Goal: Information Seeking & Learning: Learn about a topic

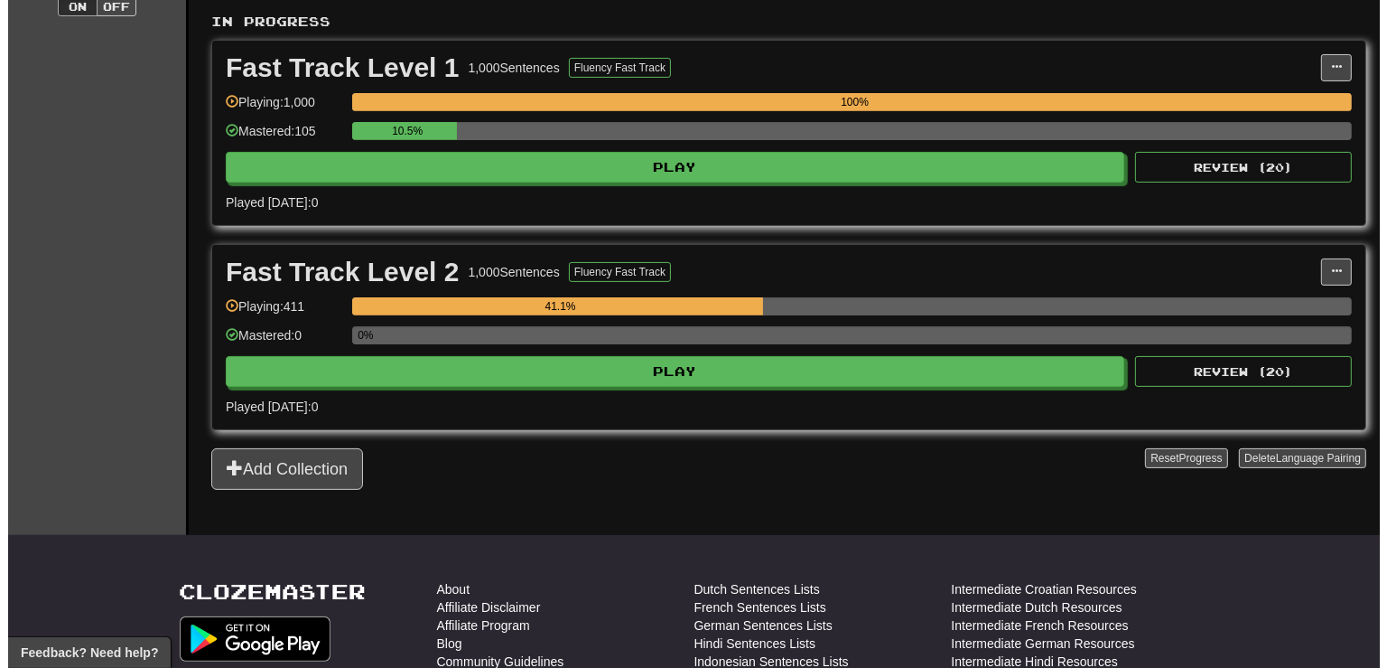
scroll to position [350, 0]
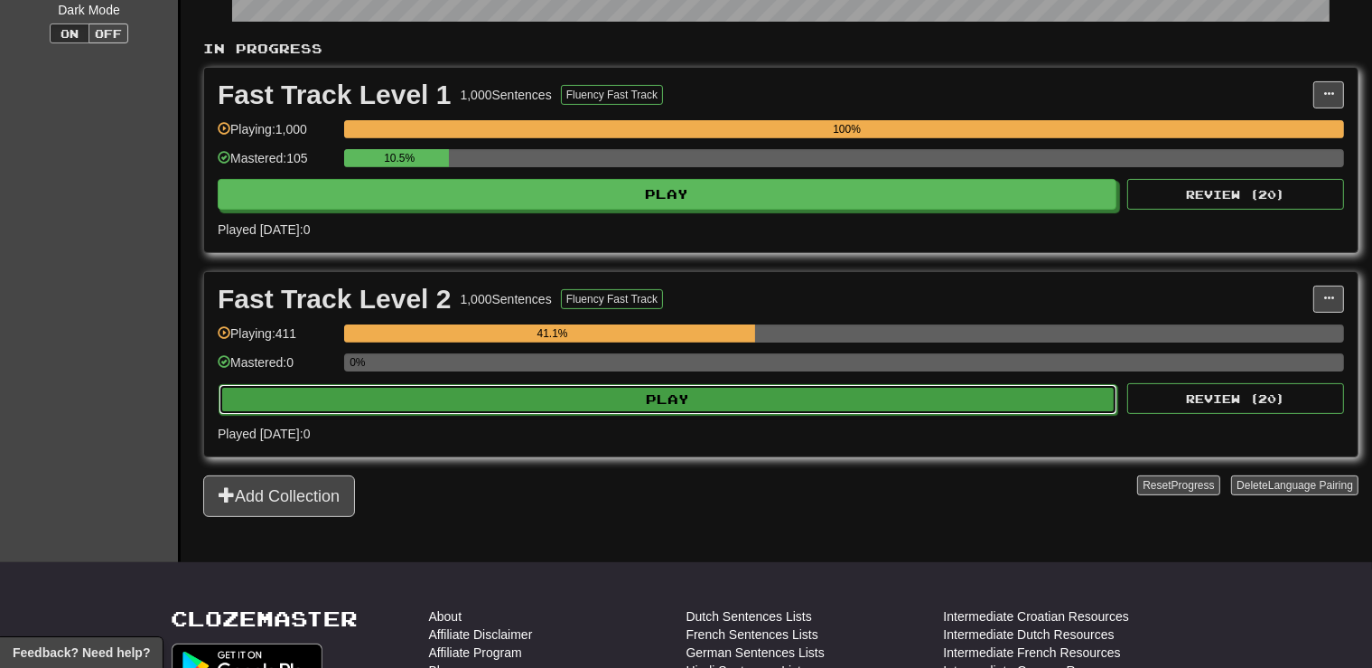
click at [727, 396] on button "Play" at bounding box center [668, 399] width 899 height 31
select select "**"
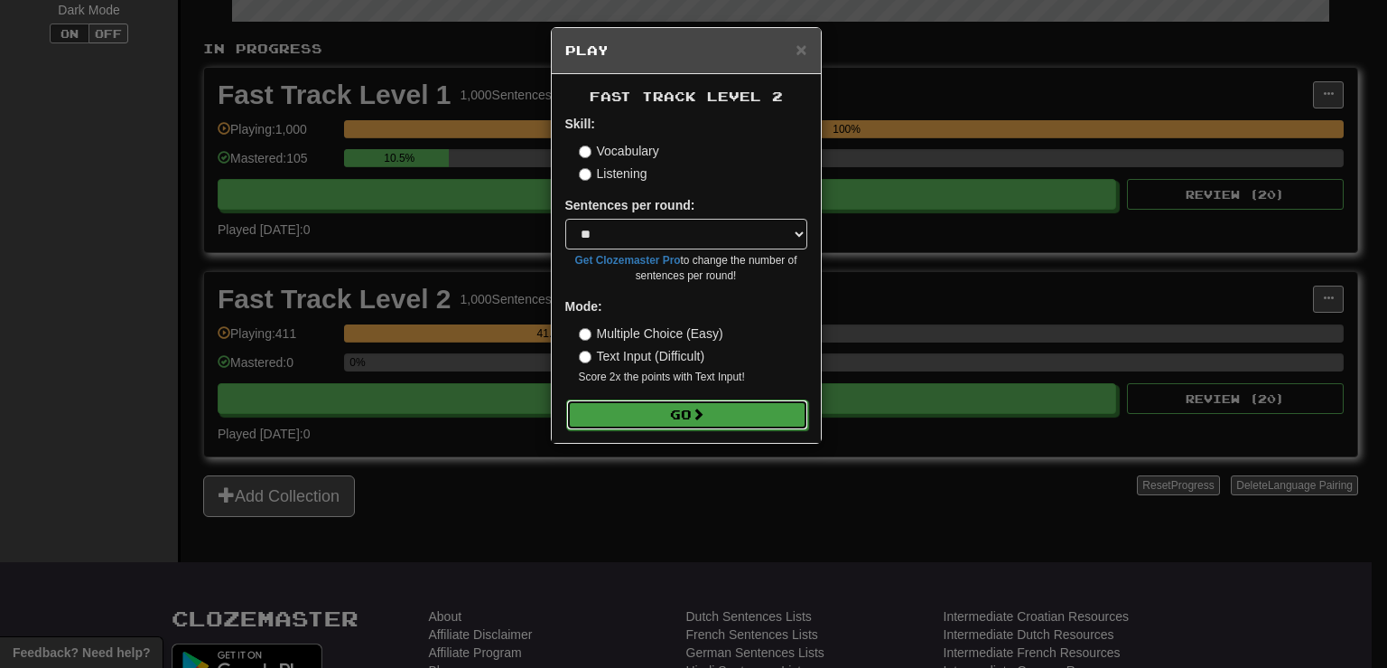
click at [649, 420] on button "Go" at bounding box center [687, 414] width 242 height 31
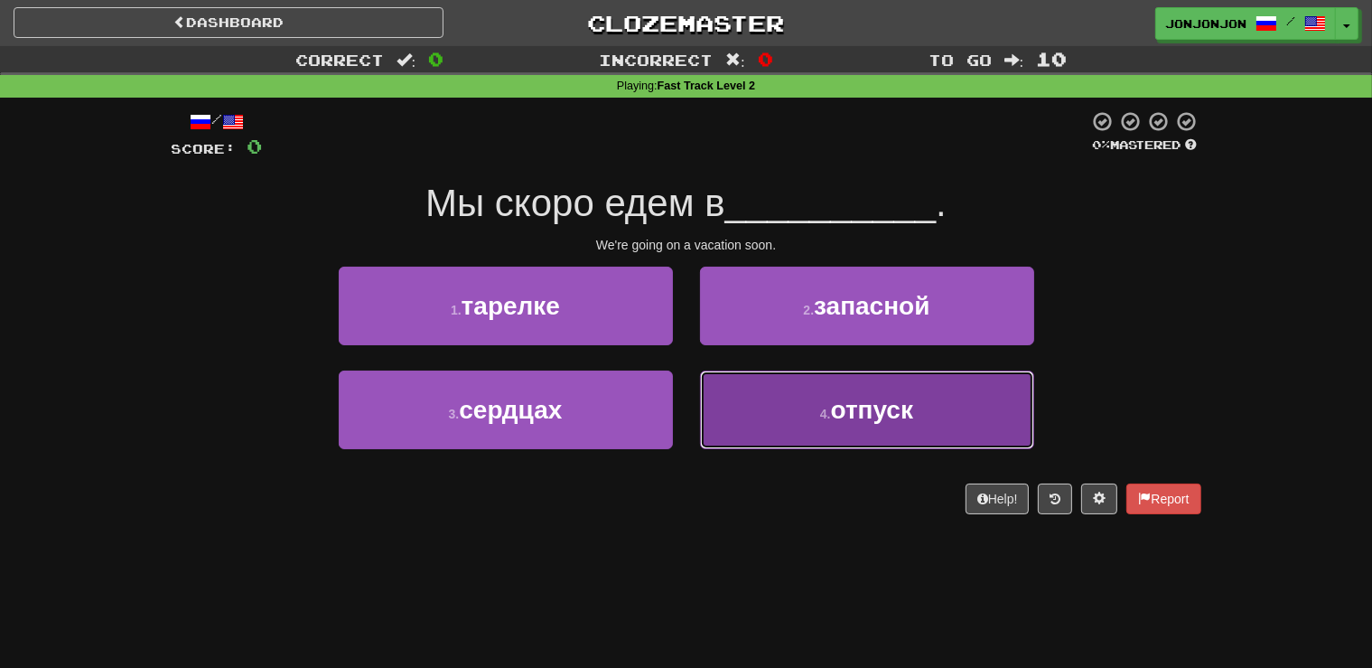
click at [840, 431] on button "4 . отпуск" at bounding box center [867, 409] width 334 height 79
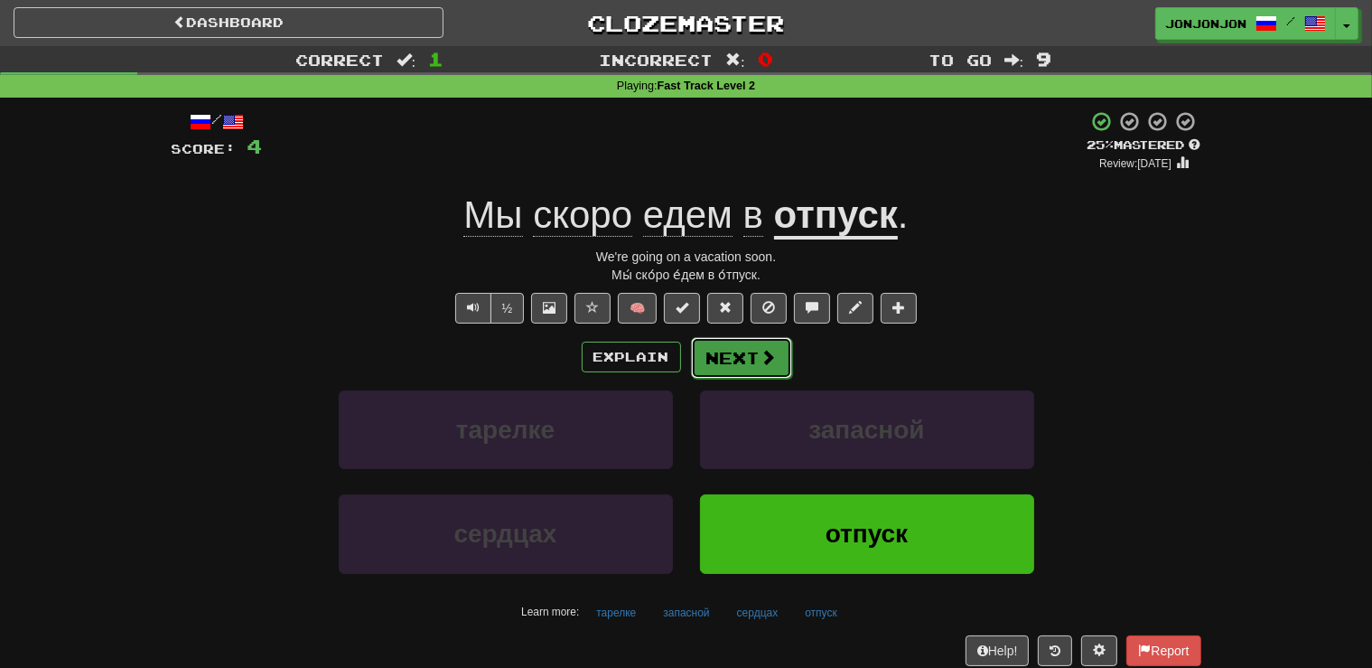
click at [730, 352] on button "Next" at bounding box center [741, 358] width 101 height 42
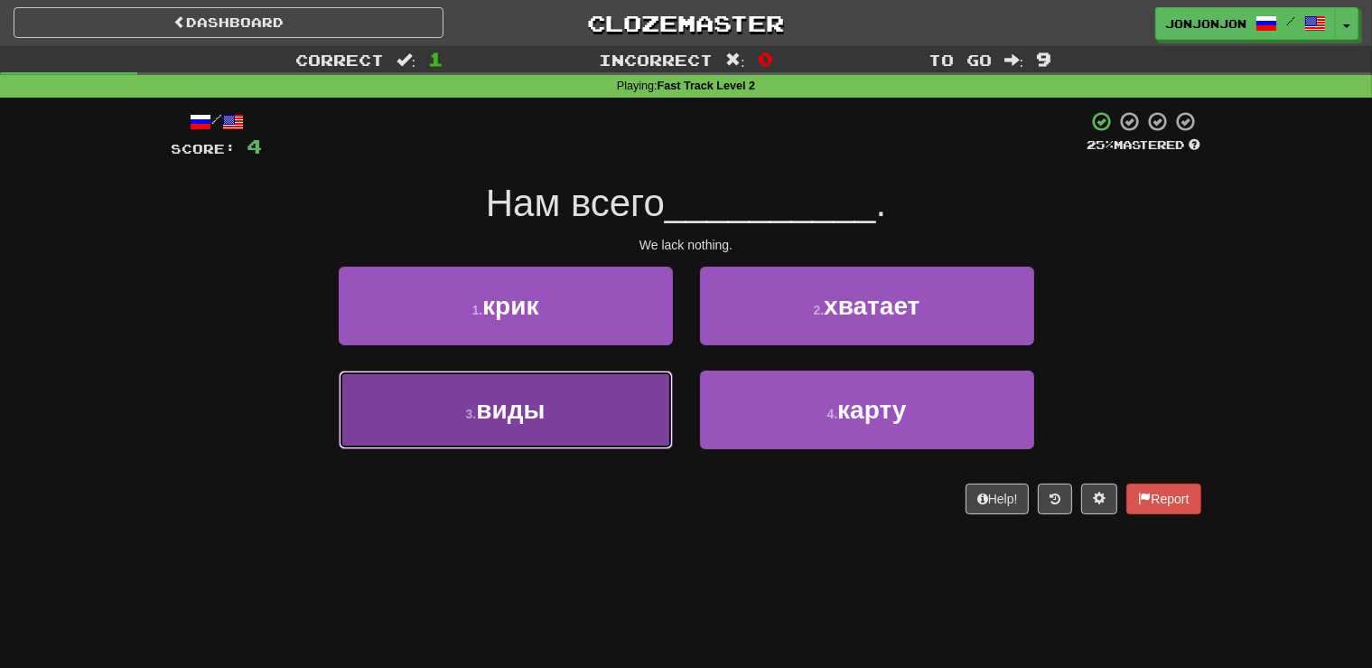
click at [605, 444] on button "3 . виды" at bounding box center [506, 409] width 334 height 79
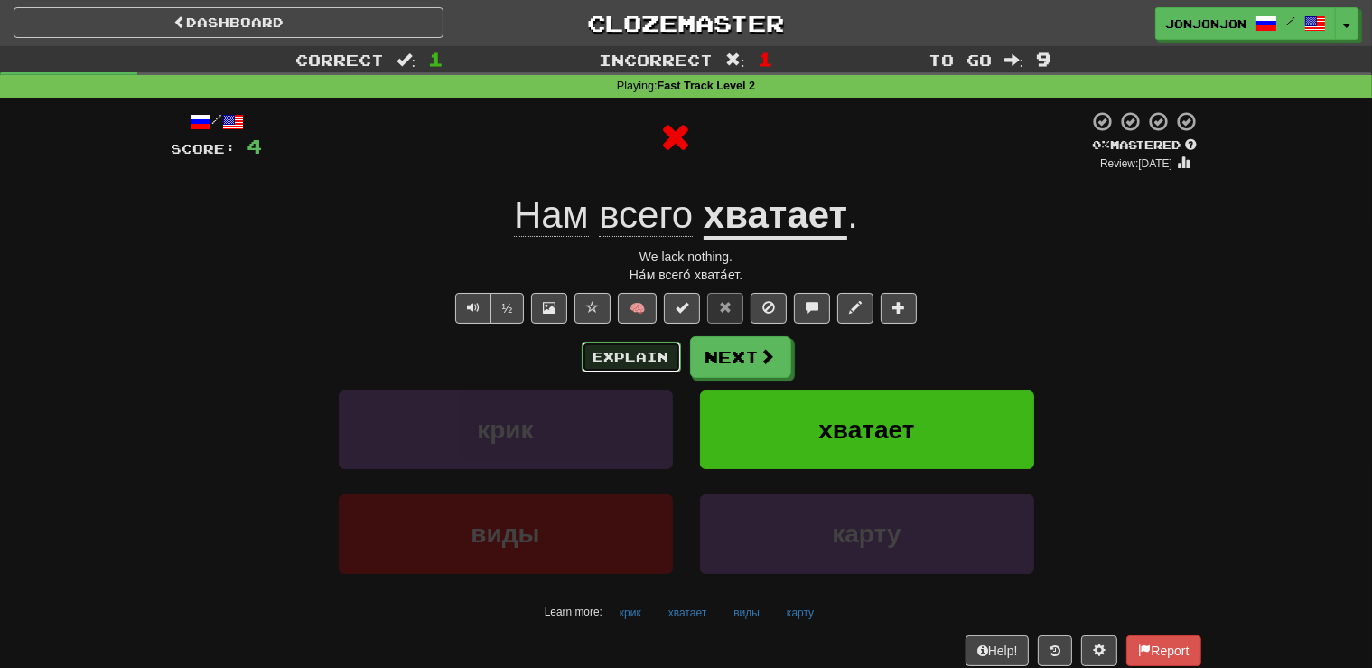
click at [645, 356] on button "Explain" at bounding box center [631, 356] width 99 height 31
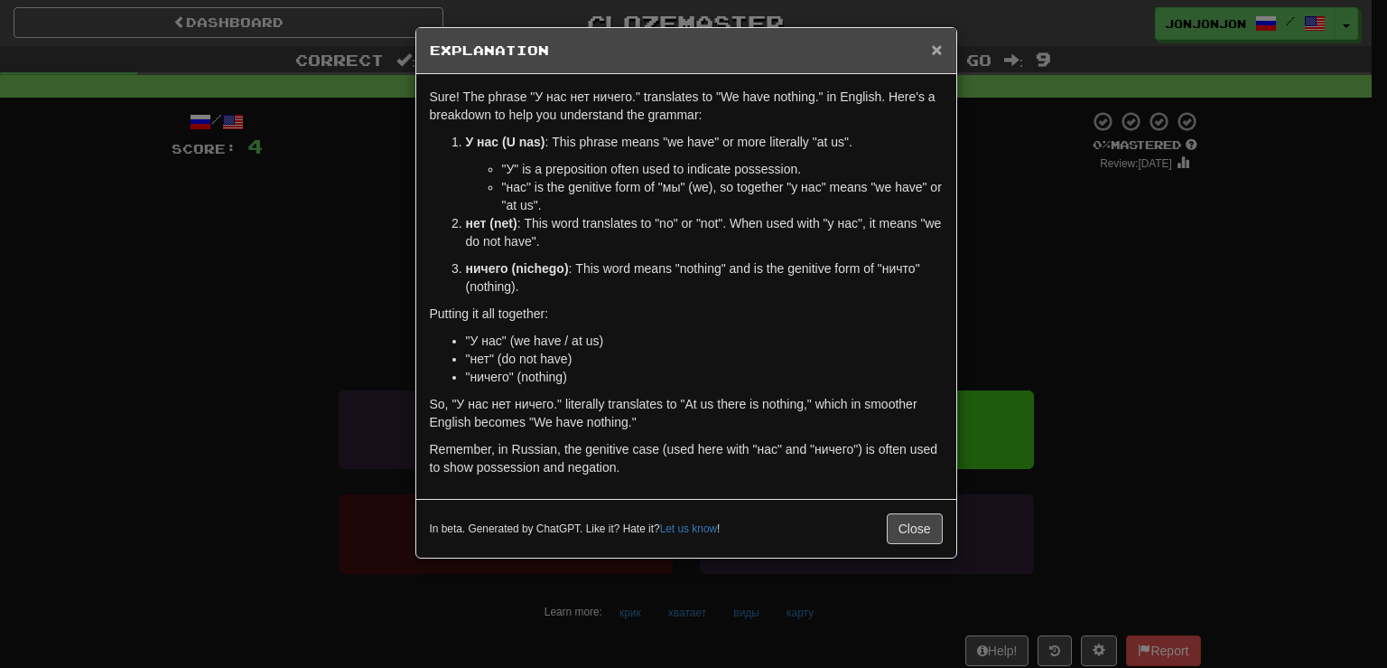
click at [936, 50] on span "×" at bounding box center [936, 49] width 11 height 21
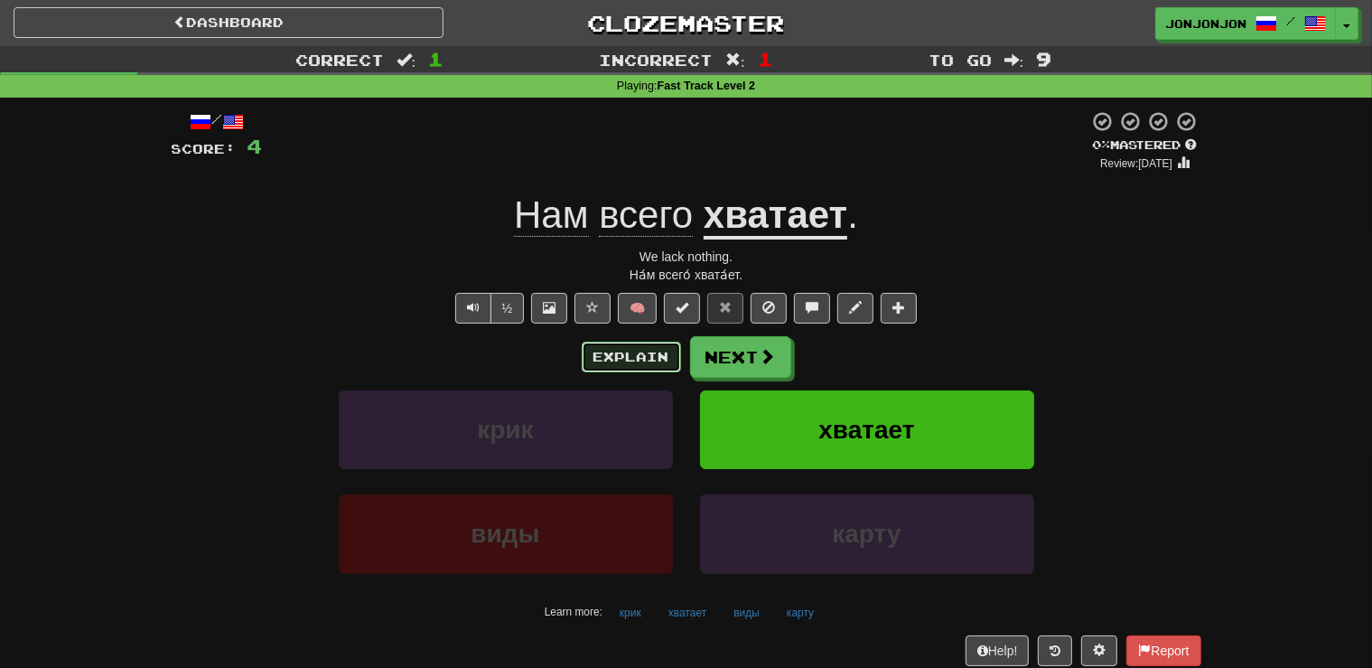
click at [636, 355] on button "Explain" at bounding box center [631, 356] width 99 height 31
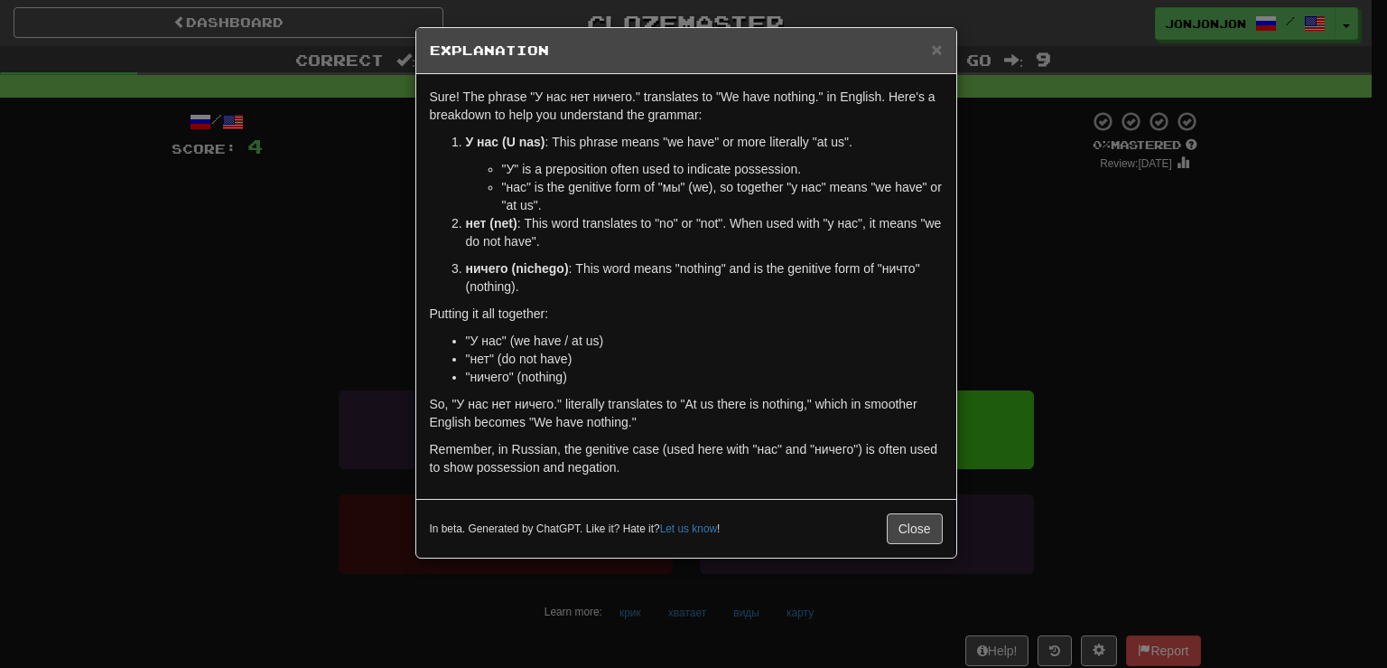
click at [944, 45] on div "× Explanation" at bounding box center [686, 51] width 540 height 46
click at [940, 56] on span "×" at bounding box center [936, 49] width 11 height 21
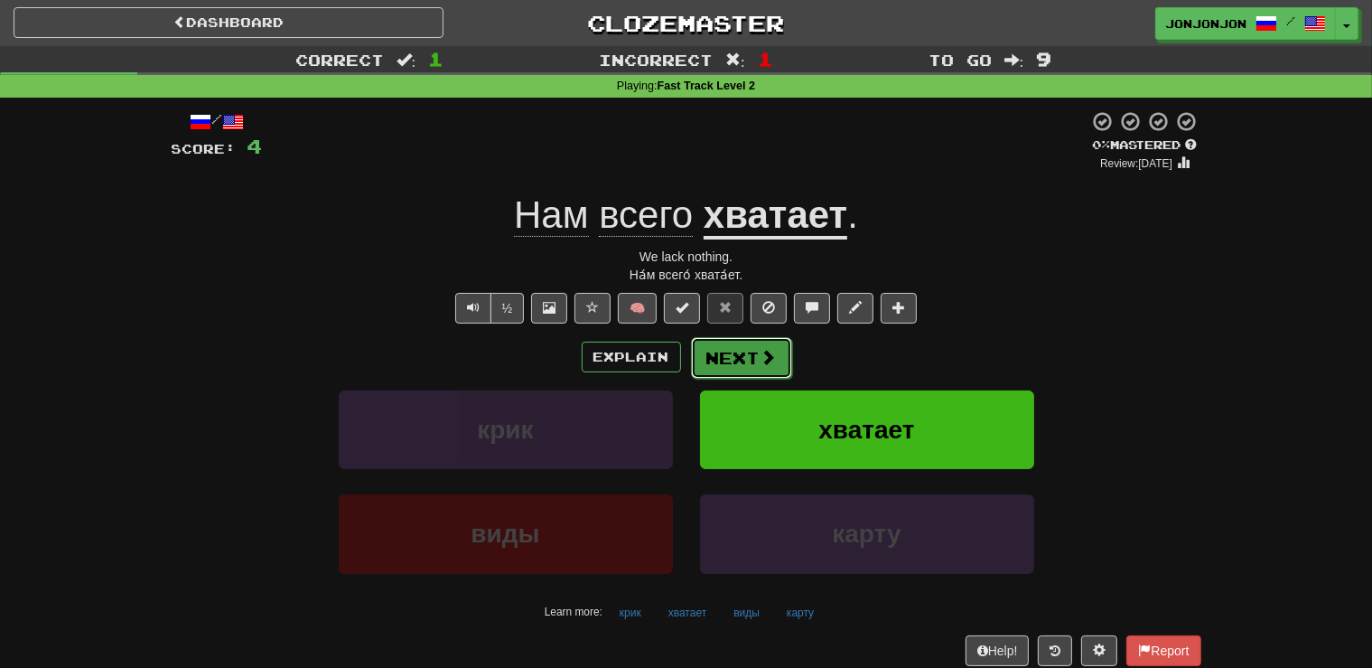
click at [757, 356] on button "Next" at bounding box center [741, 358] width 101 height 42
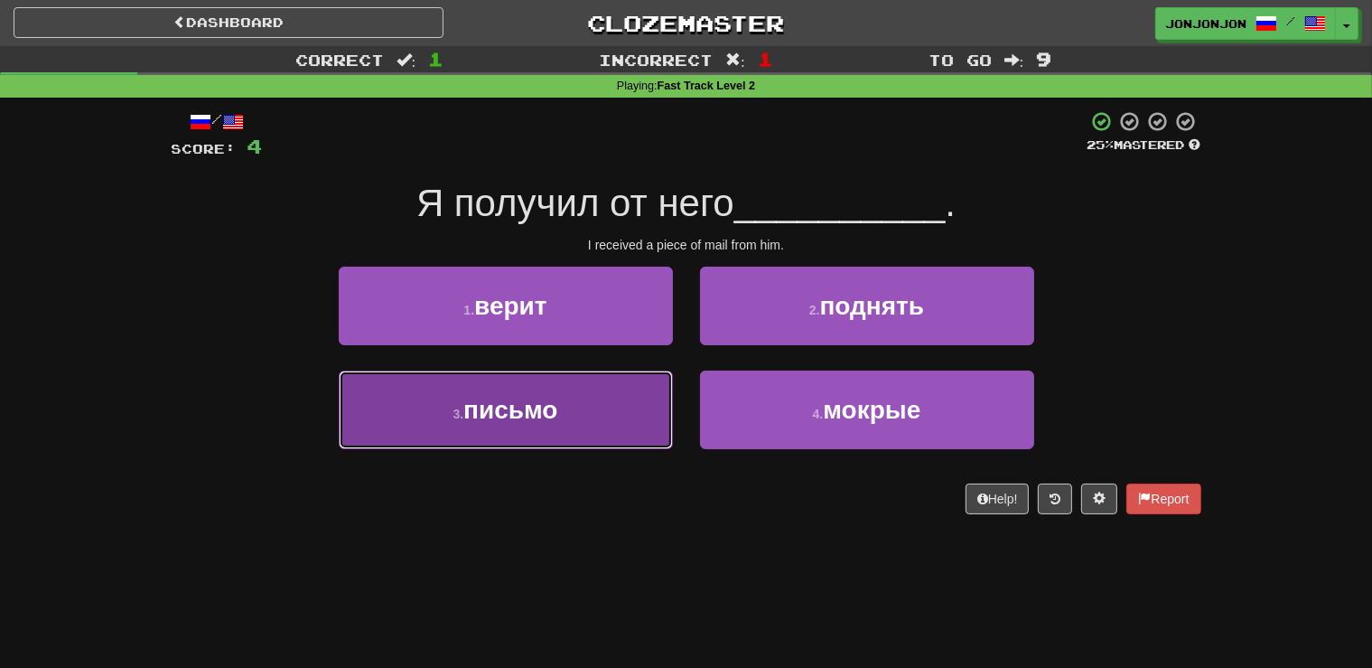
click at [537, 422] on span "письмо" at bounding box center [510, 410] width 94 height 28
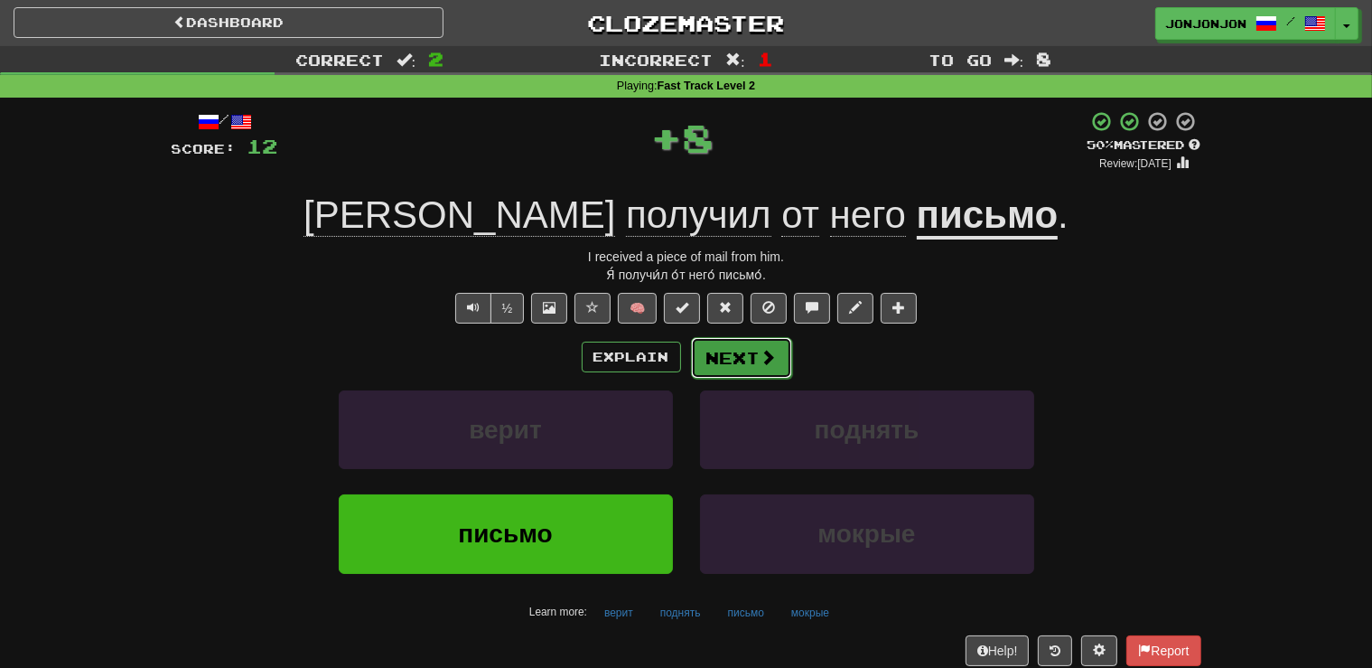
click at [734, 363] on button "Next" at bounding box center [741, 358] width 101 height 42
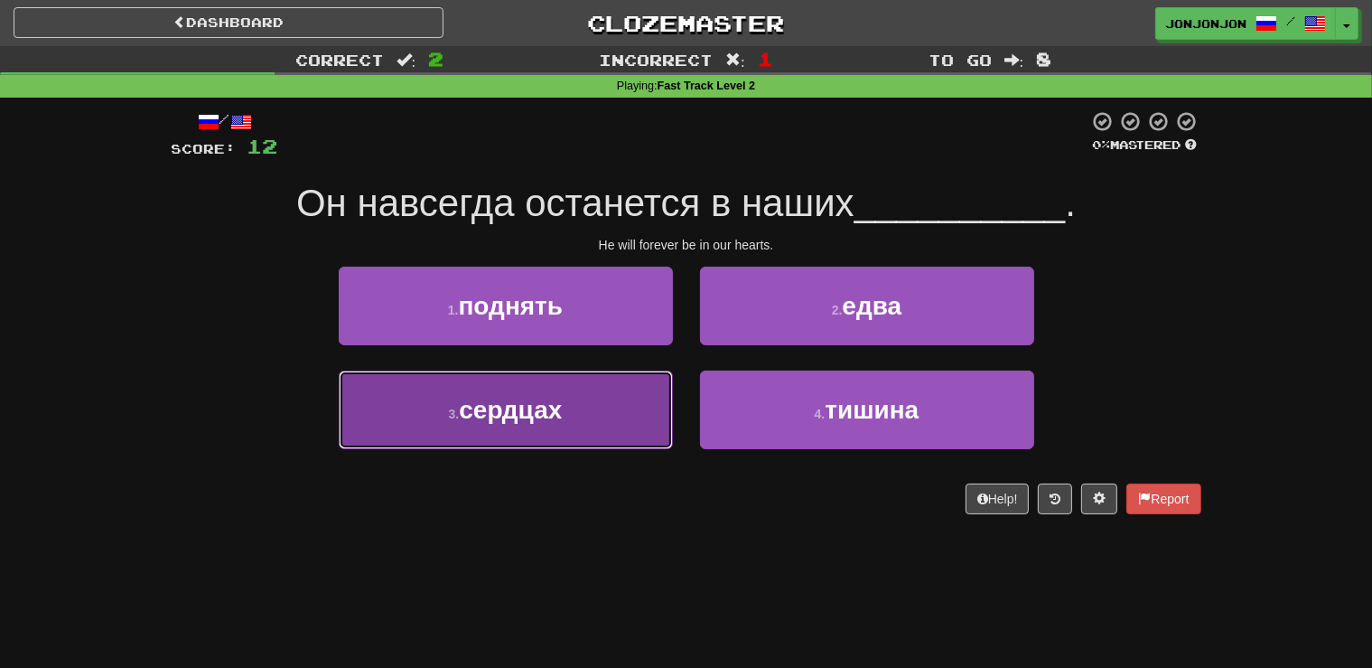
click at [585, 432] on button "3 . сердцах" at bounding box center [506, 409] width 334 height 79
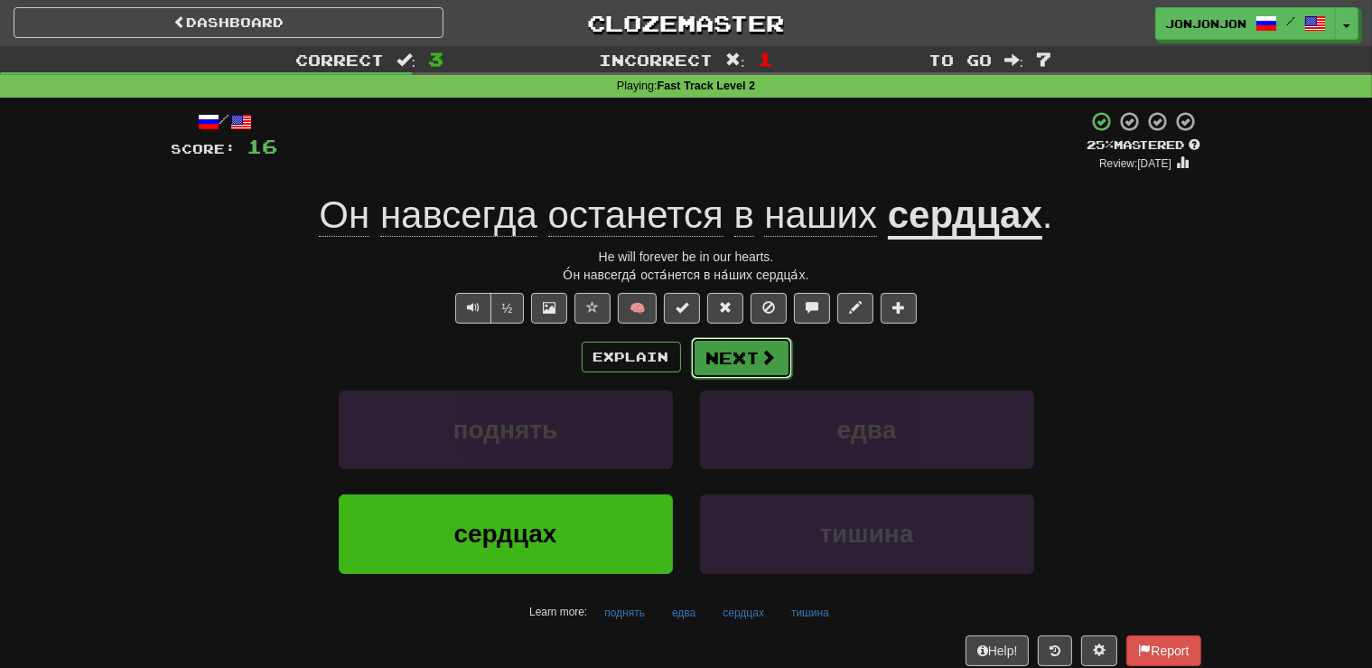
click at [761, 369] on button "Next" at bounding box center [741, 358] width 101 height 42
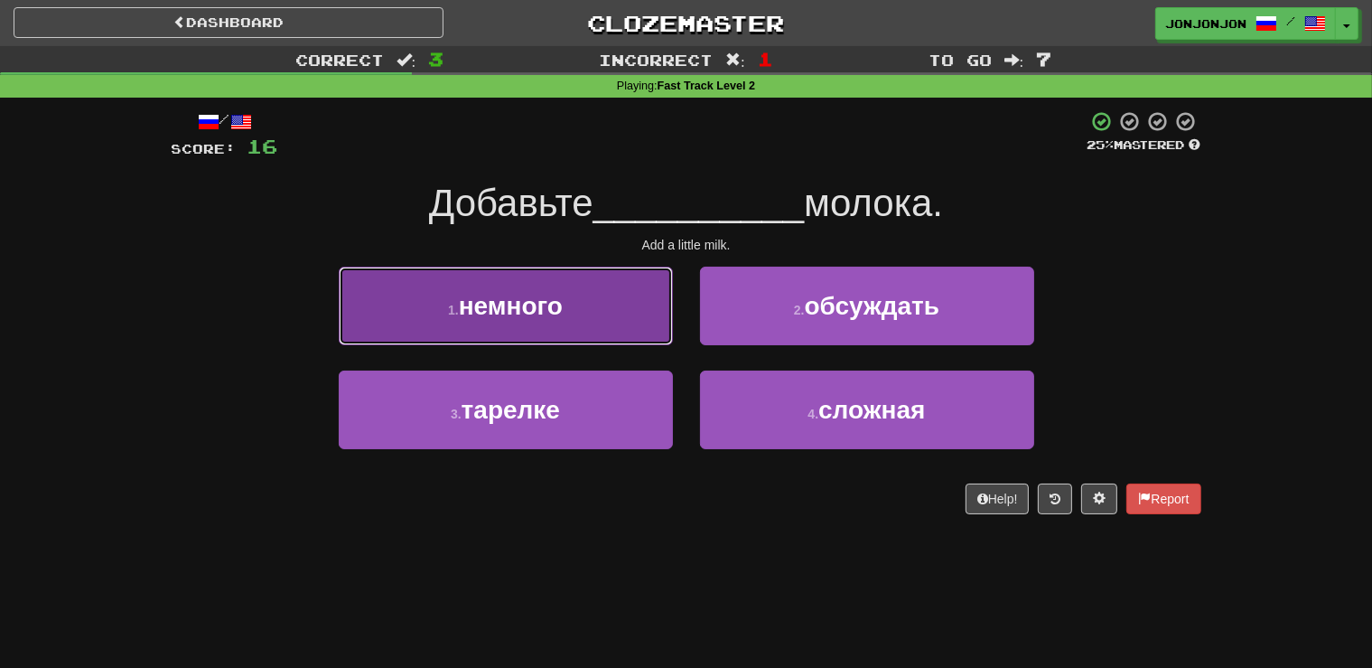
click at [586, 325] on button "1 . немного" at bounding box center [506, 305] width 334 height 79
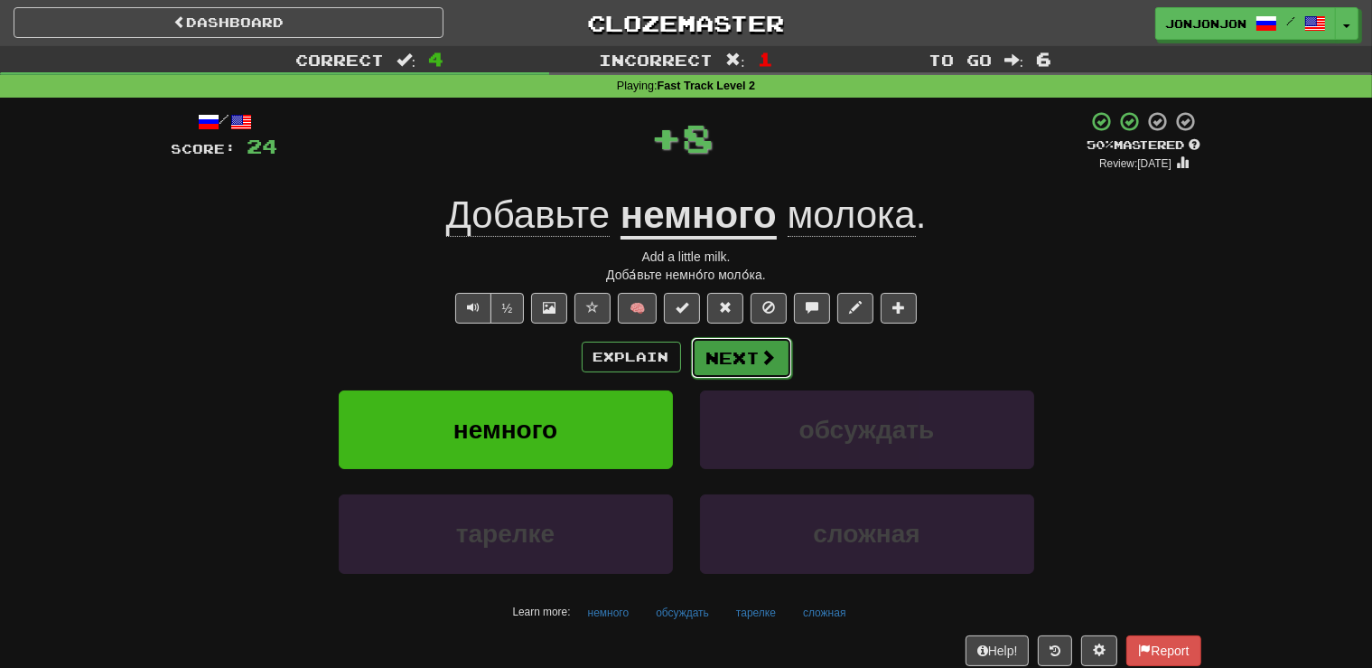
click at [762, 356] on span at bounding box center [769, 357] width 16 height 16
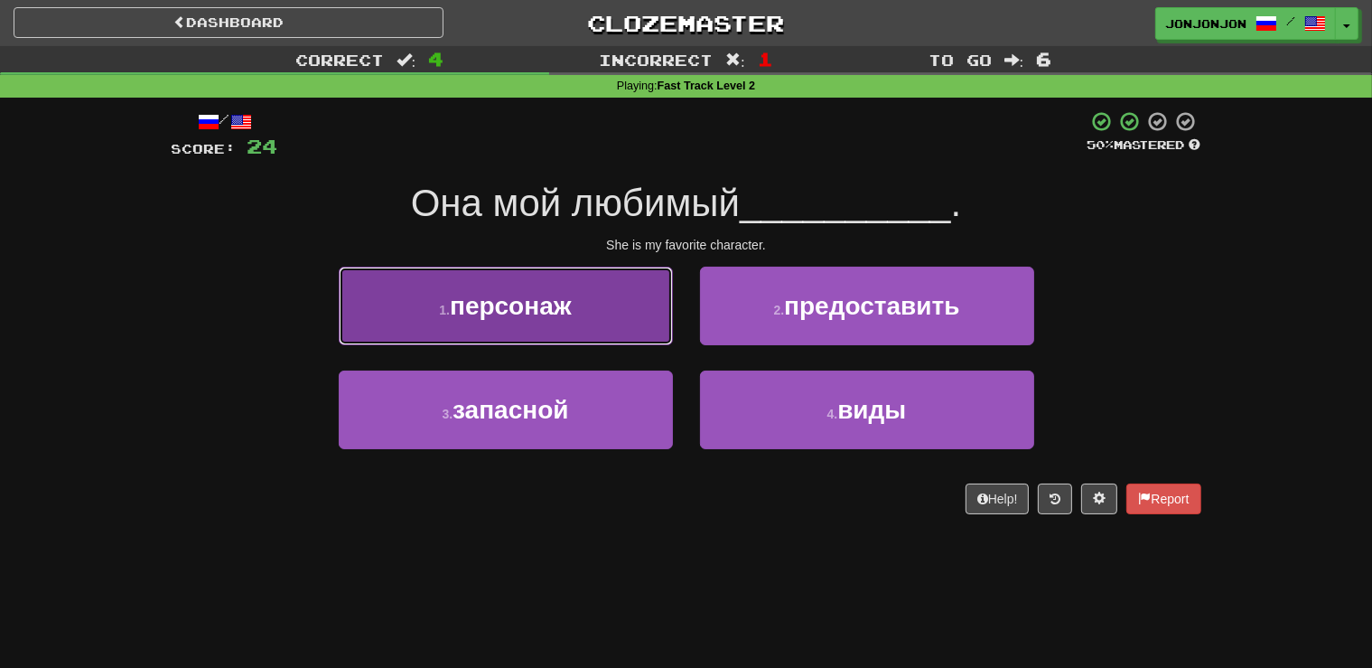
click at [604, 322] on button "1 . персонаж" at bounding box center [506, 305] width 334 height 79
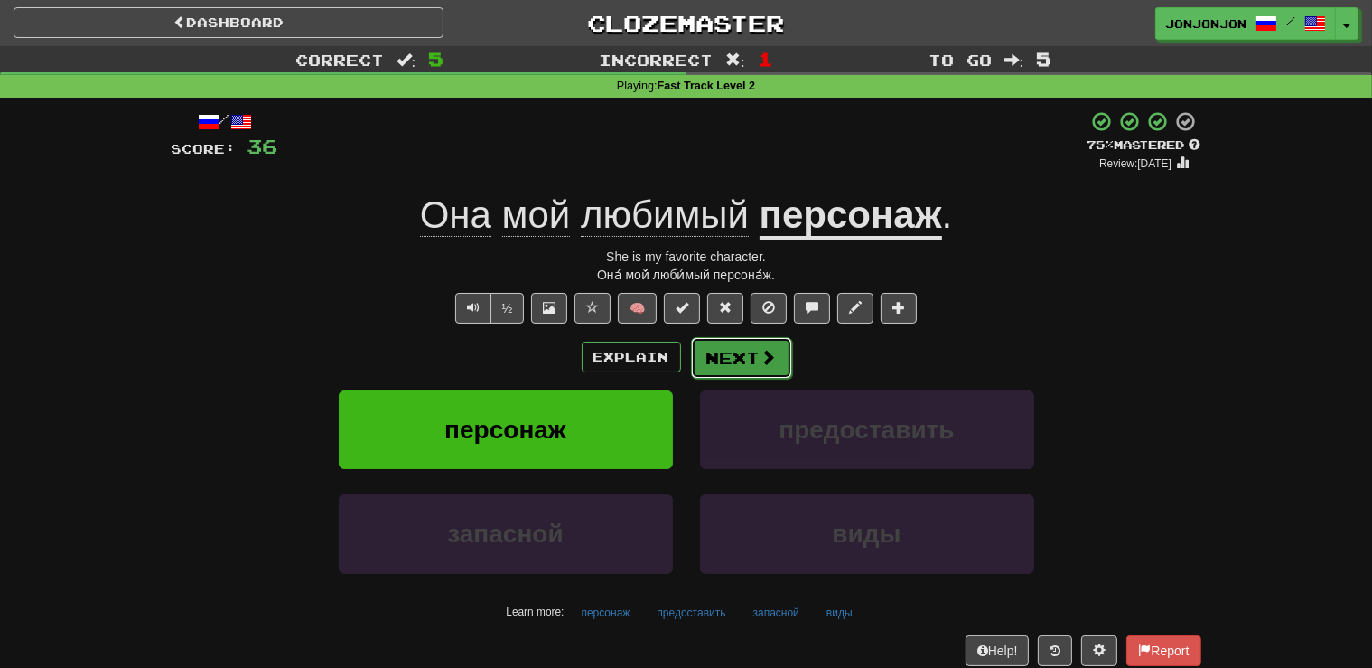
click at [761, 362] on span at bounding box center [769, 357] width 16 height 16
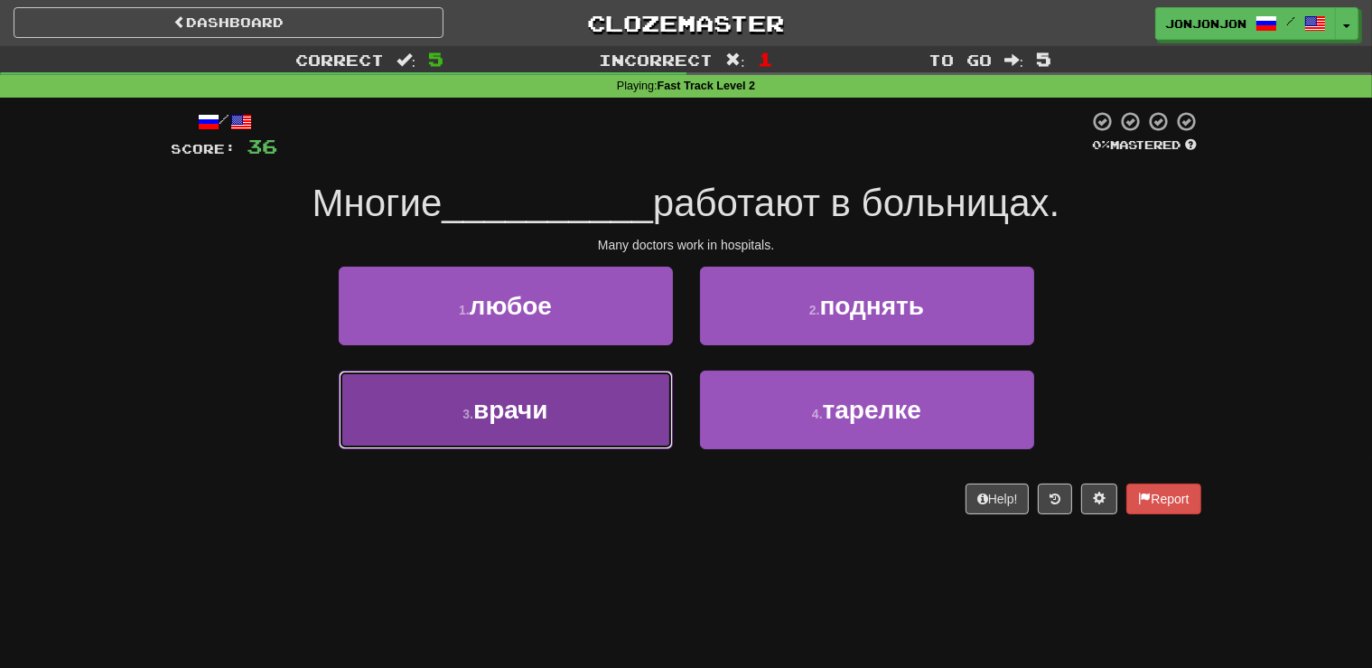
click at [540, 435] on button "3 . врачи" at bounding box center [506, 409] width 334 height 79
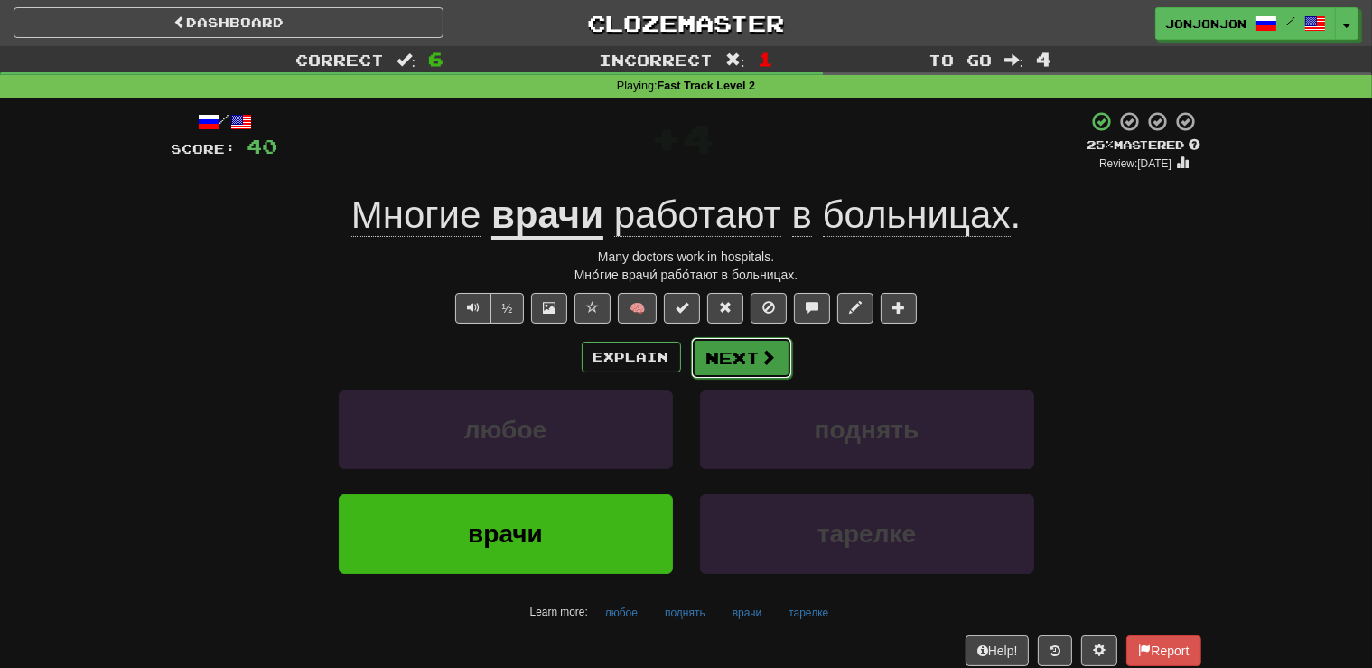
click at [761, 360] on span at bounding box center [769, 357] width 16 height 16
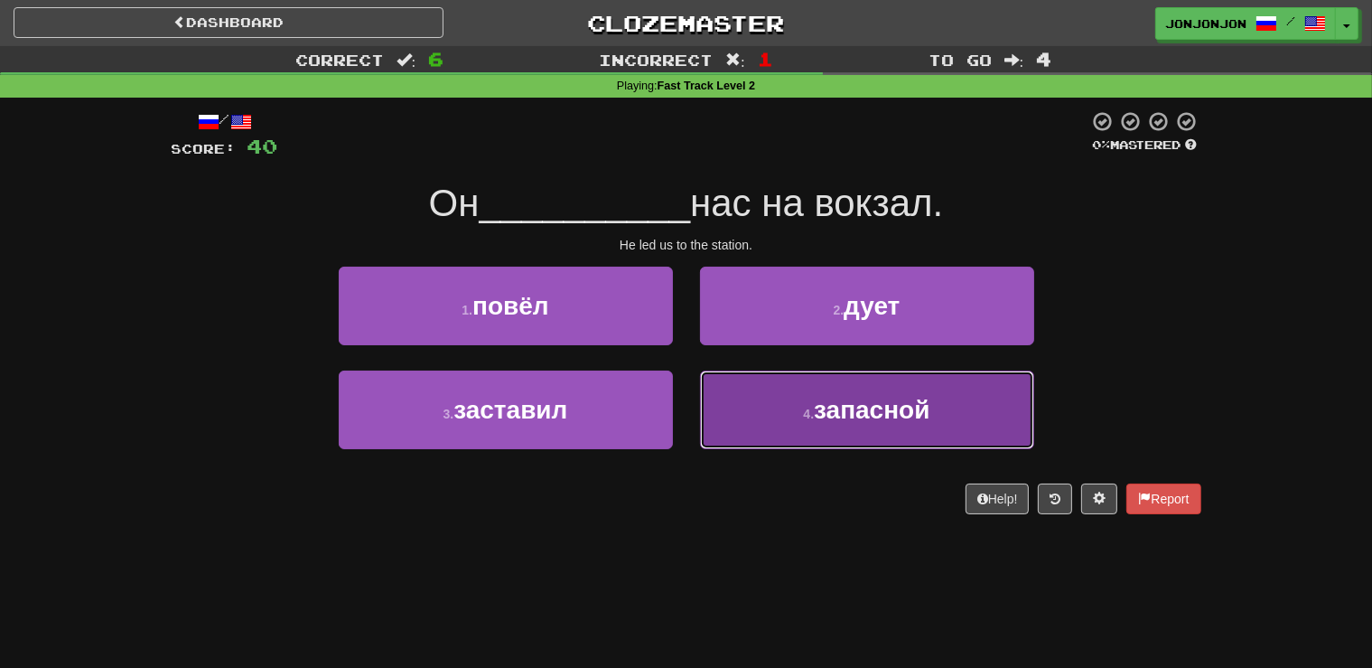
click at [811, 414] on small "4 ." at bounding box center [808, 413] width 11 height 14
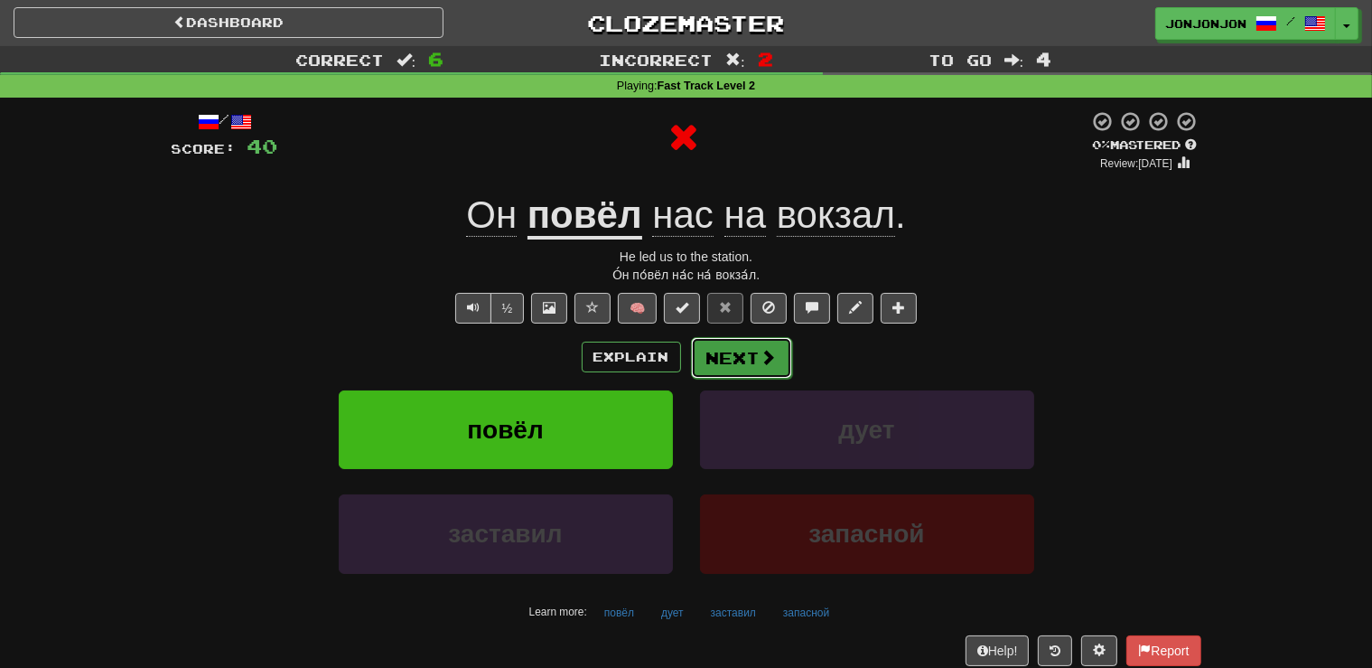
click at [745, 357] on button "Next" at bounding box center [741, 358] width 101 height 42
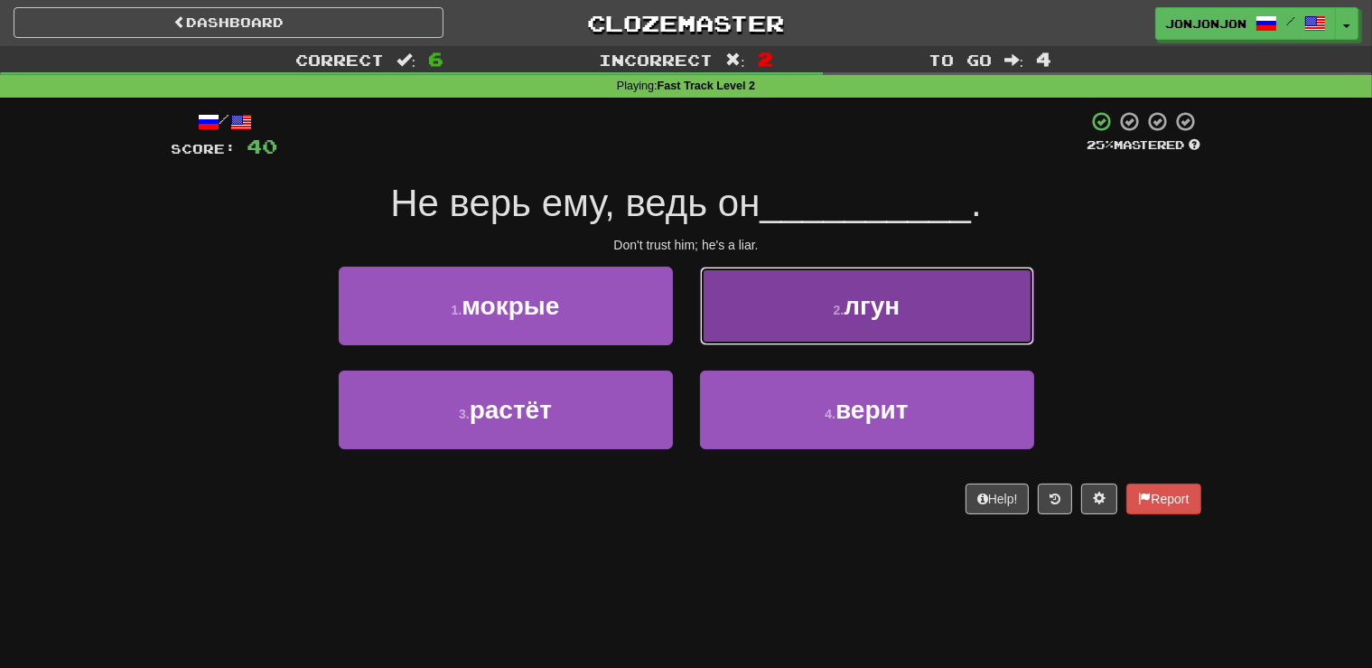
click at [871, 318] on span "лгун" at bounding box center [872, 306] width 56 height 28
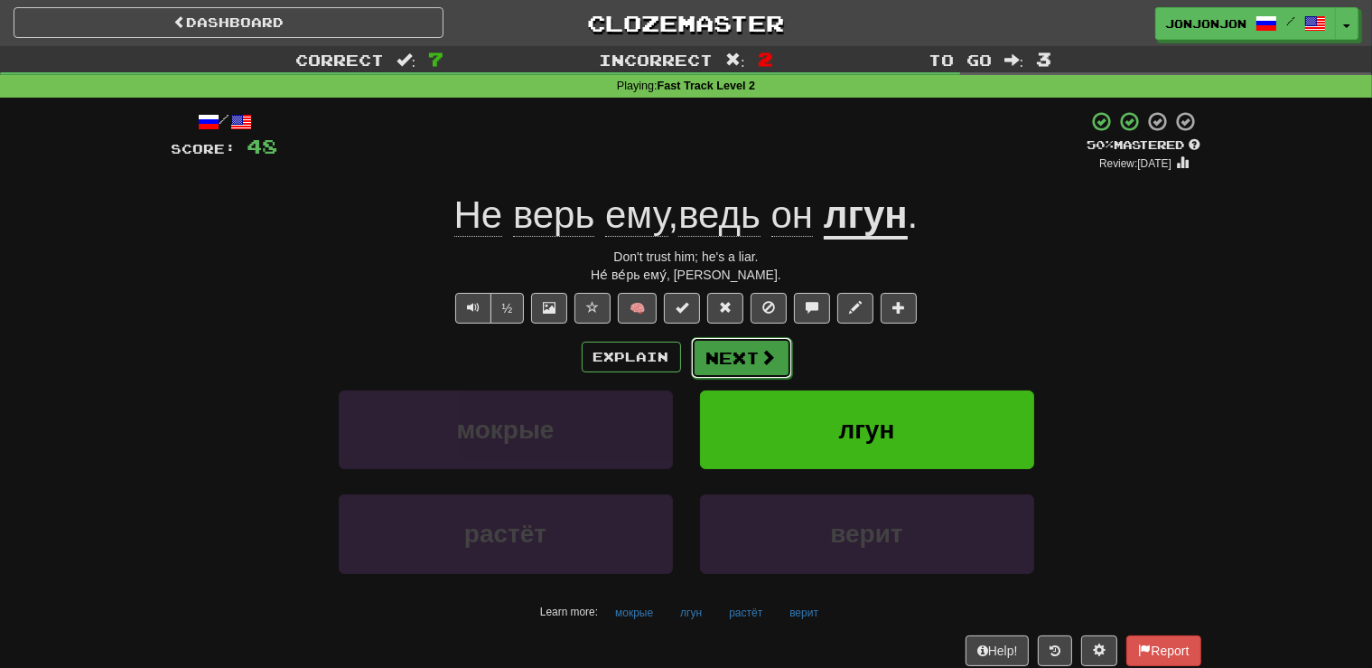
click at [736, 358] on button "Next" at bounding box center [741, 358] width 101 height 42
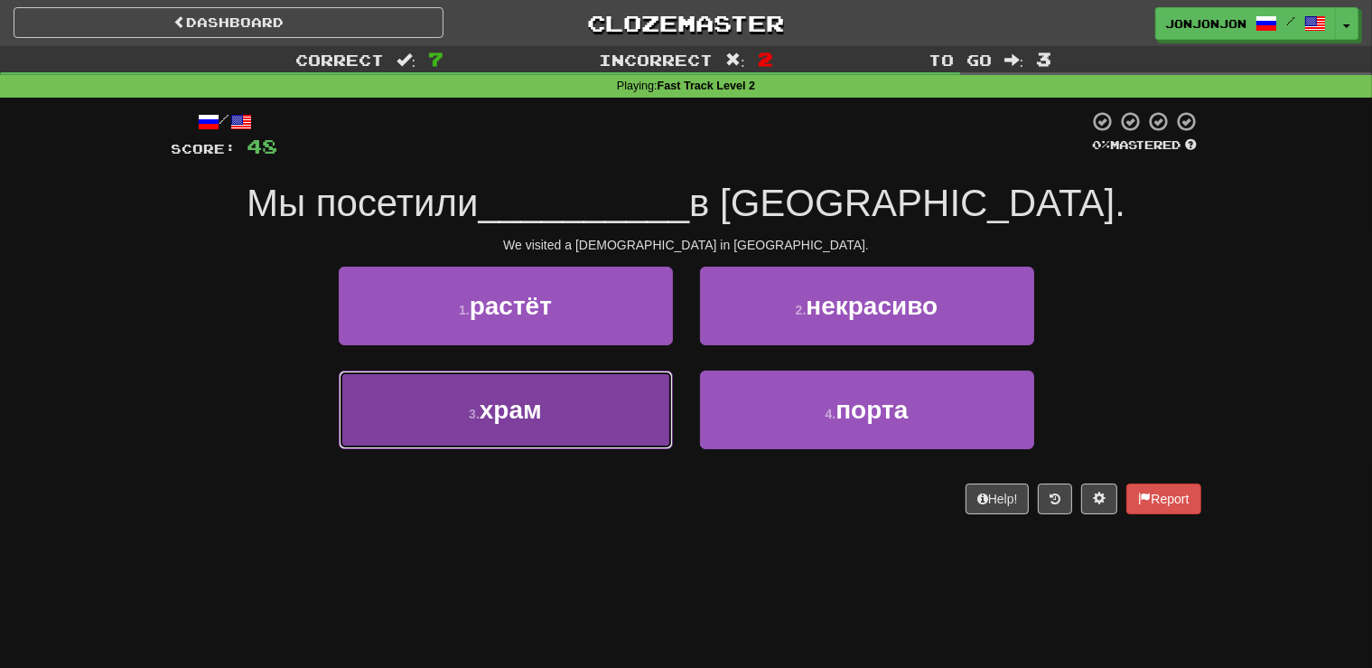
click at [528, 409] on span "храм" at bounding box center [511, 410] width 62 height 28
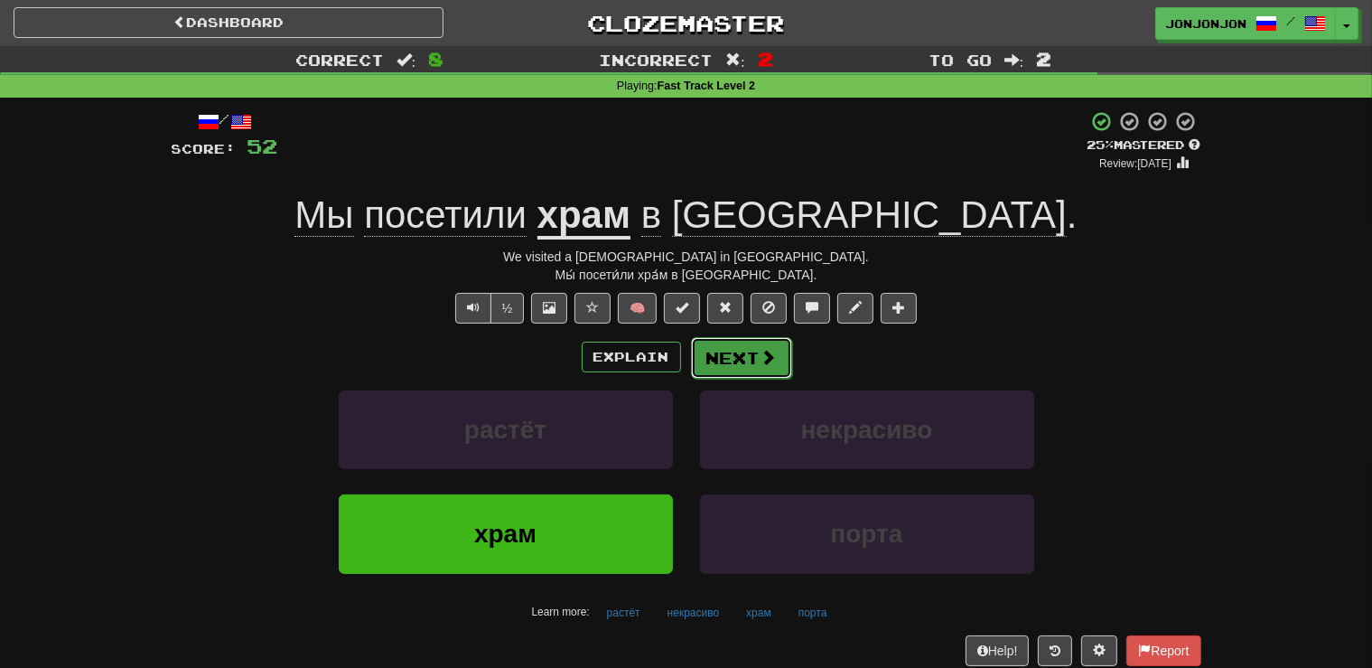
click at [742, 360] on button "Next" at bounding box center [741, 358] width 101 height 42
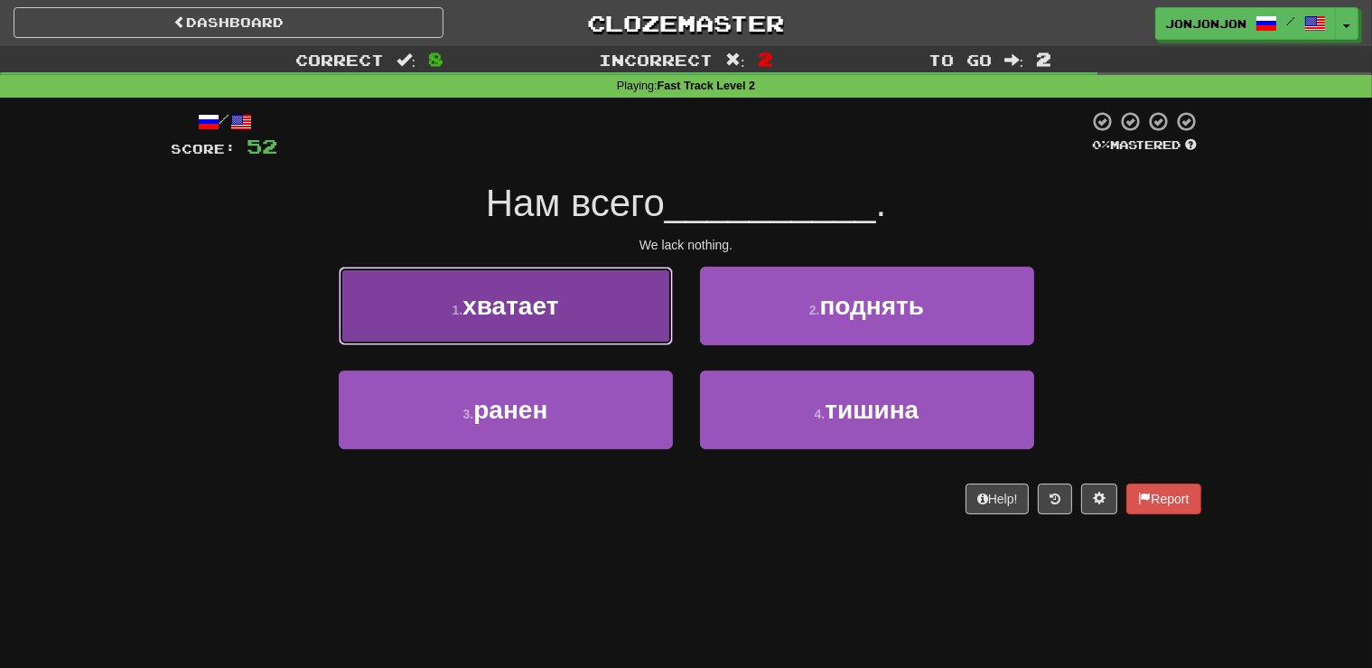
click at [571, 327] on button "1 . хватает" at bounding box center [506, 305] width 334 height 79
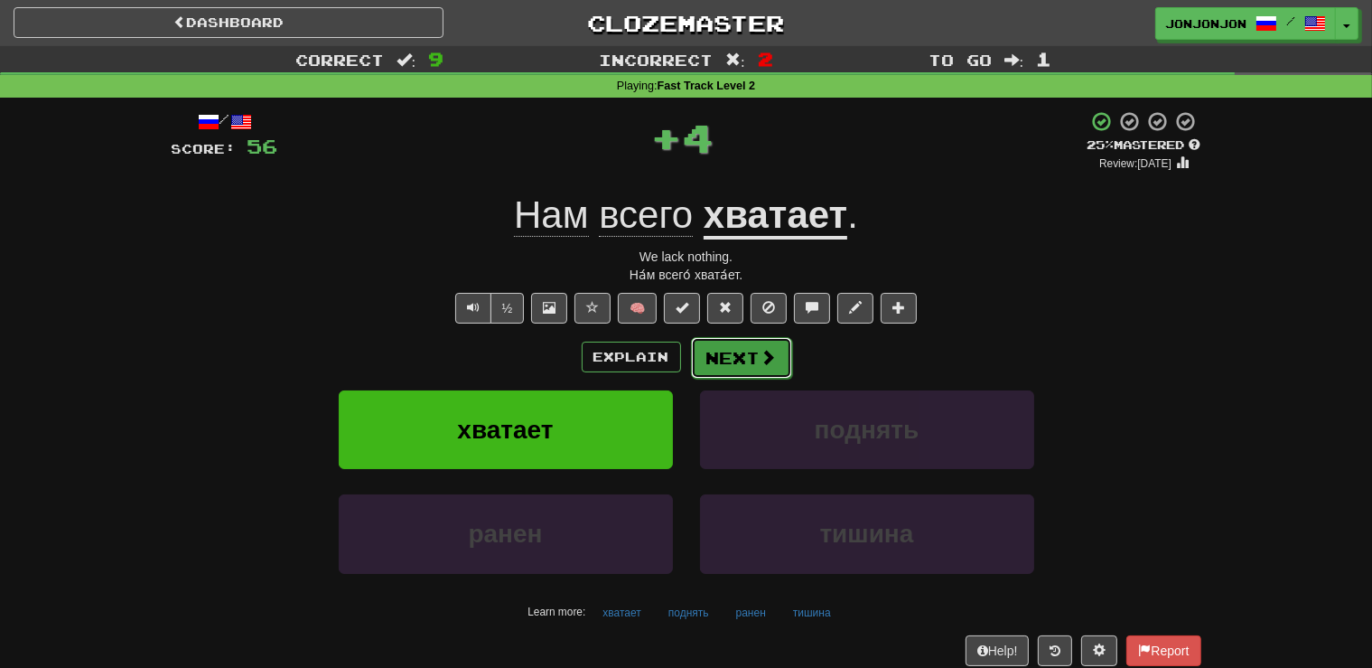
click at [752, 356] on button "Next" at bounding box center [741, 358] width 101 height 42
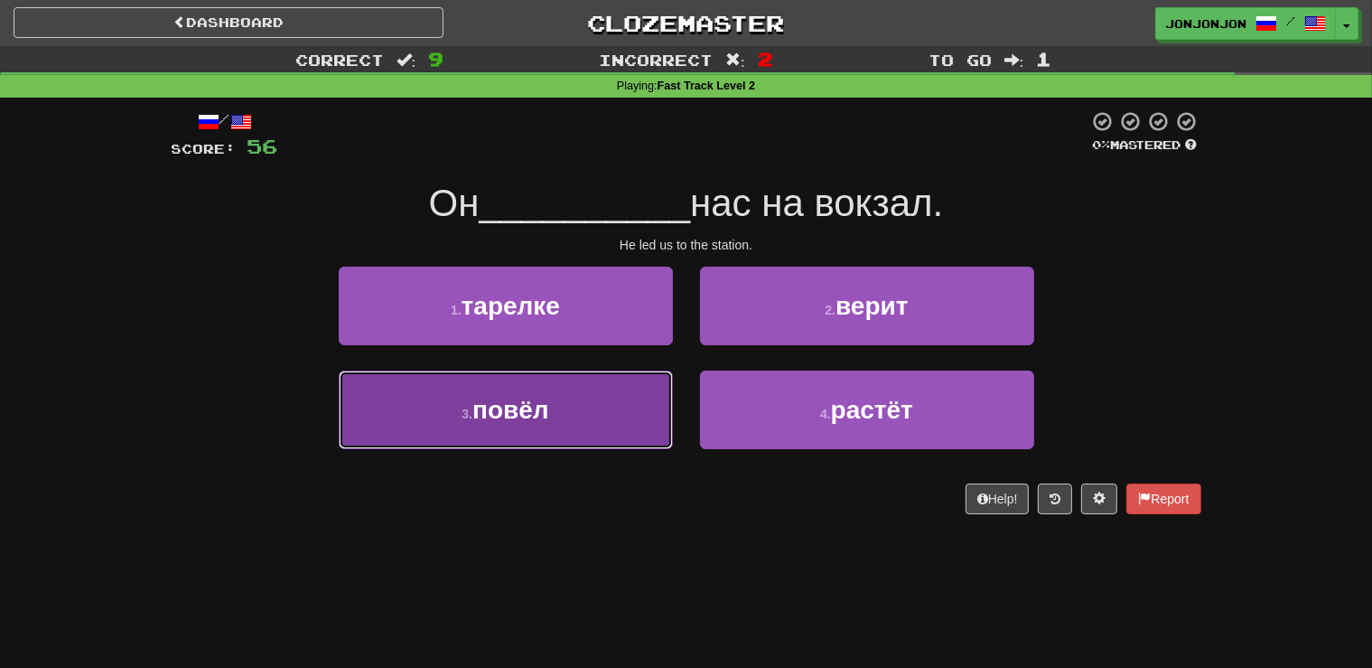
click at [569, 436] on button "3 . повёл" at bounding box center [506, 409] width 334 height 79
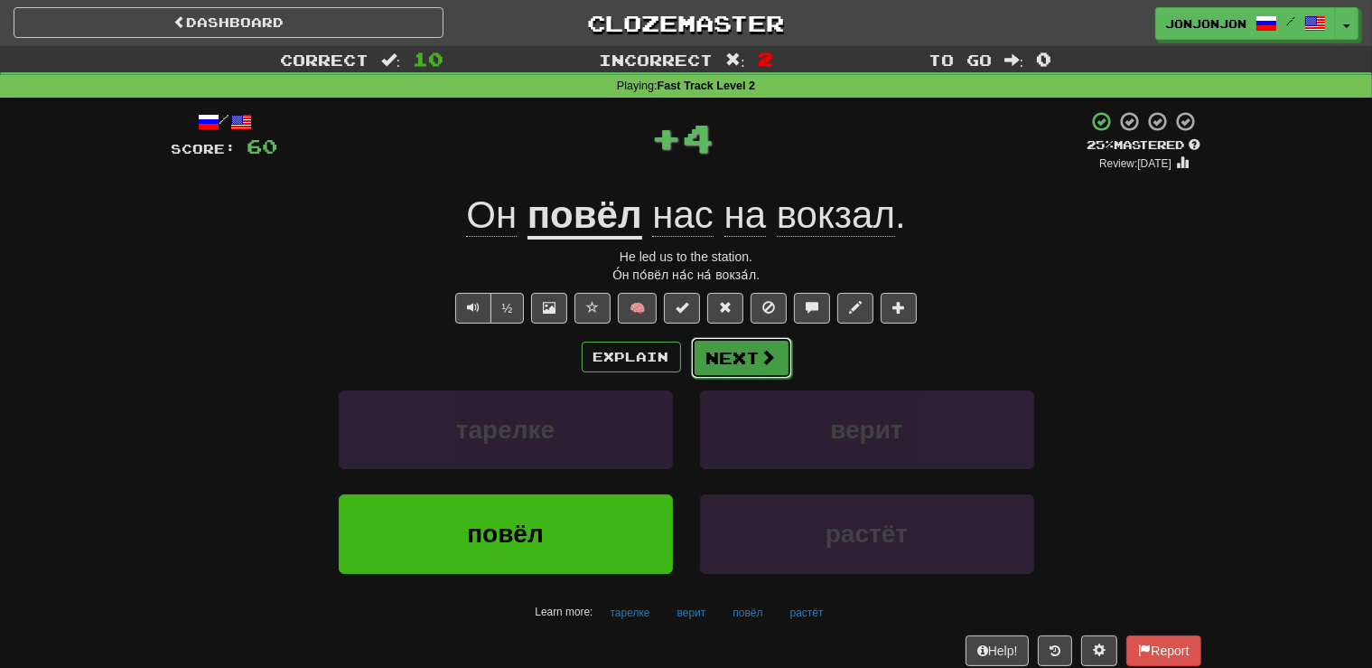
click at [729, 360] on button "Next" at bounding box center [741, 358] width 101 height 42
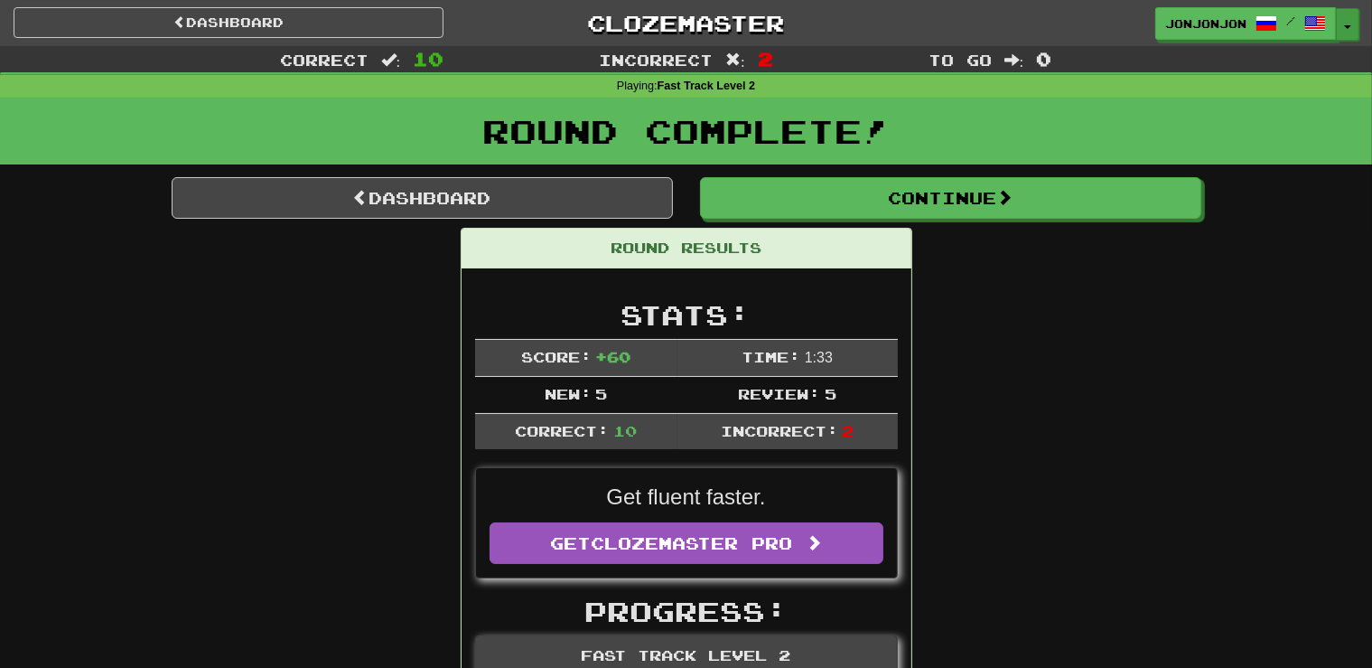
click at [1345, 32] on button "Toggle Dropdown" at bounding box center [1347, 24] width 23 height 33
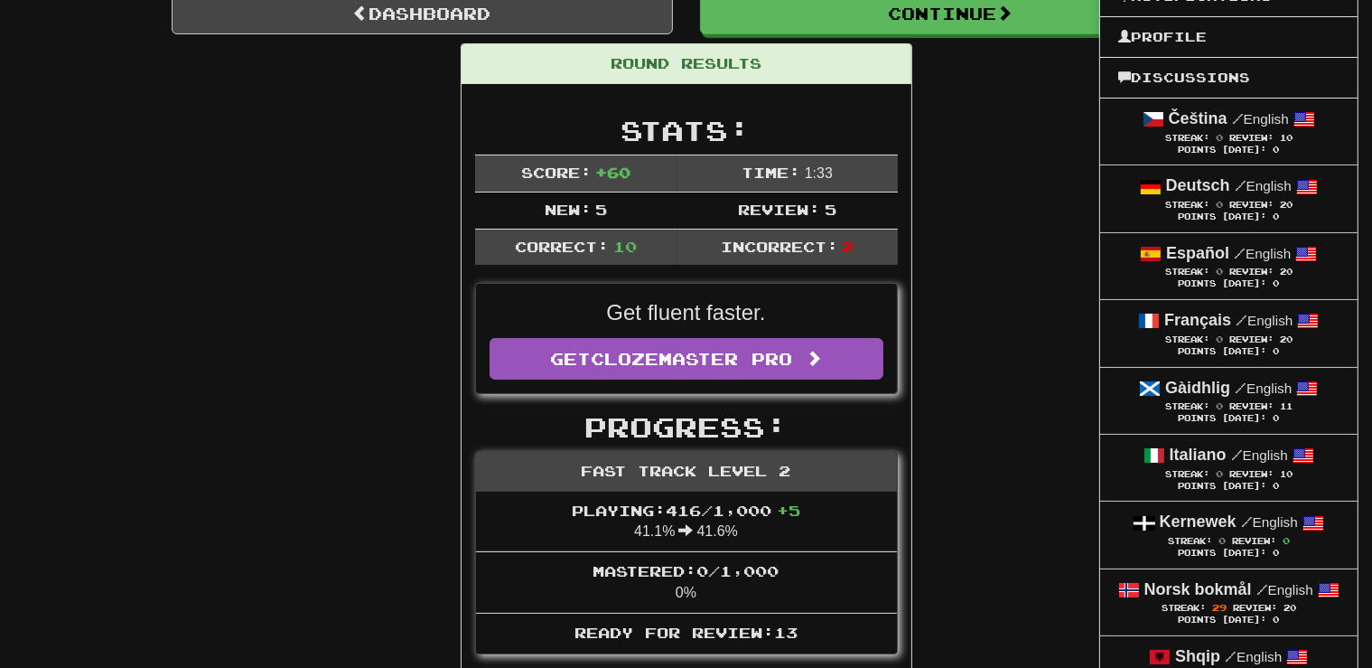
scroll to position [238, 0]
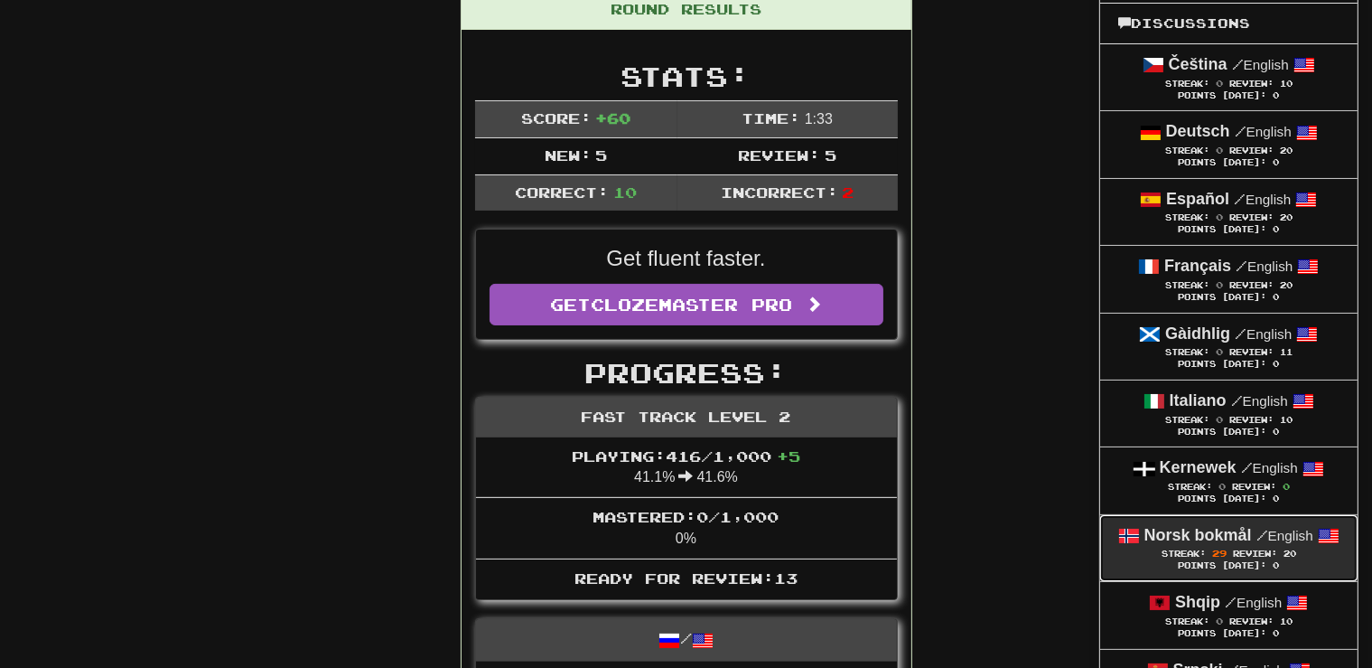
click at [1248, 555] on span "Review:" at bounding box center [1255, 553] width 44 height 10
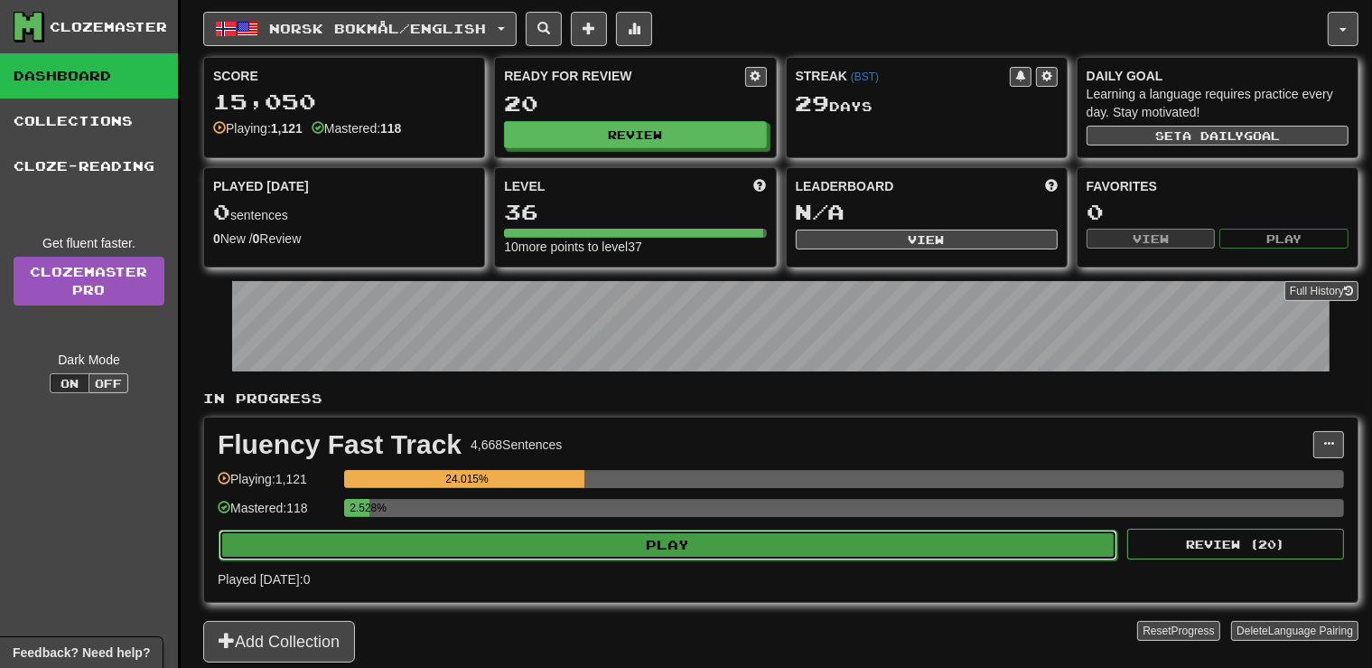
click at [674, 546] on button "Play" at bounding box center [668, 544] width 899 height 31
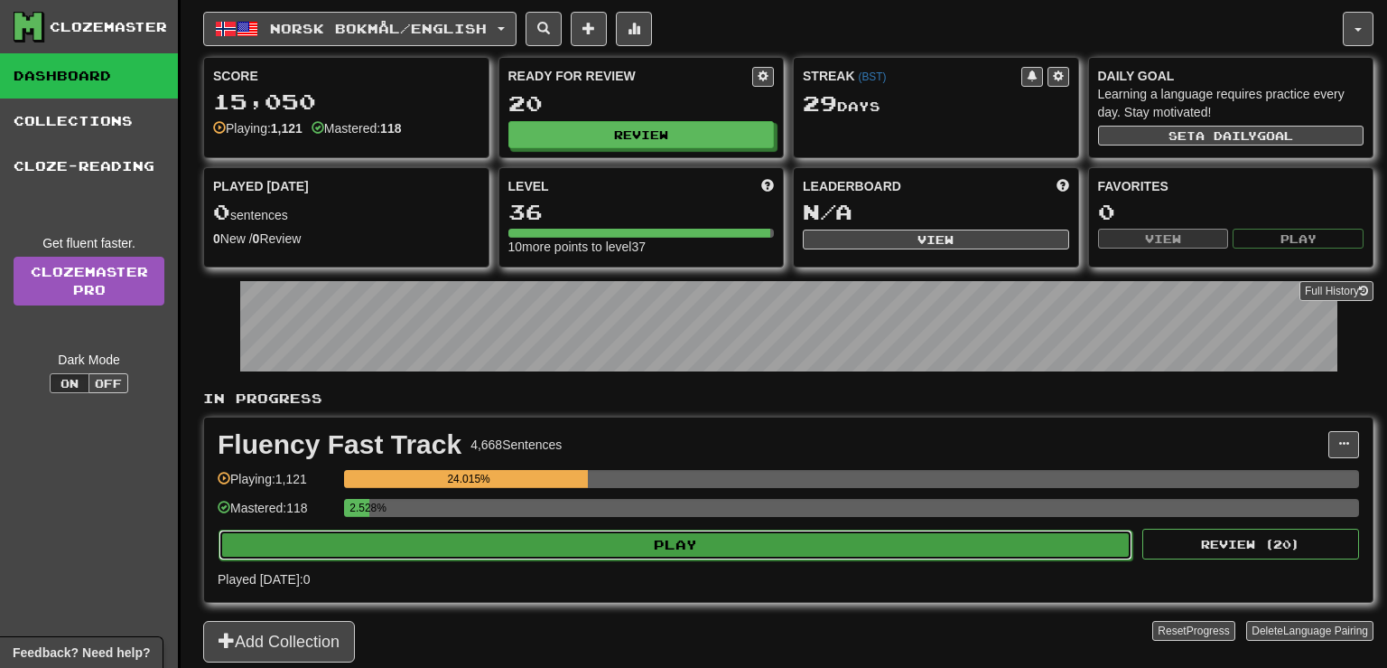
select select "**"
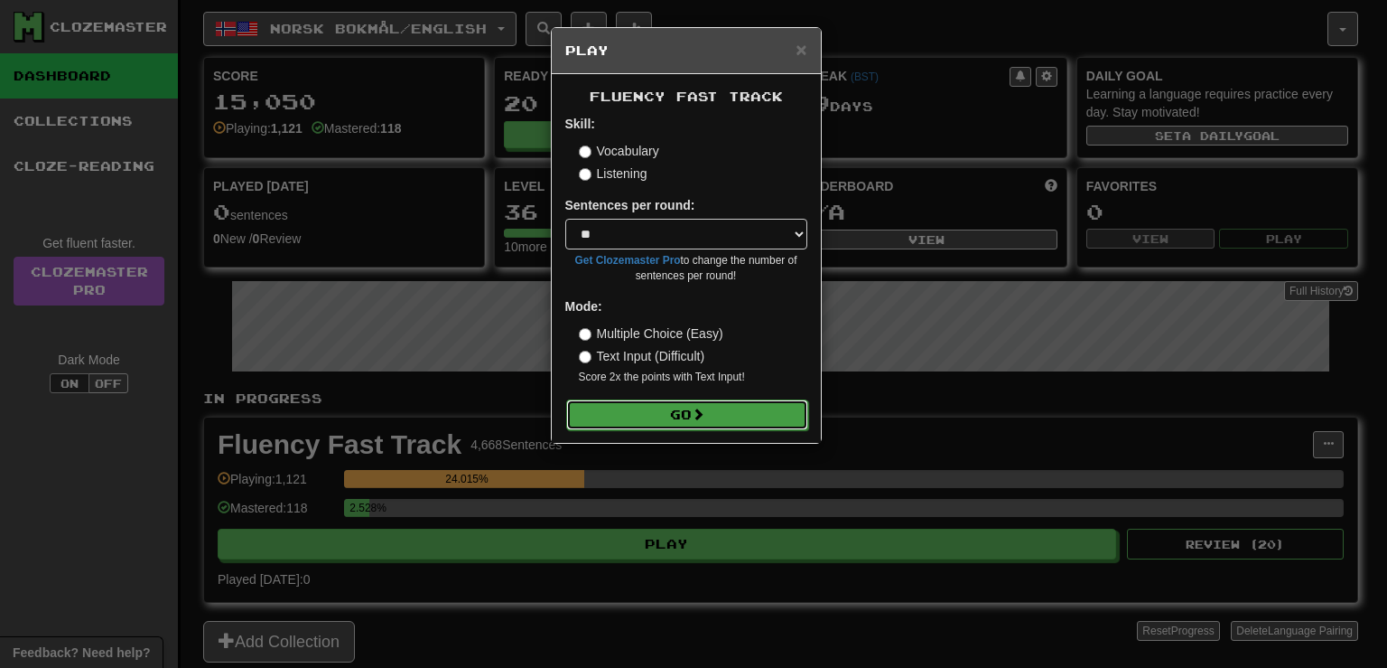
click at [674, 417] on button "Go" at bounding box center [687, 414] width 242 height 31
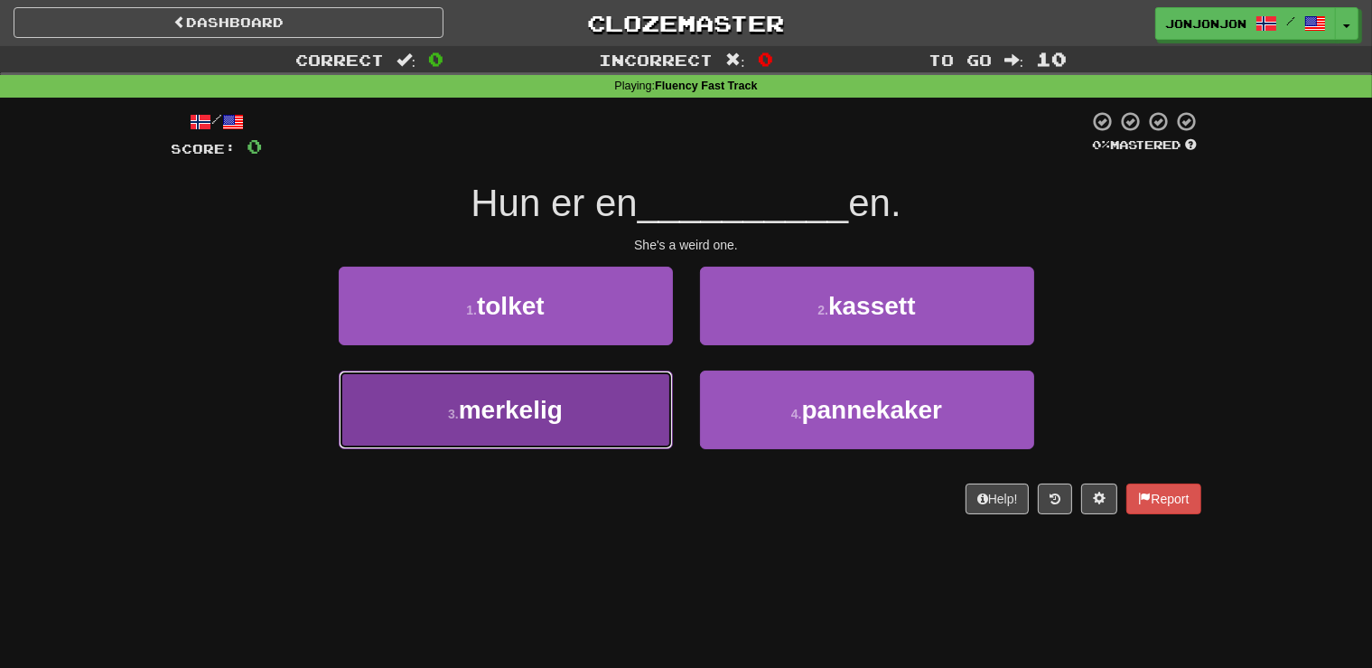
click at [573, 412] on button "3 . merkelig" at bounding box center [506, 409] width 334 height 79
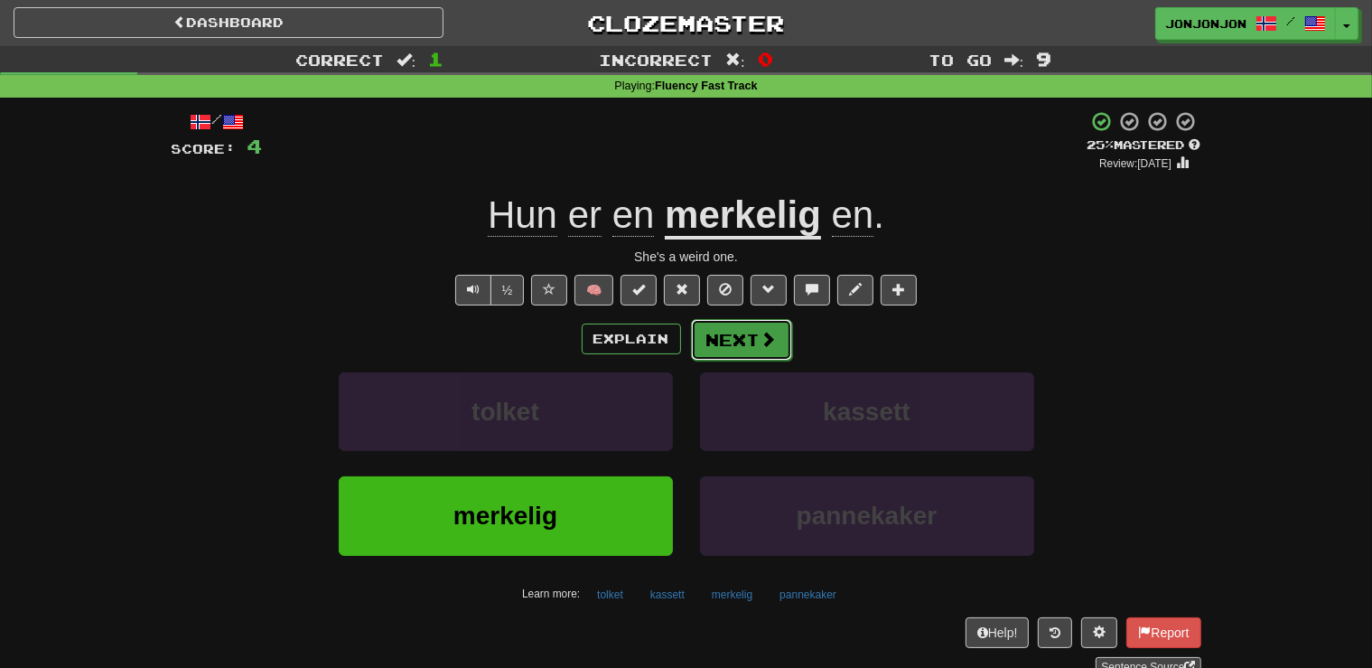
click at [751, 348] on button "Next" at bounding box center [741, 340] width 101 height 42
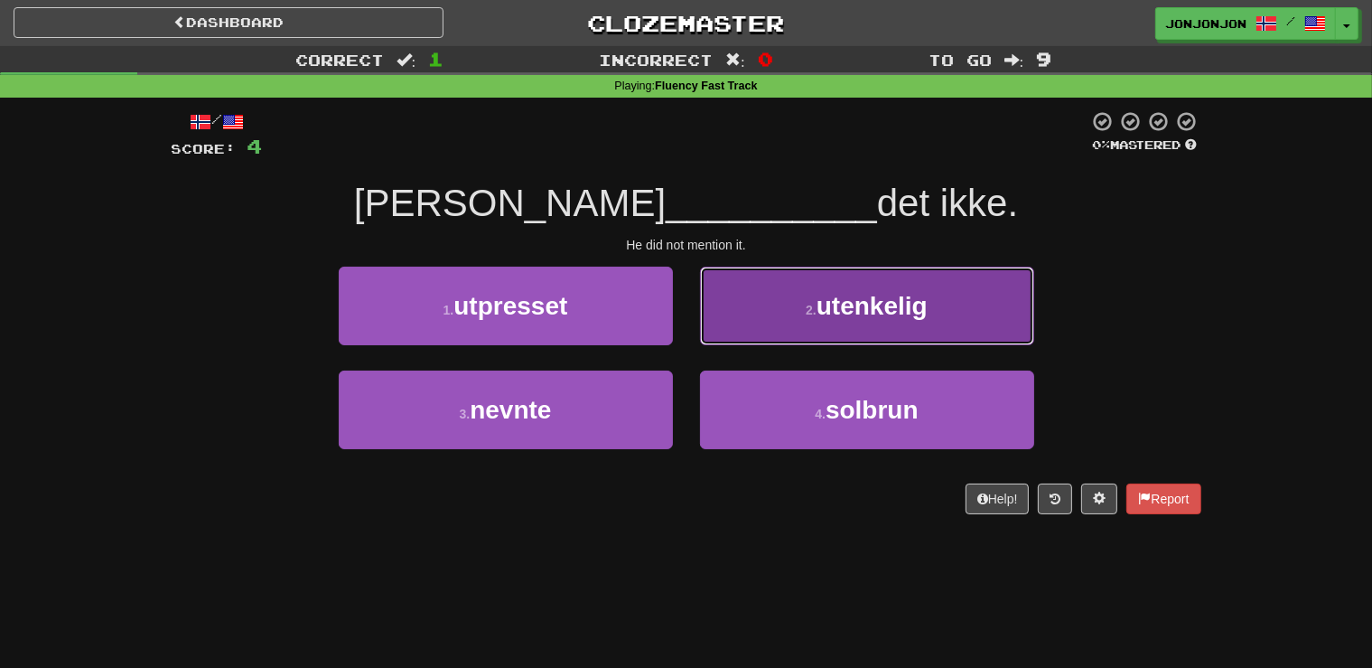
click at [815, 301] on button "2 . utenkelig" at bounding box center [867, 305] width 334 height 79
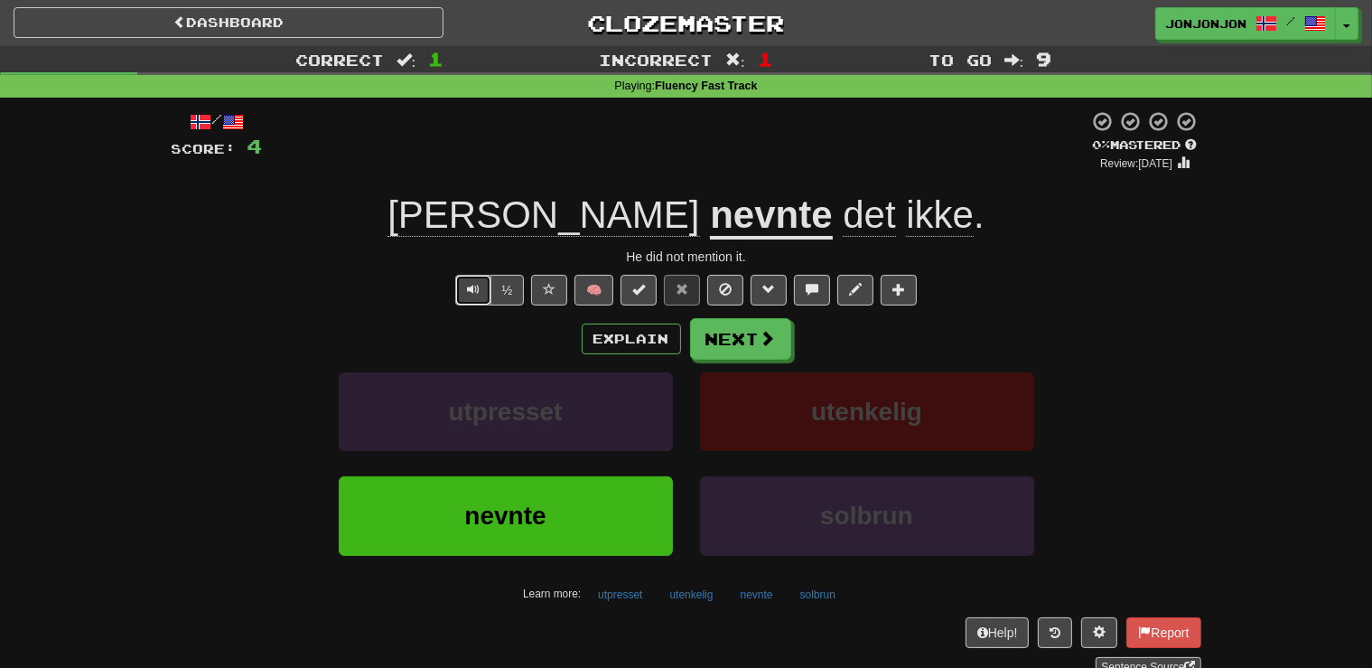
click at [464, 292] on button "Text-to-speech controls" at bounding box center [473, 290] width 36 height 31
click at [471, 292] on span "Text-to-speech controls" at bounding box center [473, 289] width 13 height 13
click at [472, 297] on button "Text-to-speech controls" at bounding box center [473, 290] width 36 height 31
click at [740, 346] on button "Next" at bounding box center [741, 340] width 101 height 42
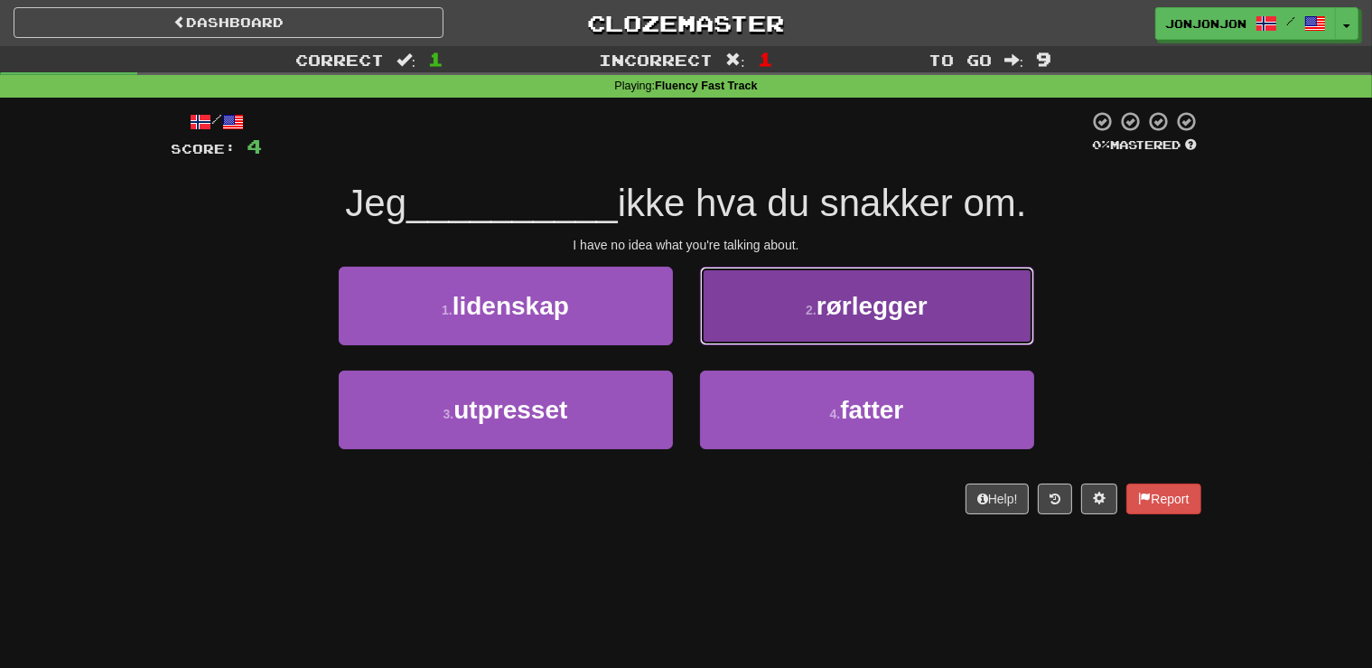
click at [829, 329] on button "2 . rørlegger" at bounding box center [867, 305] width 334 height 79
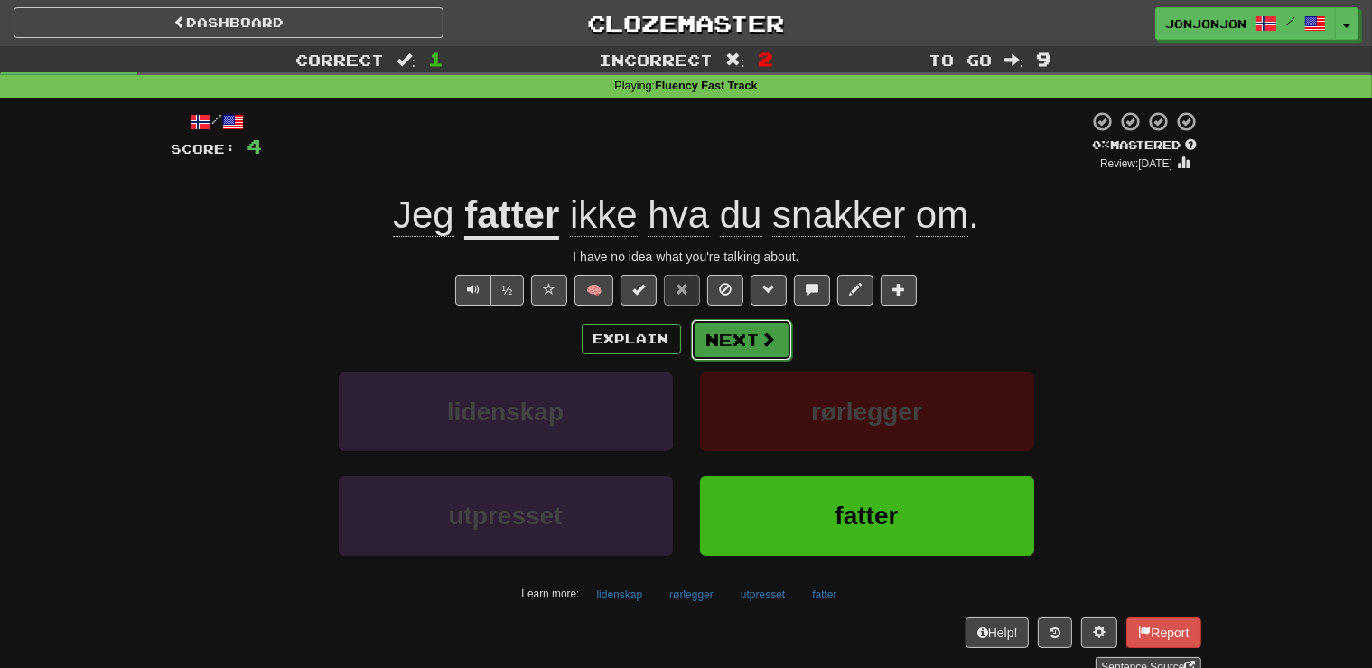
click at [732, 342] on button "Next" at bounding box center [741, 340] width 101 height 42
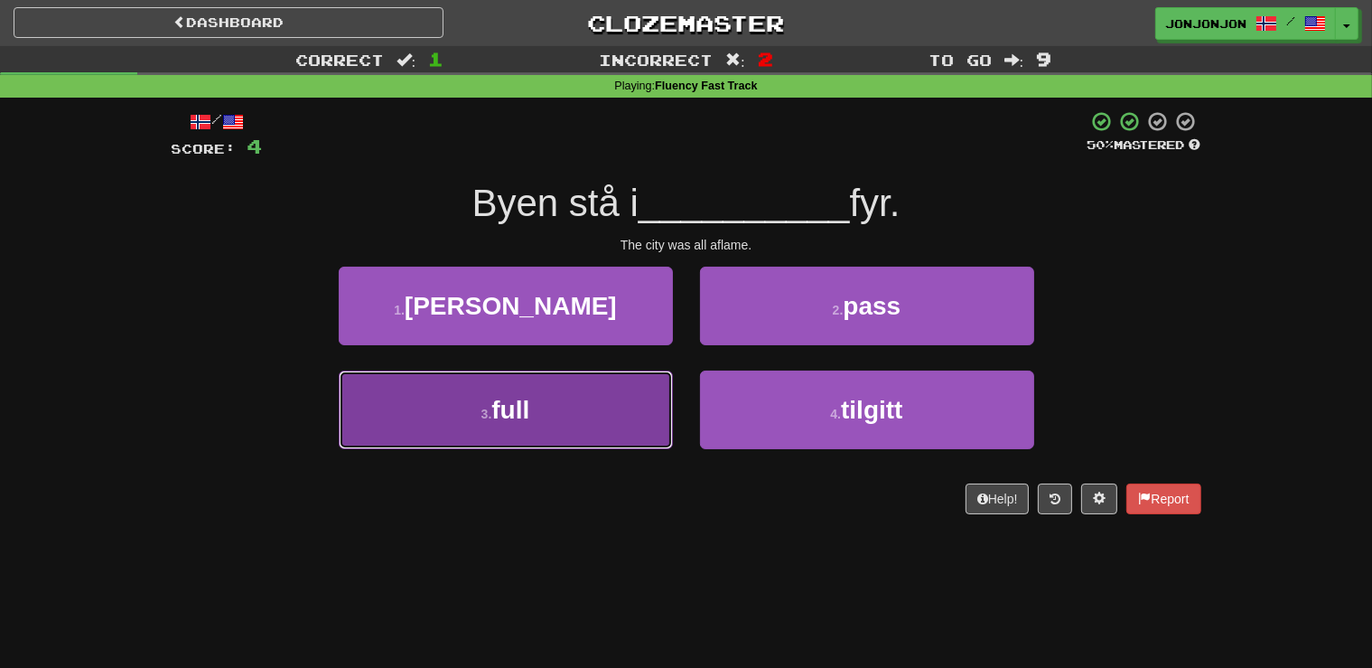
click at [593, 417] on button "3 . full" at bounding box center [506, 409] width 334 height 79
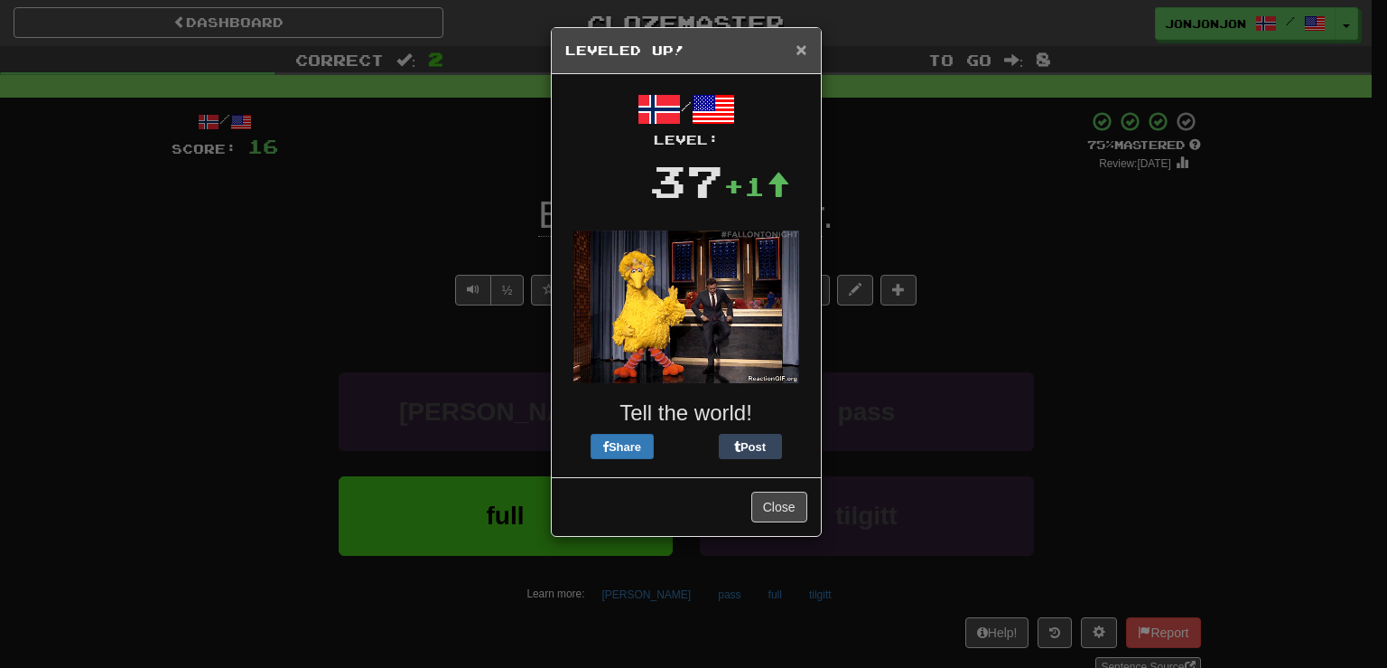
click at [799, 51] on span "×" at bounding box center [801, 49] width 11 height 21
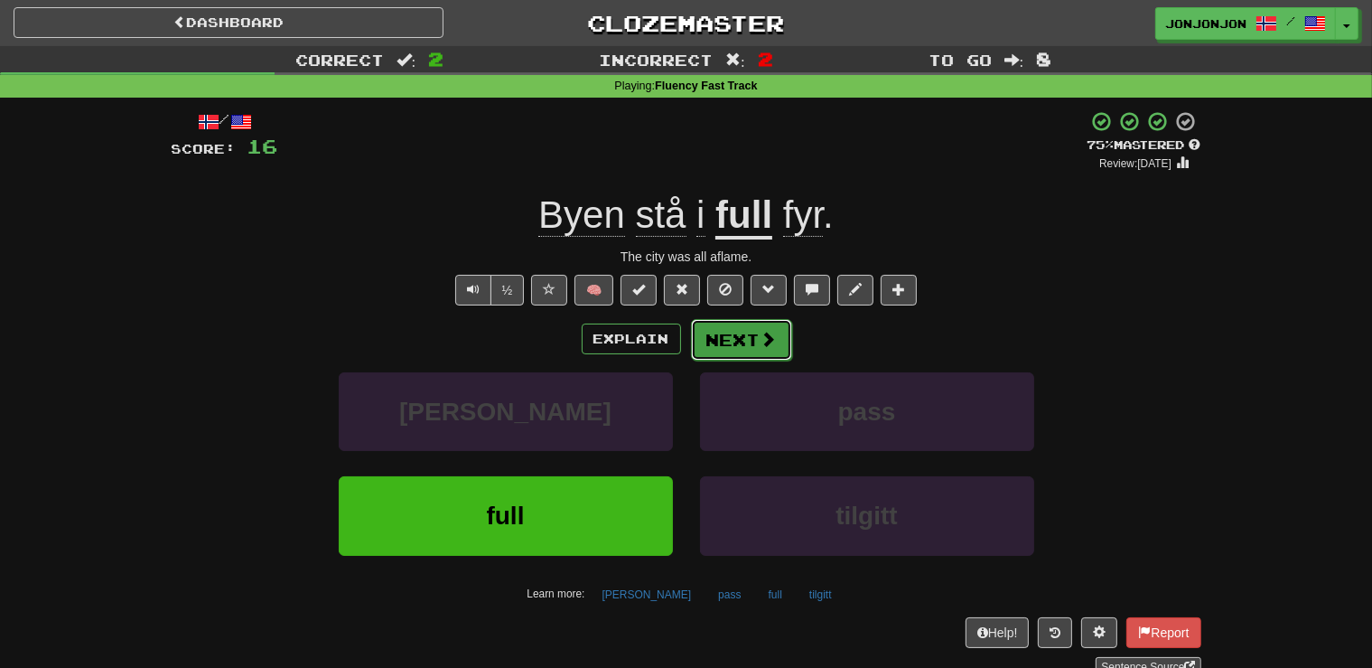
click at [723, 339] on button "Next" at bounding box center [741, 340] width 101 height 42
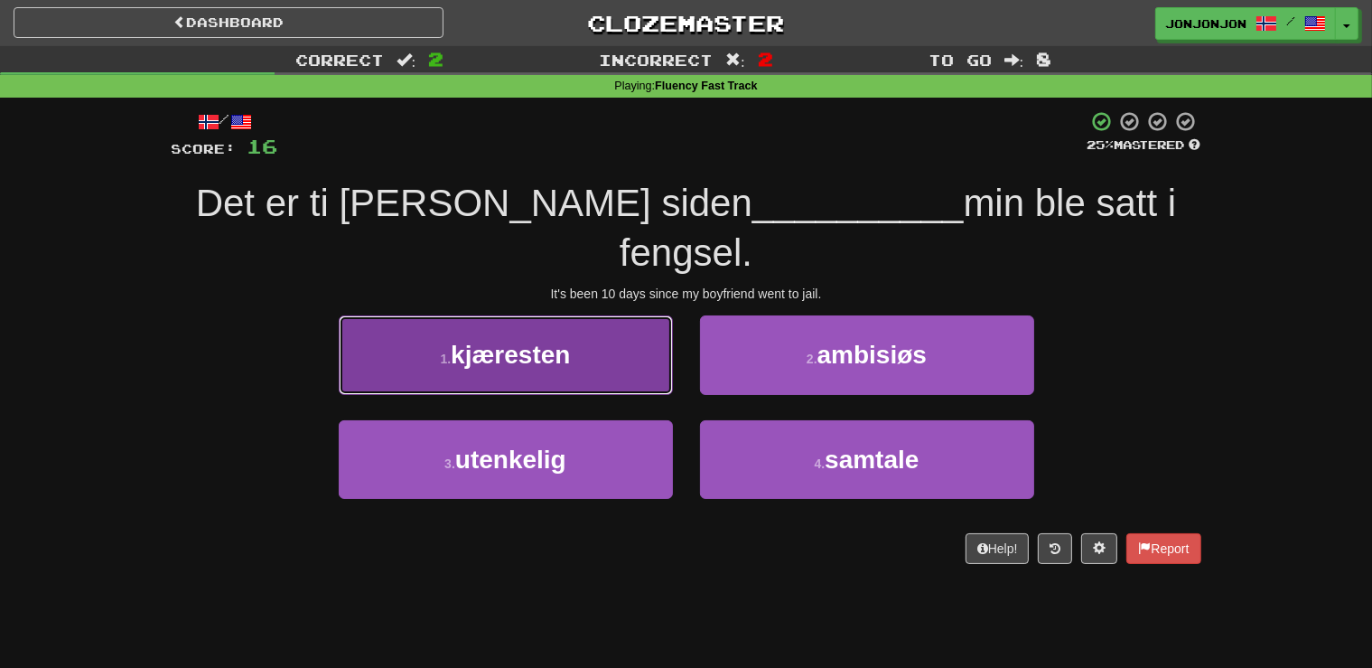
click at [617, 332] on button "1 . kjæresten" at bounding box center [506, 354] width 334 height 79
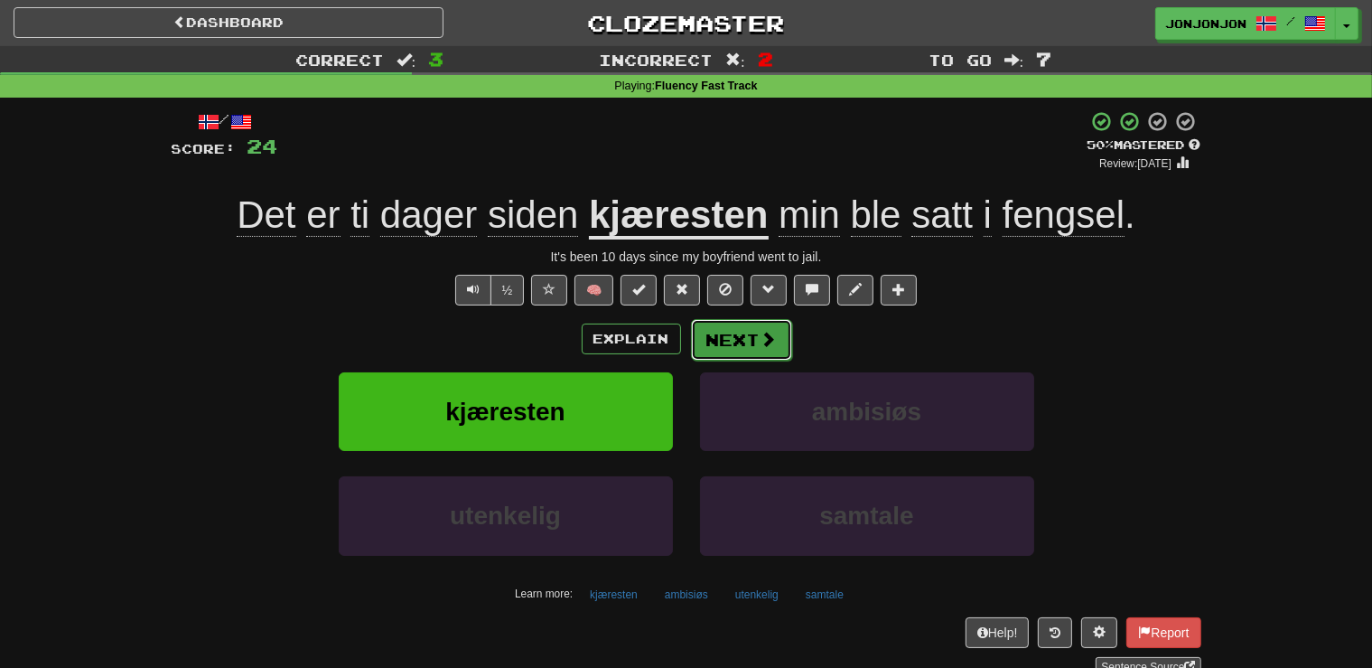
click at [747, 334] on button "Next" at bounding box center [741, 340] width 101 height 42
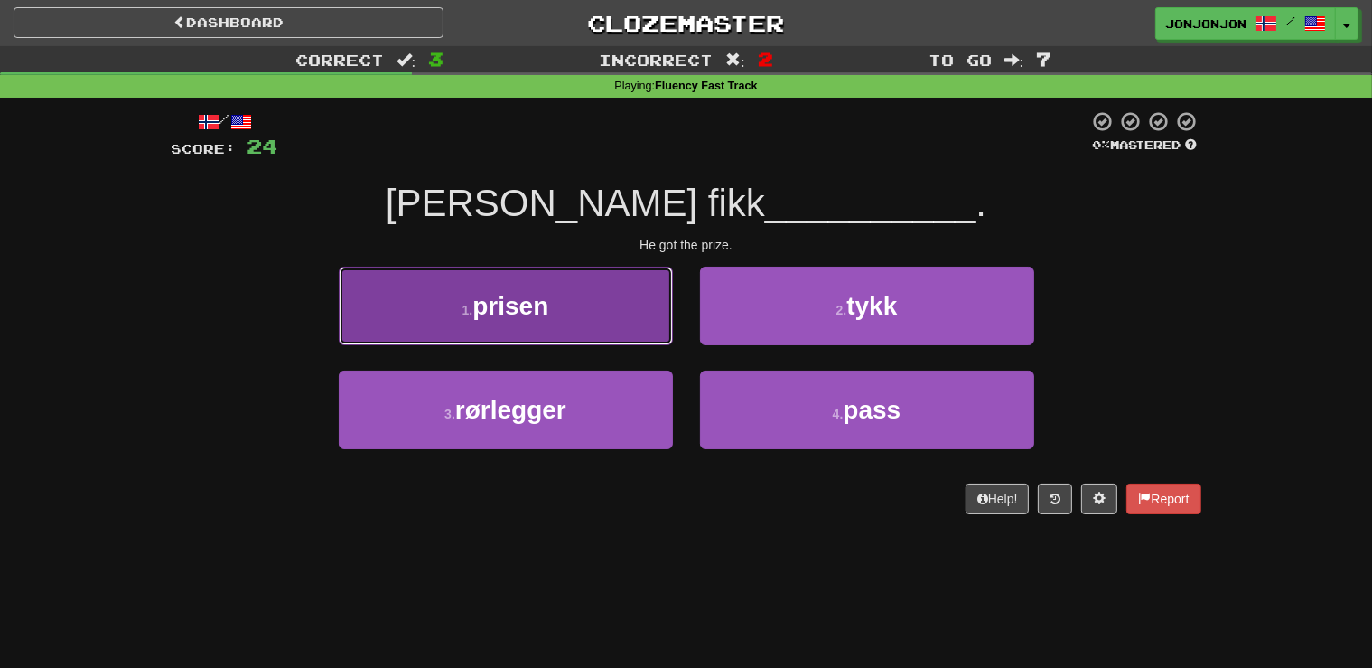
click at [612, 309] on button "1 . prisen" at bounding box center [506, 305] width 334 height 79
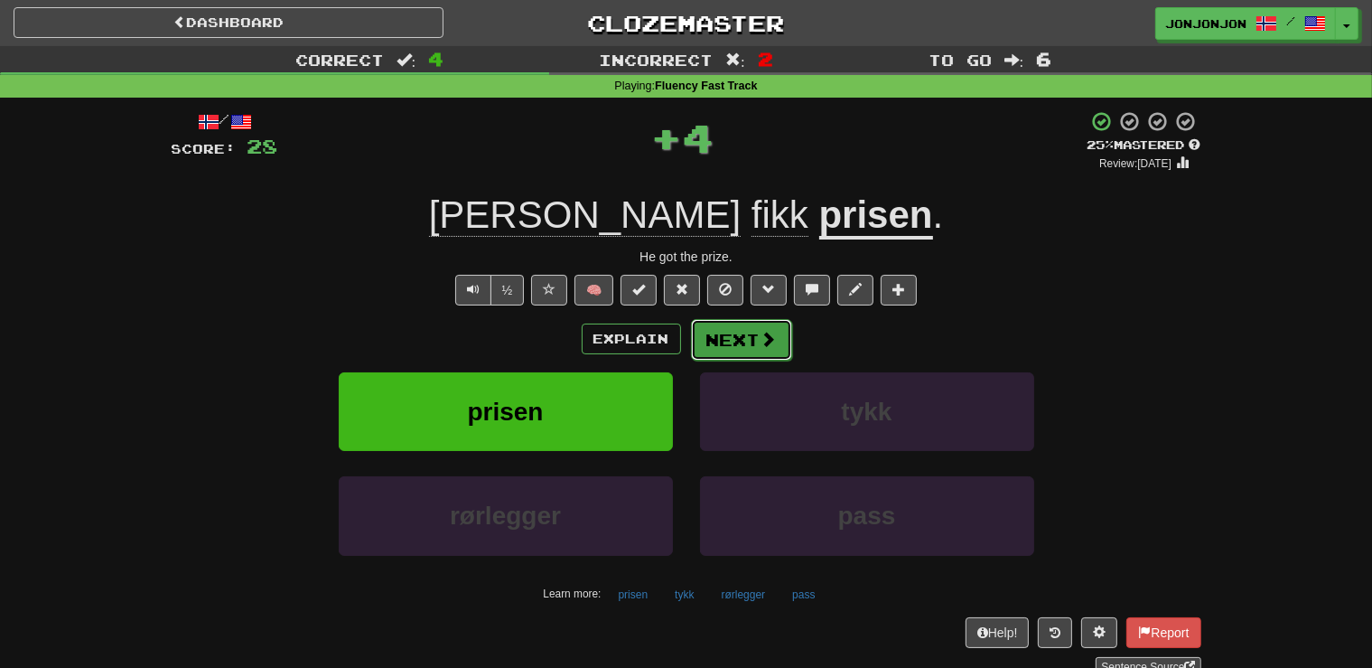
click at [746, 354] on button "Next" at bounding box center [741, 340] width 101 height 42
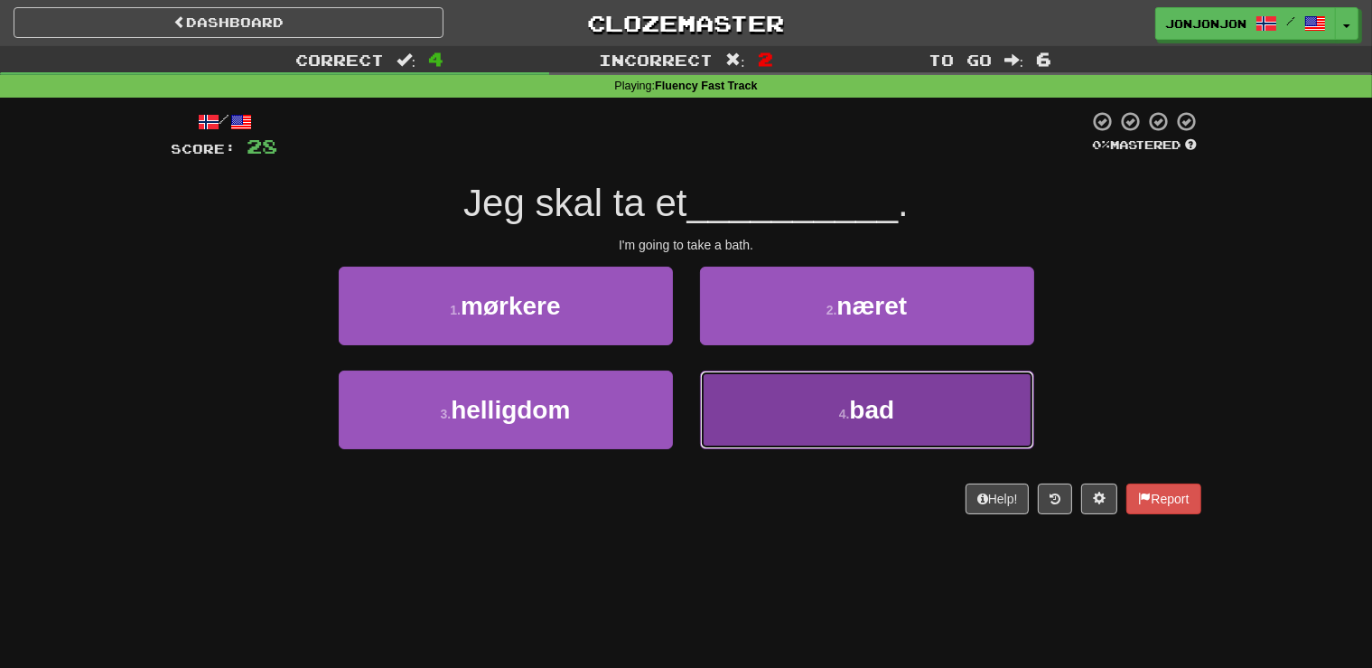
click at [845, 411] on small "4 ." at bounding box center [844, 413] width 11 height 14
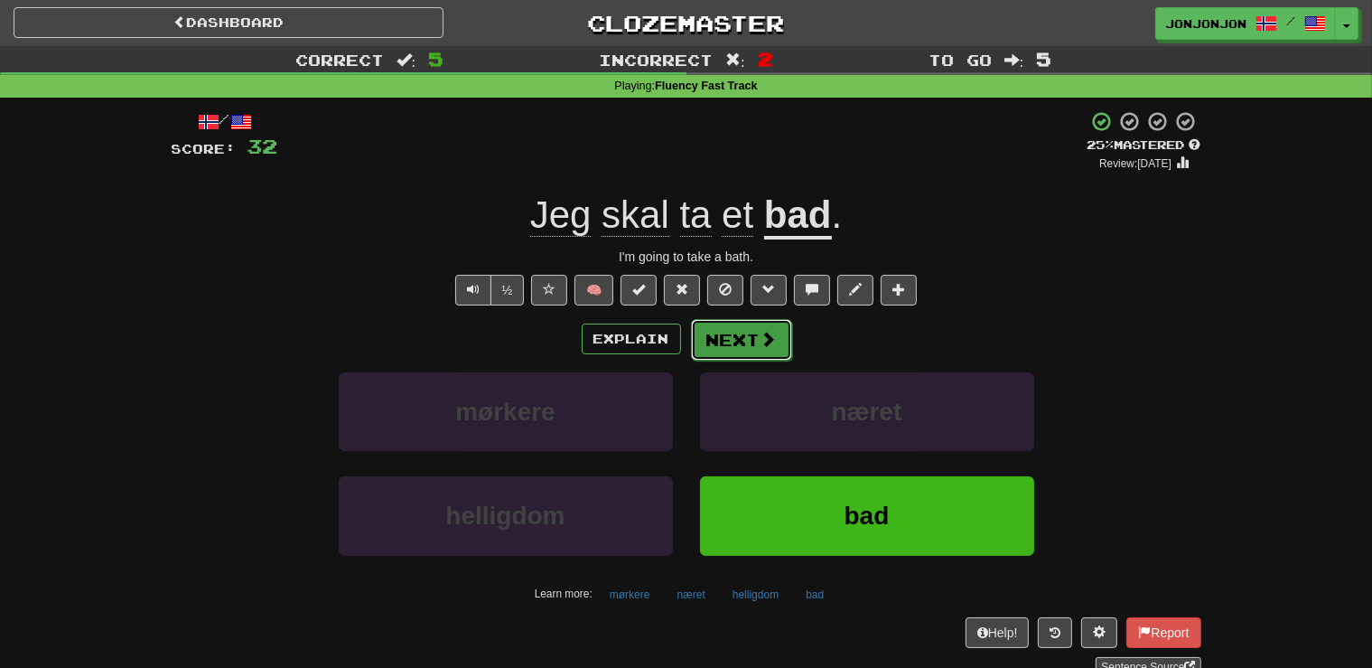
click at [743, 341] on button "Next" at bounding box center [741, 340] width 101 height 42
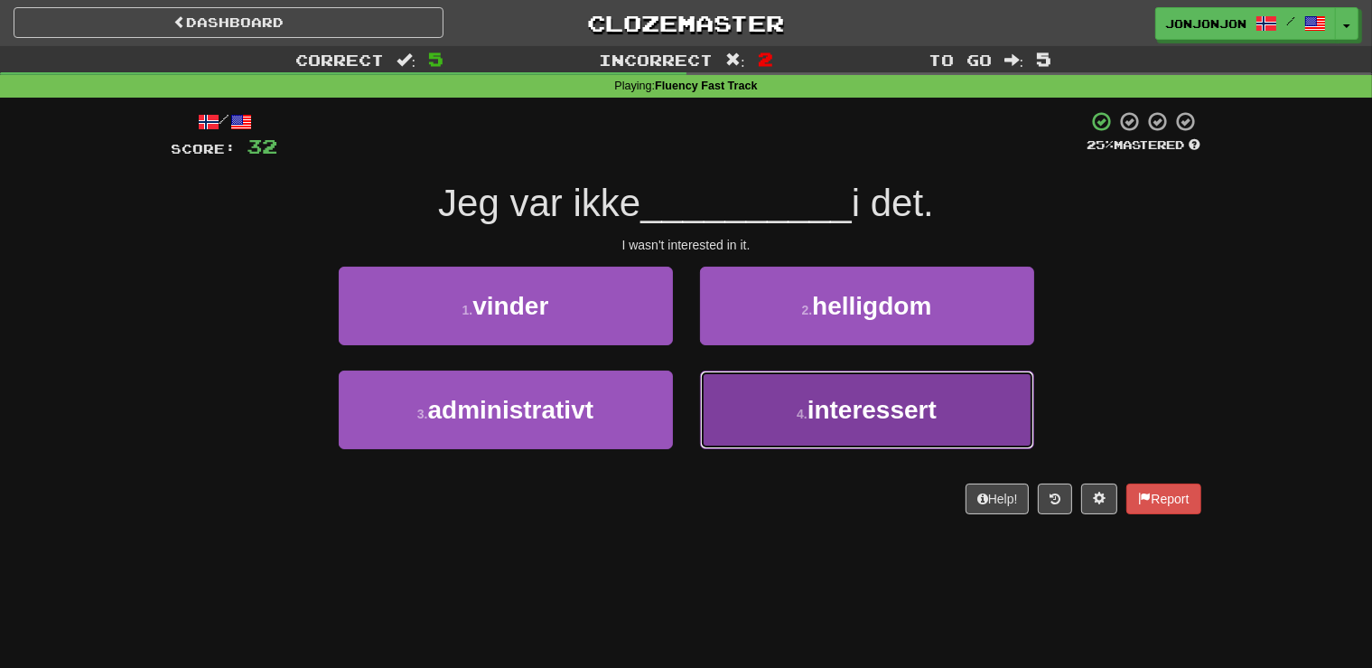
click at [817, 414] on span "interessert" at bounding box center [872, 410] width 129 height 28
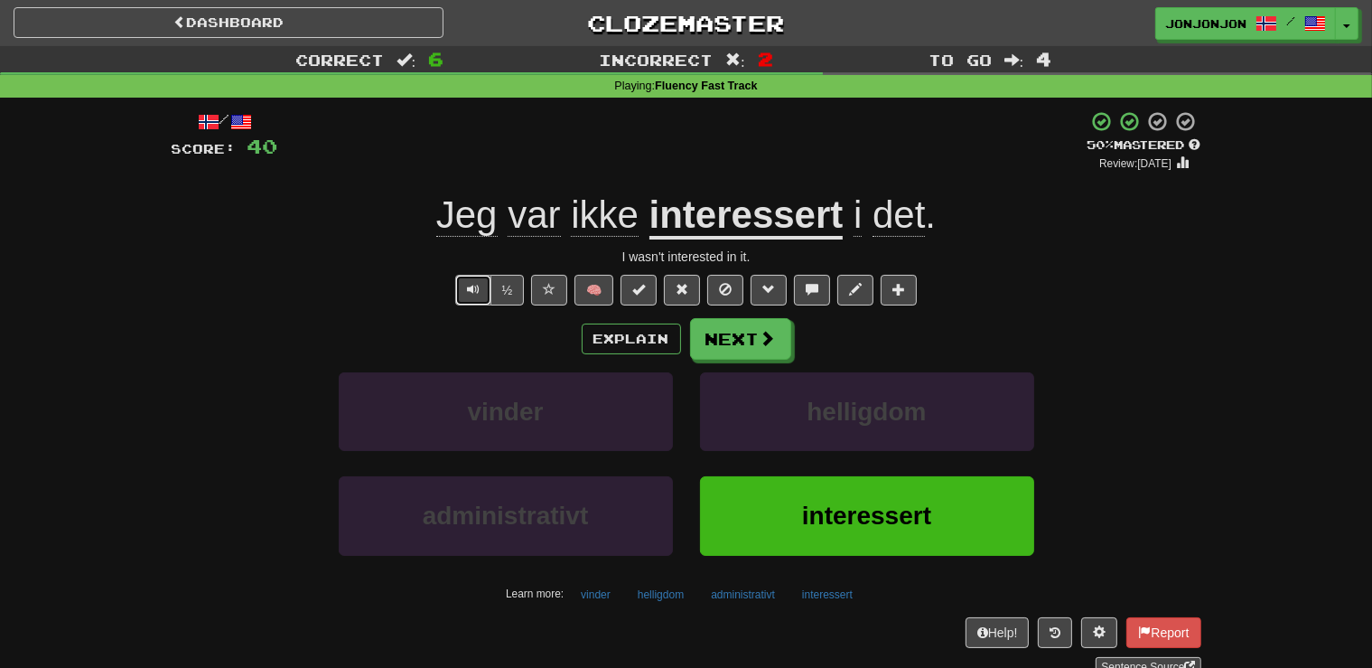
click at [472, 293] on span "Text-to-speech controls" at bounding box center [473, 289] width 13 height 13
click at [717, 344] on button "Next" at bounding box center [741, 340] width 101 height 42
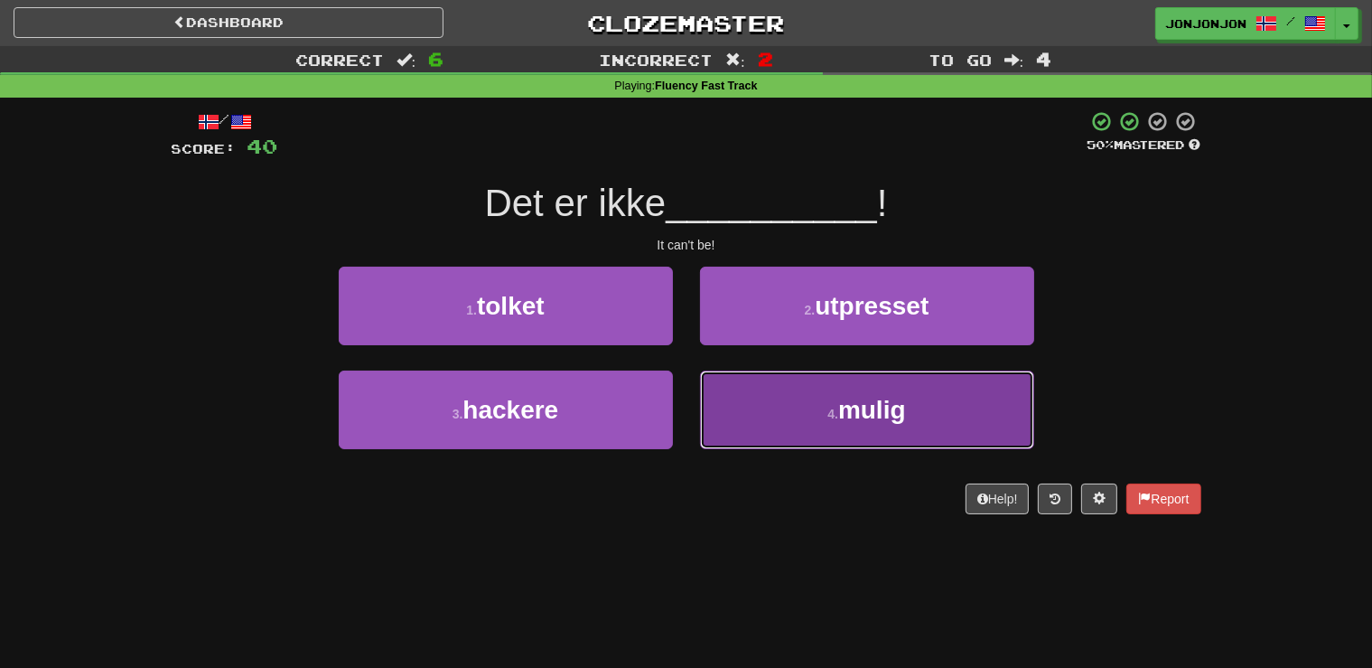
click at [796, 396] on button "4 . mulig" at bounding box center [867, 409] width 334 height 79
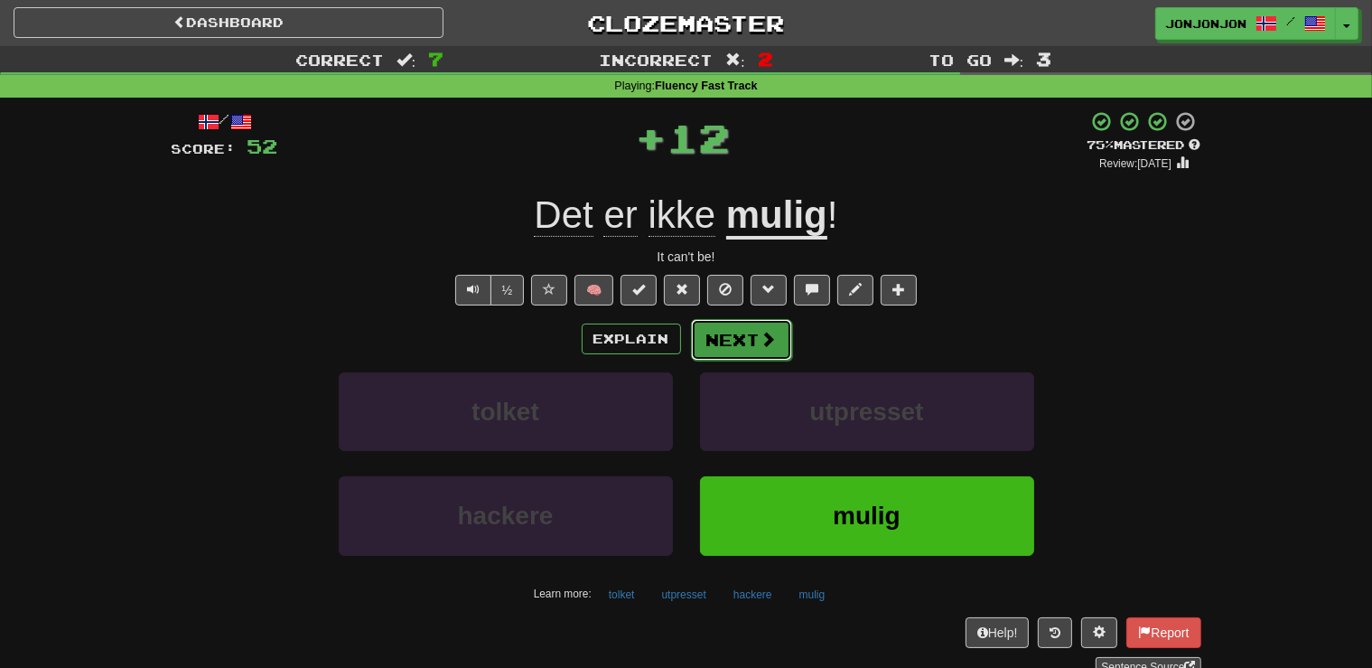
click at [754, 340] on button "Next" at bounding box center [741, 340] width 101 height 42
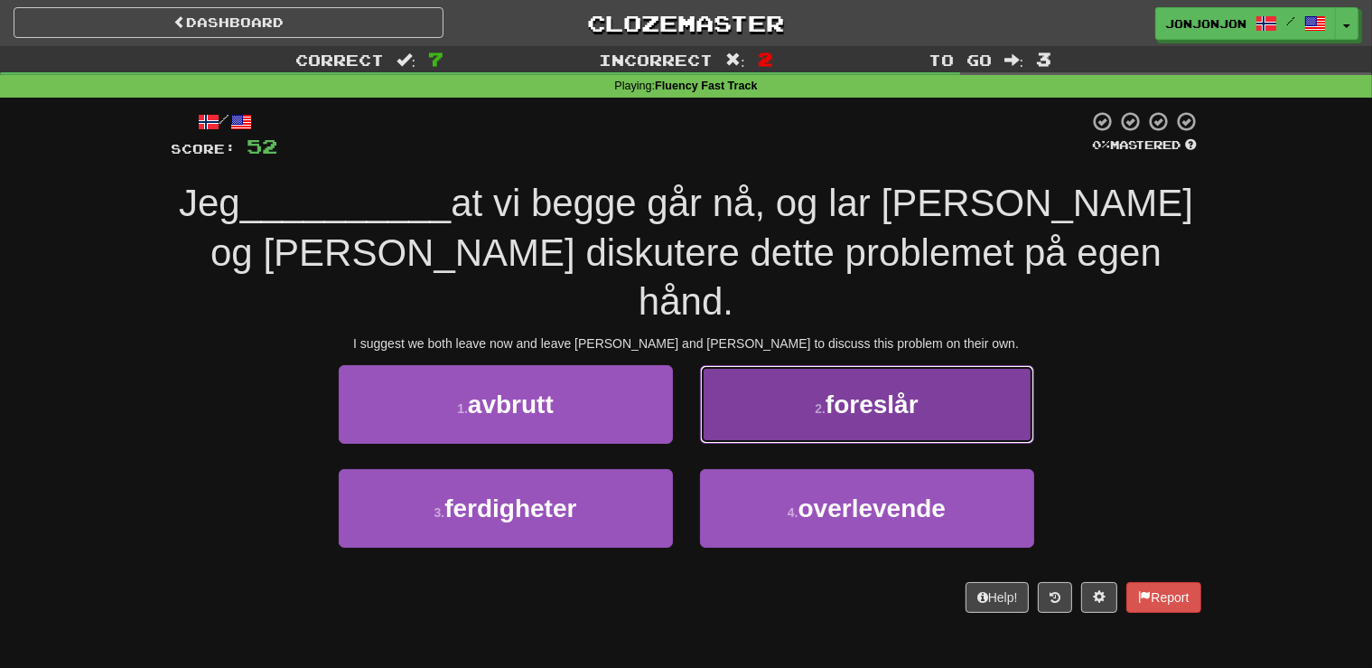
click at [804, 384] on button "2 . foreslår" at bounding box center [867, 404] width 334 height 79
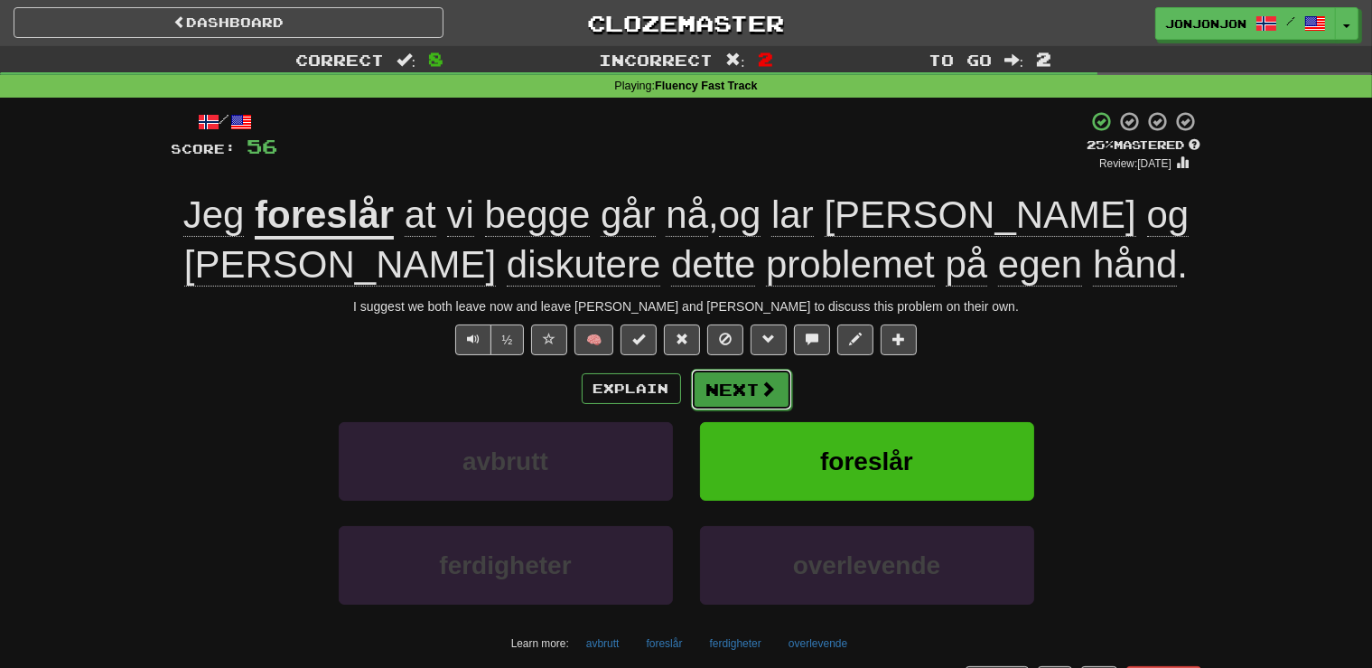
click at [695, 403] on button "Next" at bounding box center [741, 390] width 101 height 42
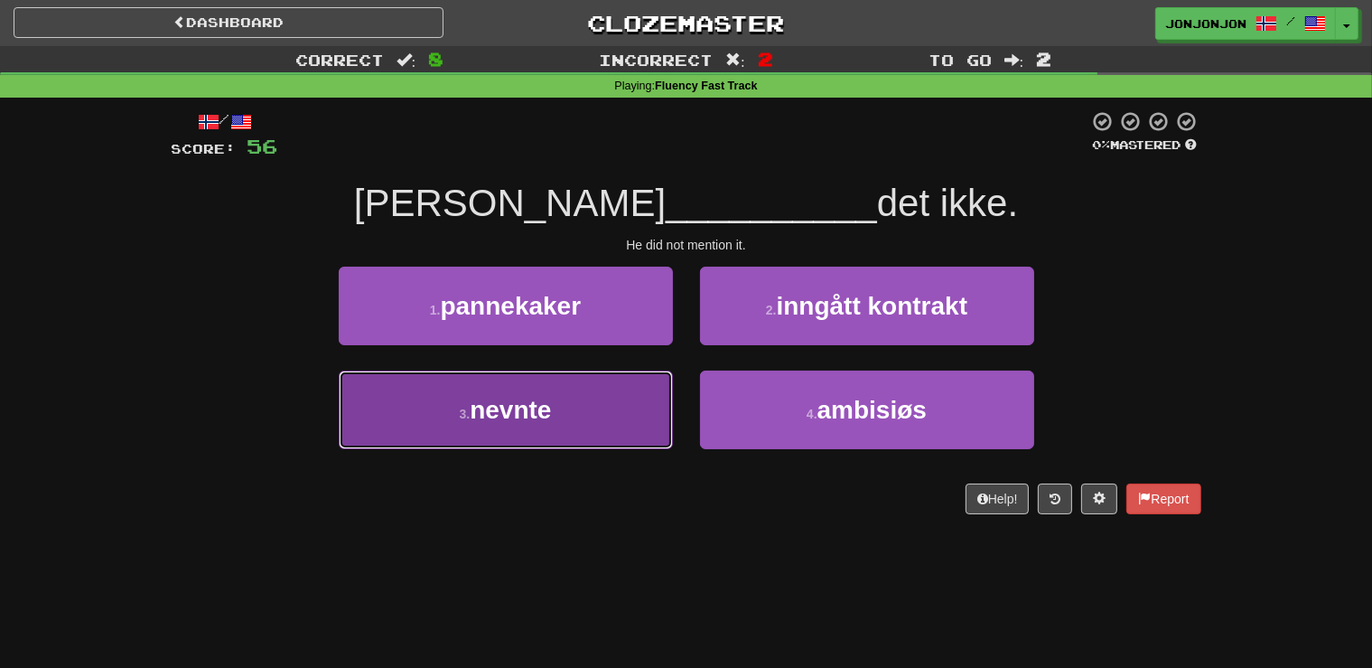
click at [555, 423] on button "3 . nevnte" at bounding box center [506, 409] width 334 height 79
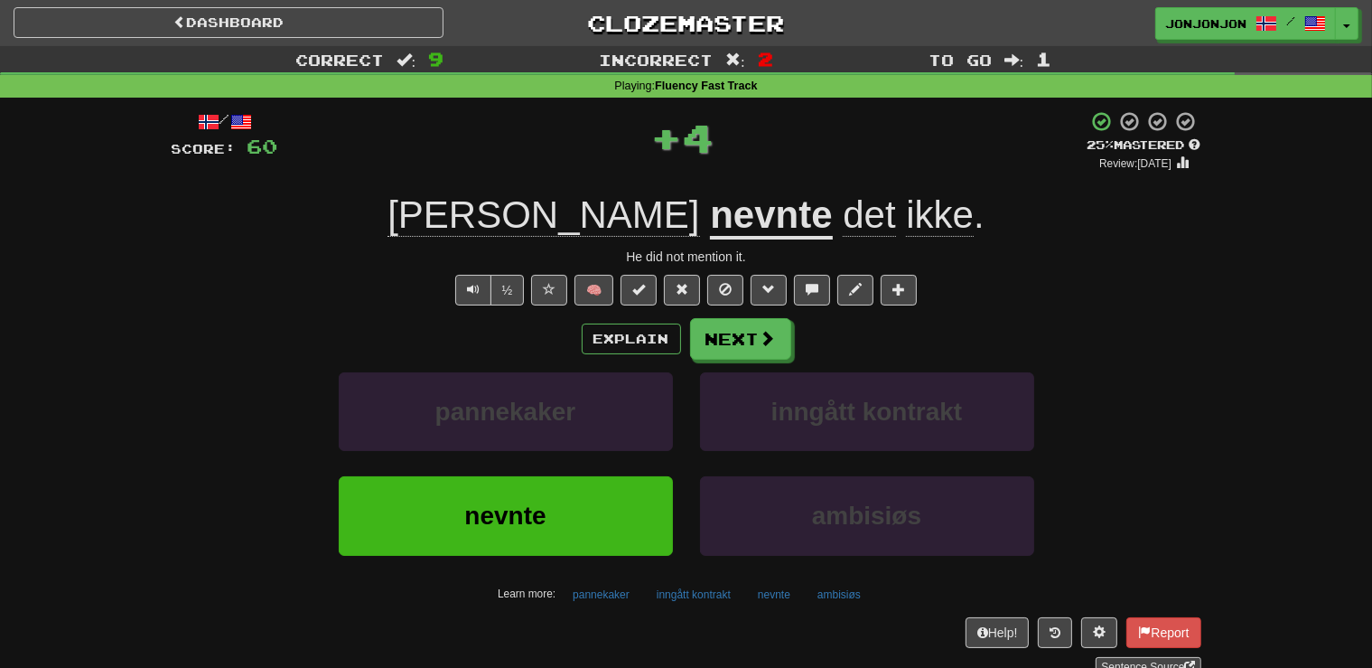
click at [746, 360] on div "Explain Next pannekaker inngått kontrakt nevnte ambisiøs Learn more: pannekaker…" at bounding box center [687, 463] width 1030 height 290
click at [733, 334] on button "Next" at bounding box center [741, 340] width 101 height 42
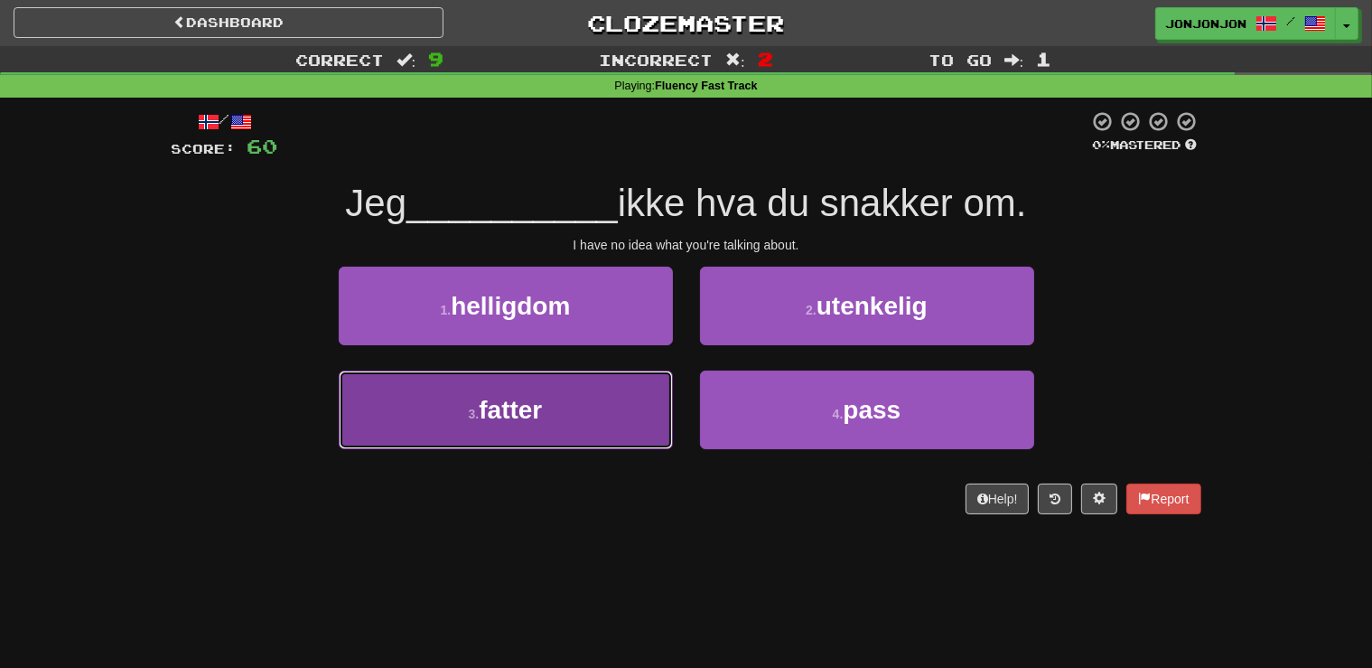
click at [524, 424] on span "fatter" at bounding box center [510, 410] width 63 height 28
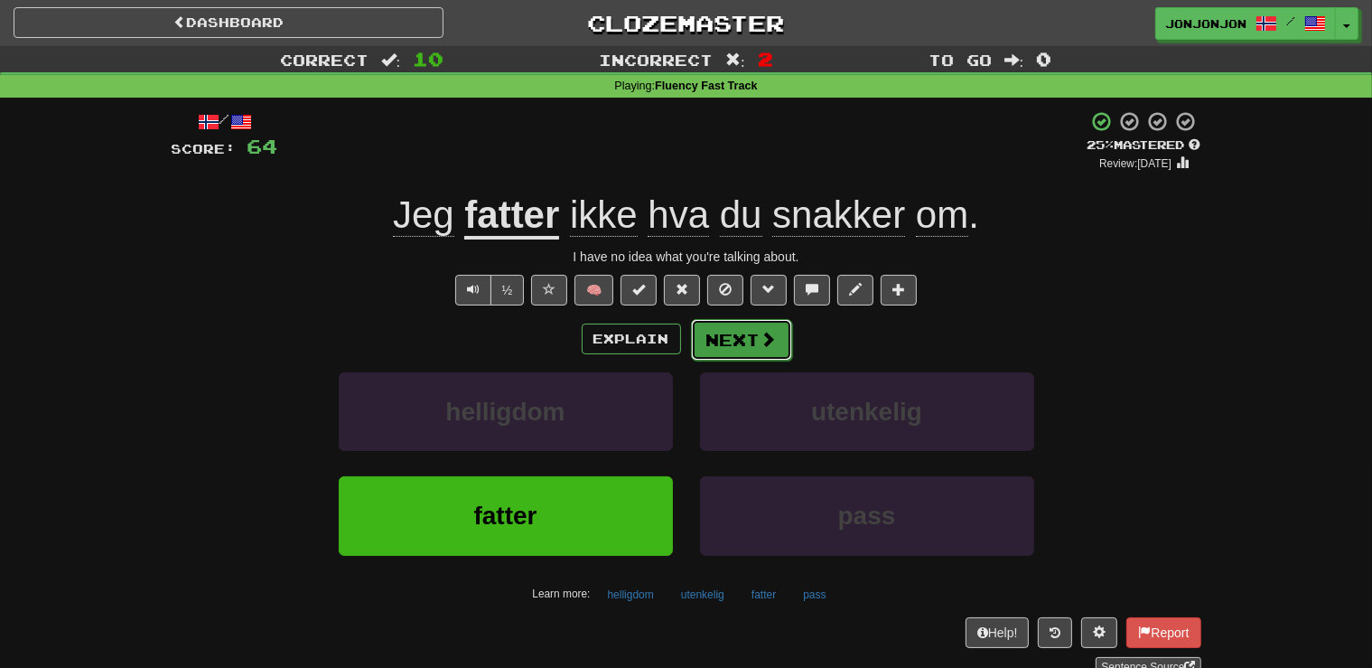
click at [718, 331] on button "Next" at bounding box center [741, 340] width 101 height 42
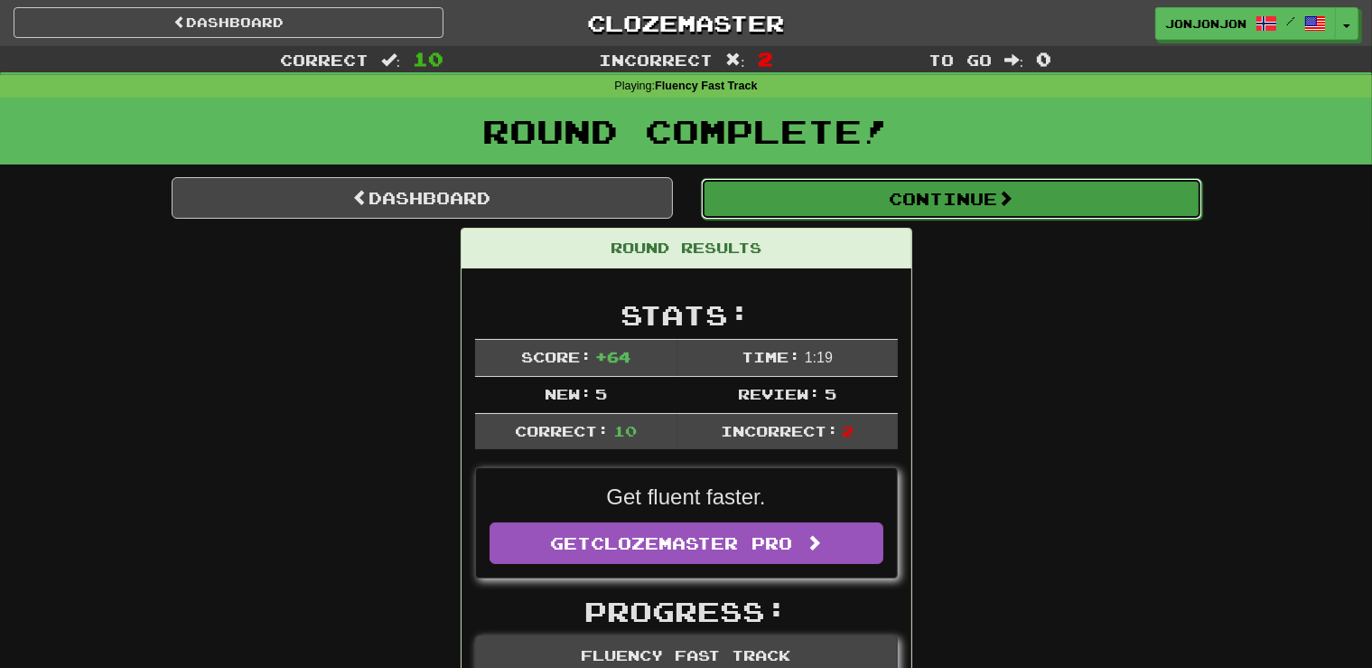
click at [1000, 212] on button "Continue" at bounding box center [951, 199] width 501 height 42
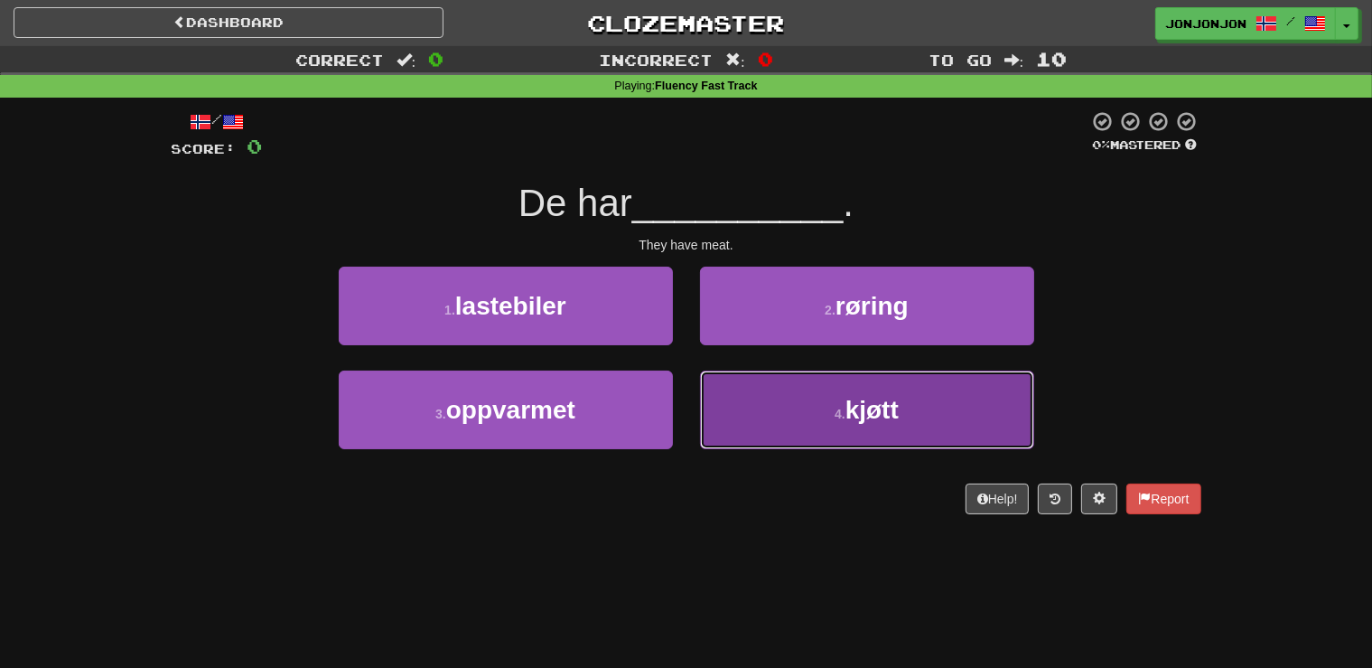
click at [829, 406] on button "4 . kjøtt" at bounding box center [867, 409] width 334 height 79
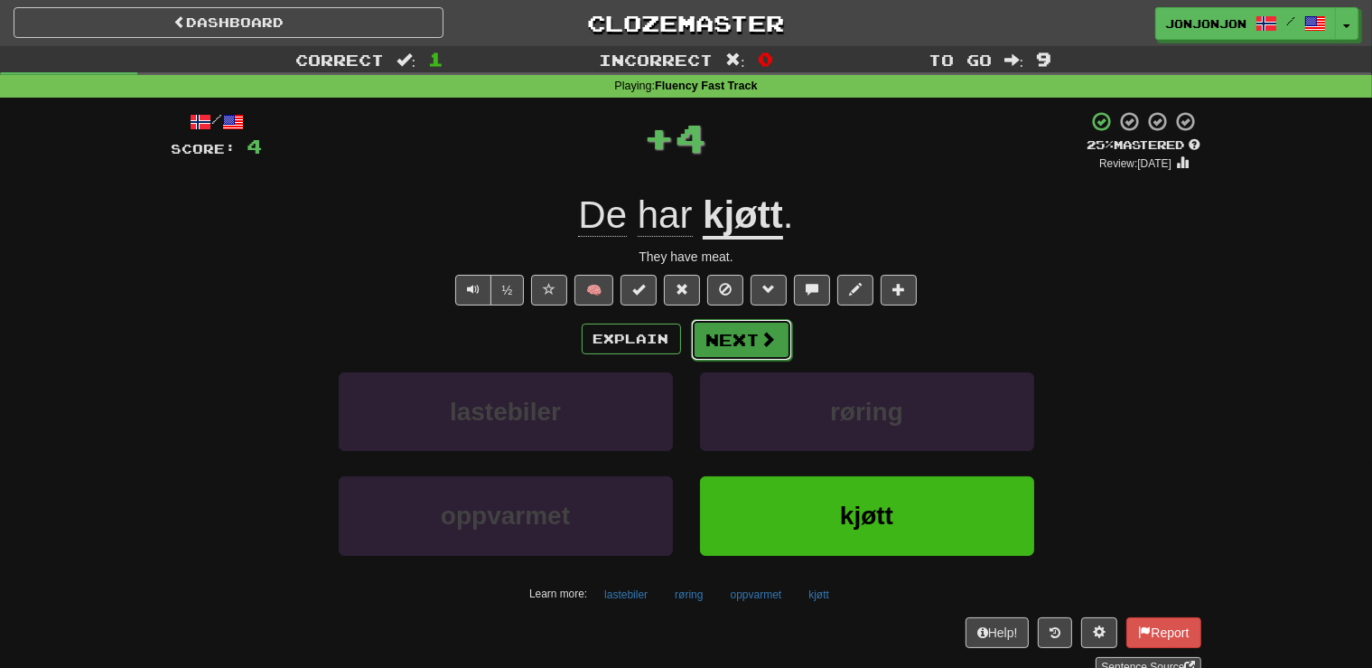
click at [768, 349] on button "Next" at bounding box center [741, 340] width 101 height 42
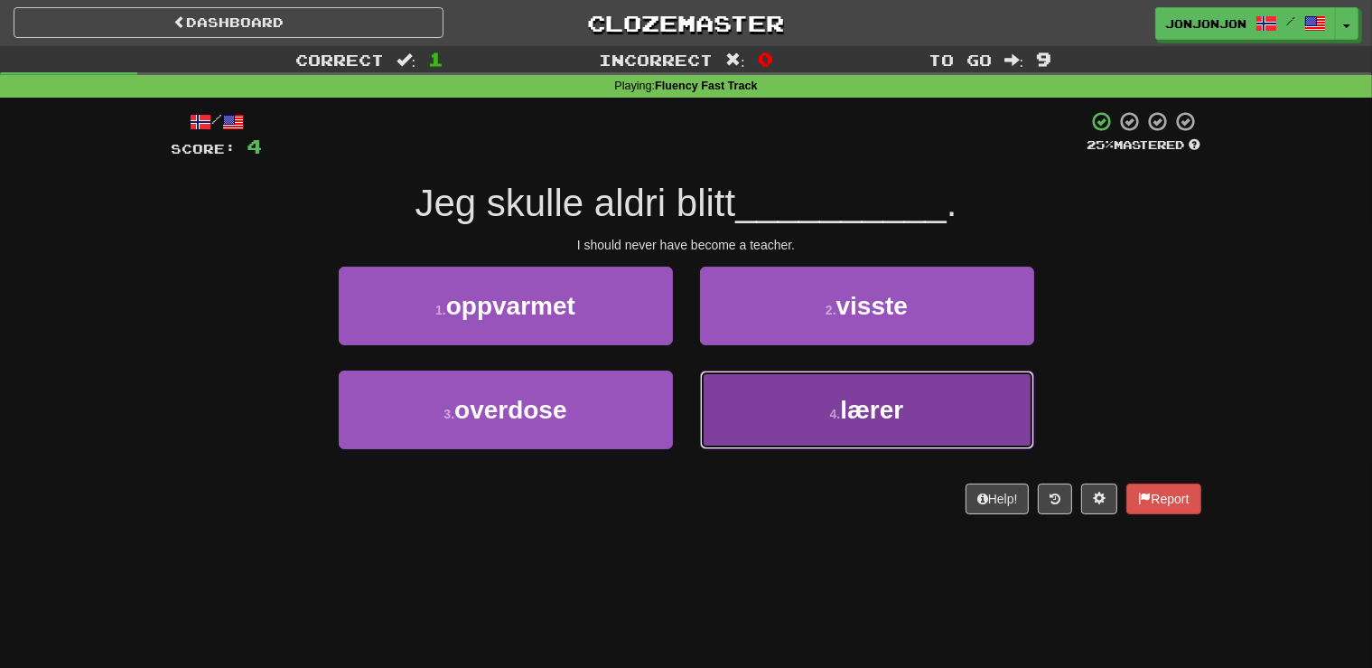
click at [819, 432] on button "4 . lærer" at bounding box center [867, 409] width 334 height 79
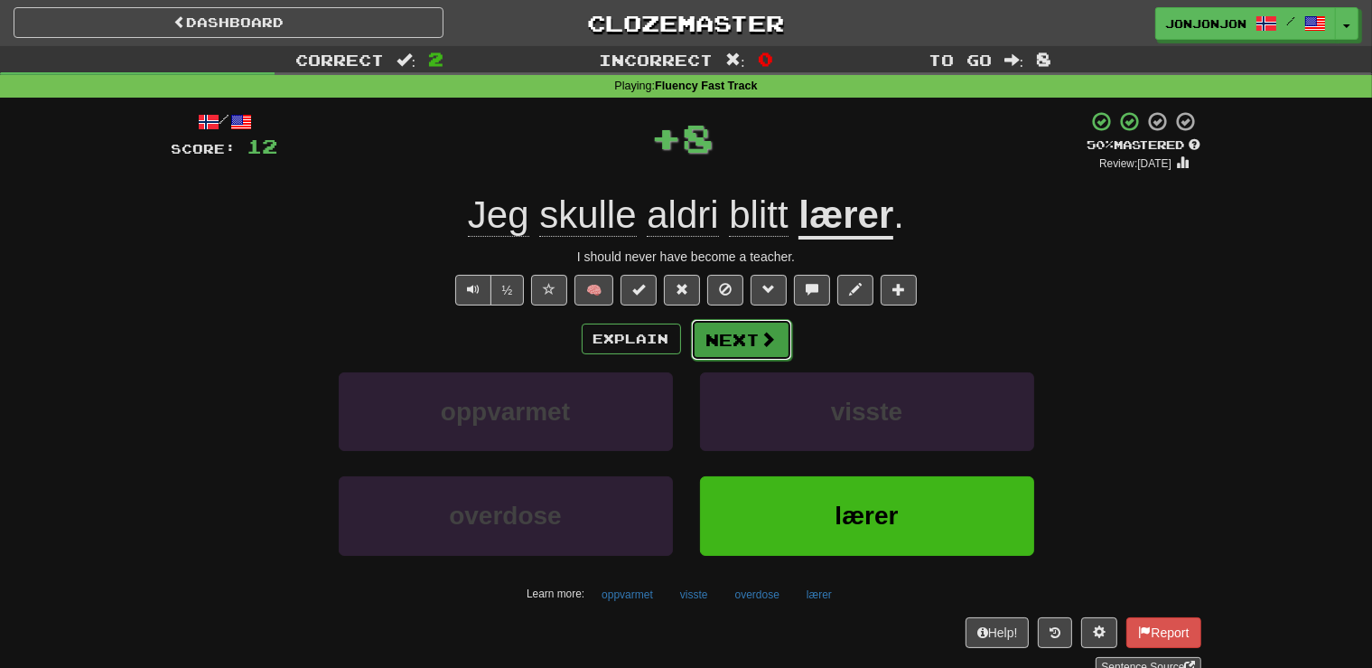
click at [742, 345] on button "Next" at bounding box center [741, 340] width 101 height 42
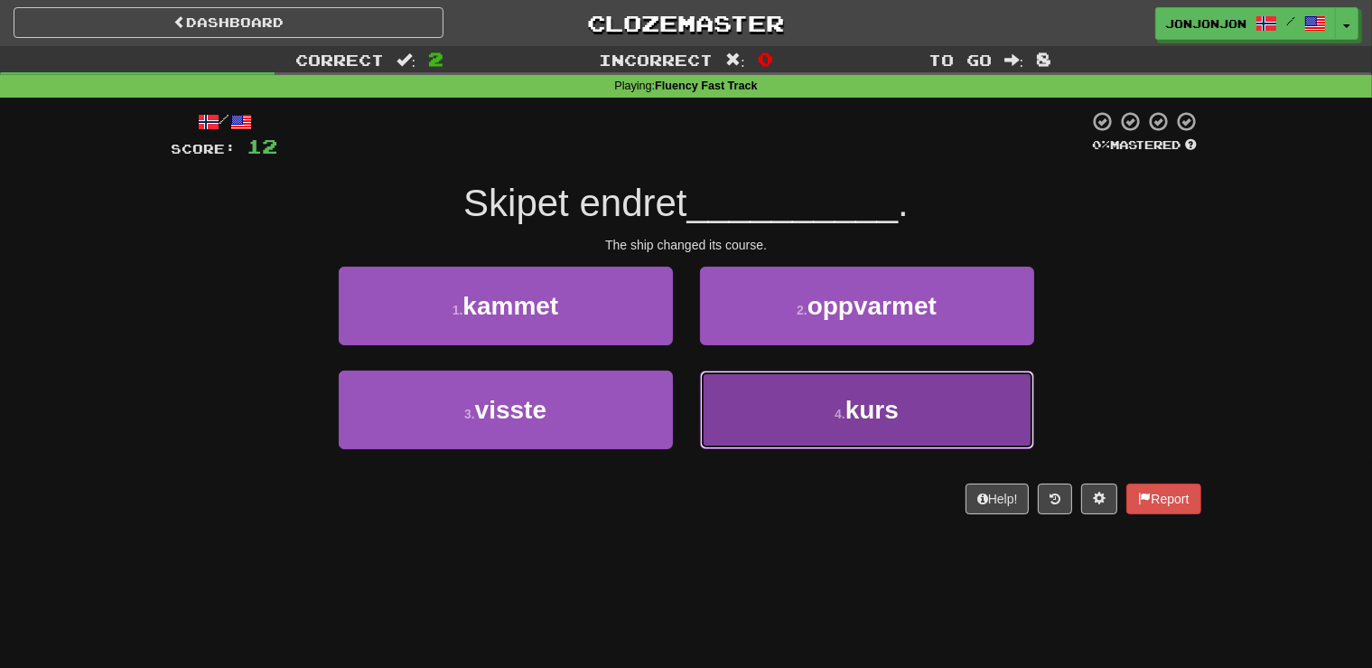
click at [826, 422] on button "4 . kurs" at bounding box center [867, 409] width 334 height 79
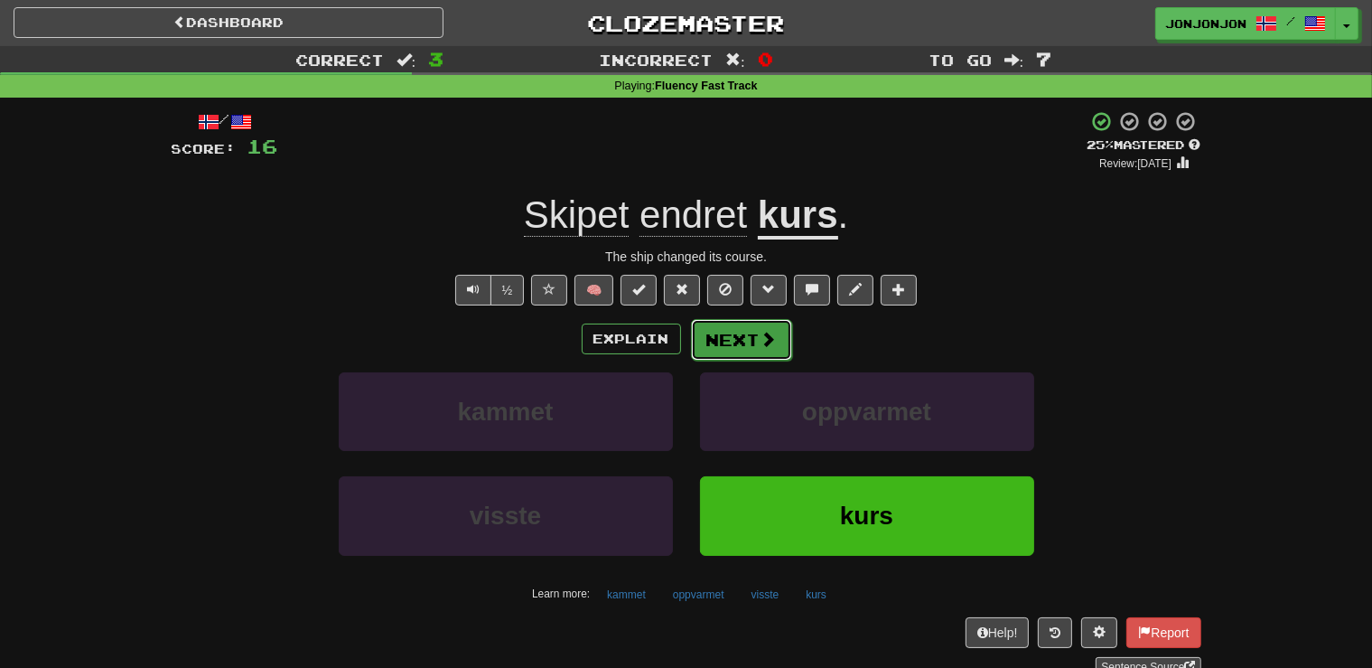
click at [715, 349] on button "Next" at bounding box center [741, 340] width 101 height 42
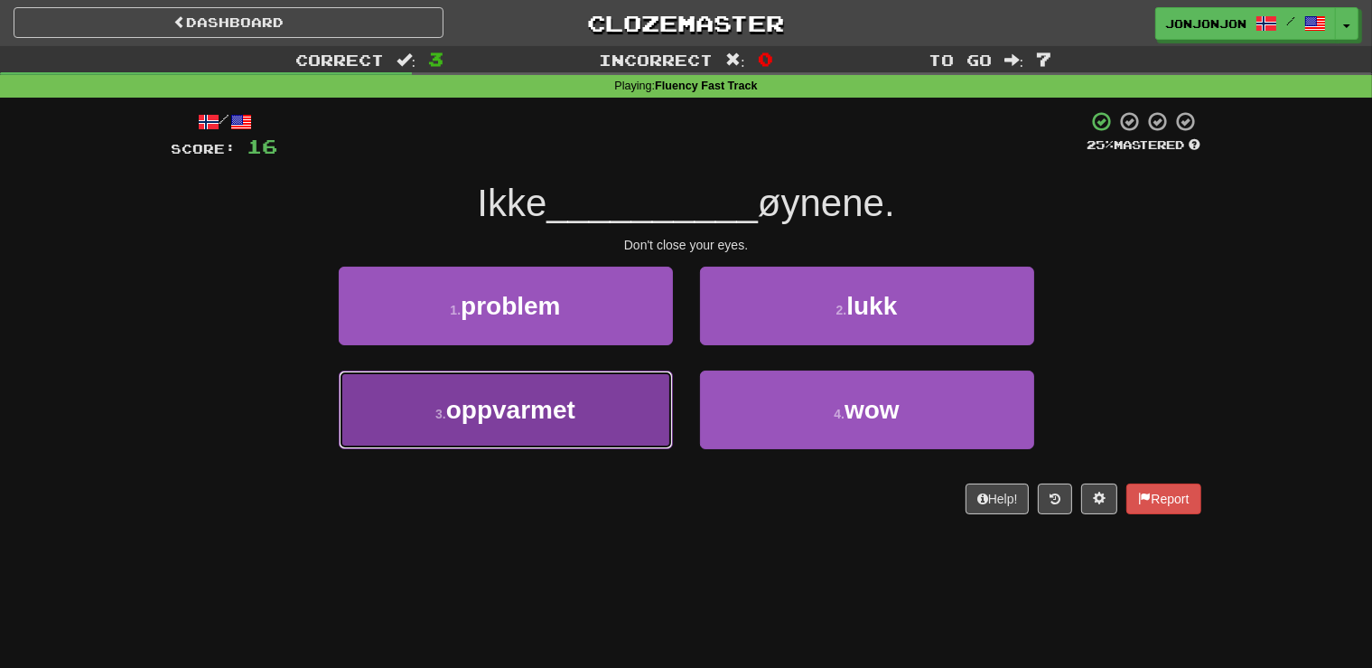
click at [630, 388] on button "3 . oppvarmet" at bounding box center [506, 409] width 334 height 79
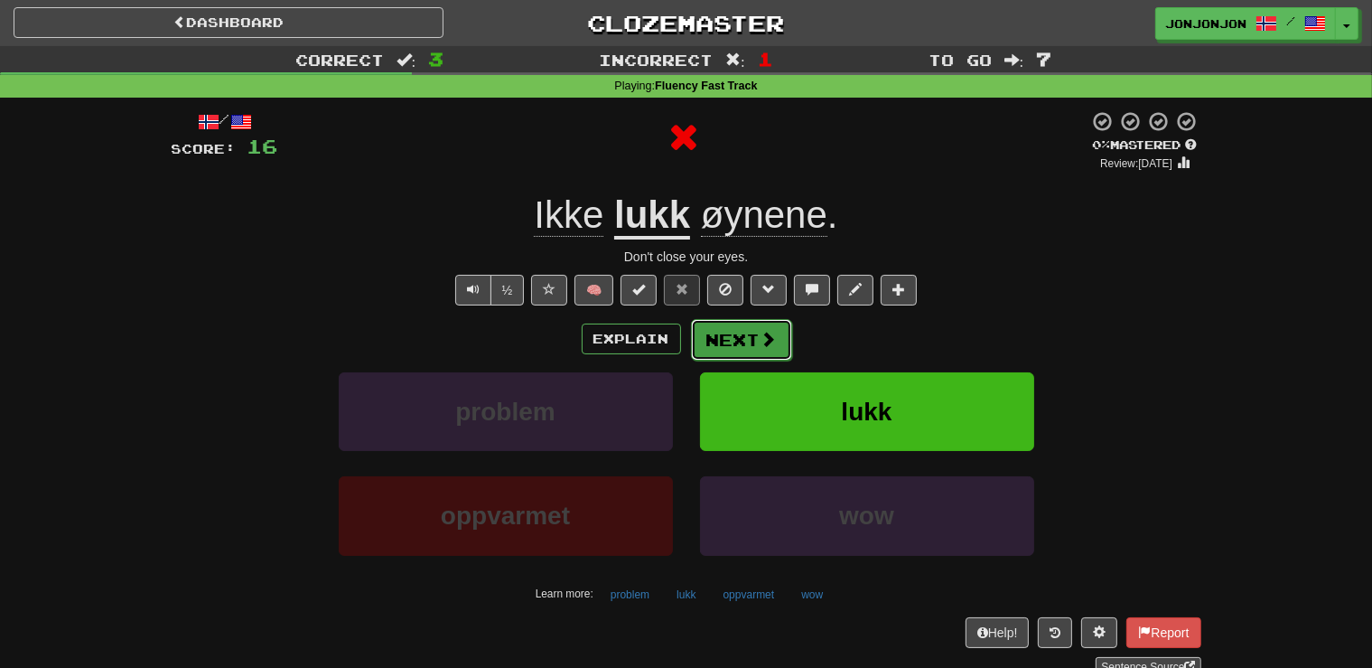
click at [747, 357] on button "Next" at bounding box center [741, 340] width 101 height 42
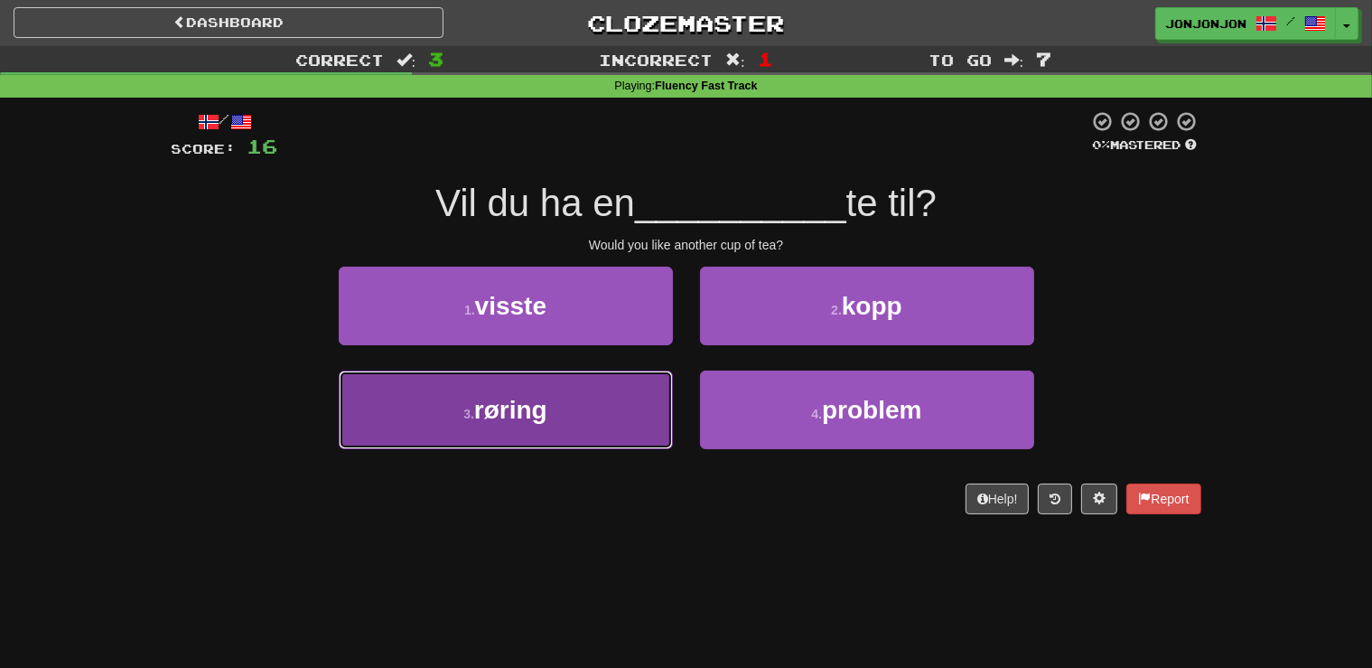
click at [555, 409] on button "3 . røring" at bounding box center [506, 409] width 334 height 79
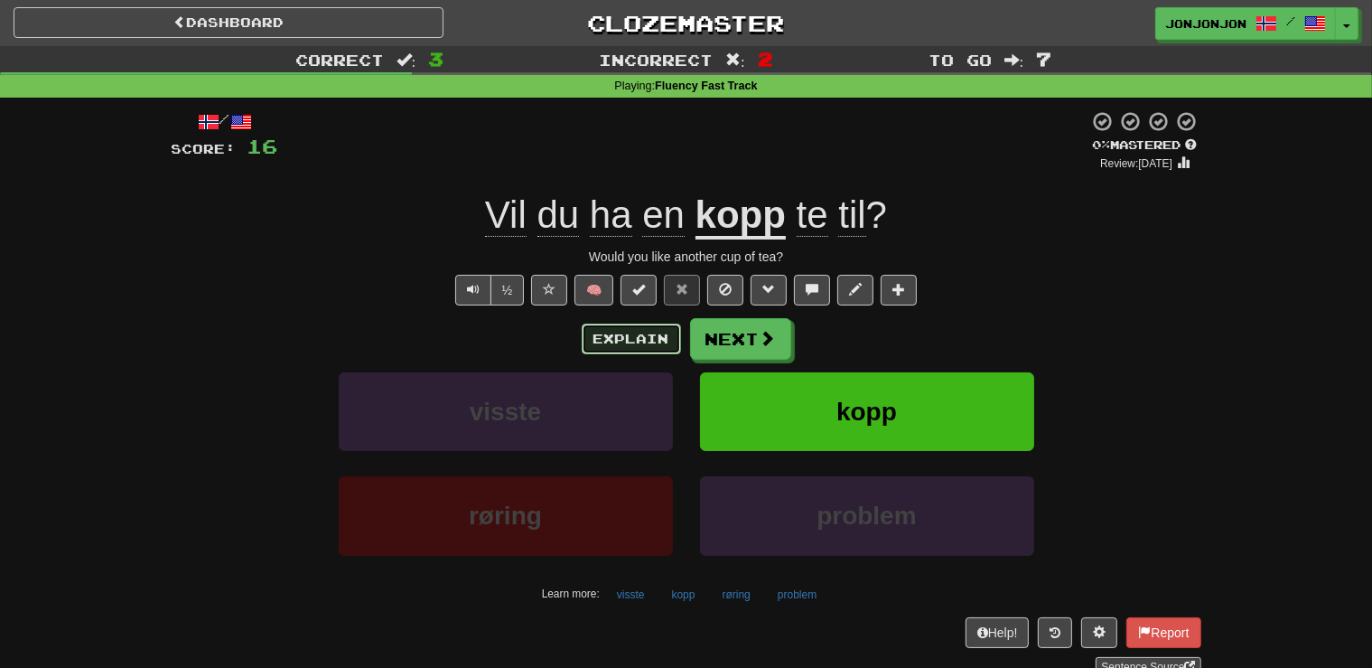
click at [631, 339] on button "Explain" at bounding box center [631, 338] width 99 height 31
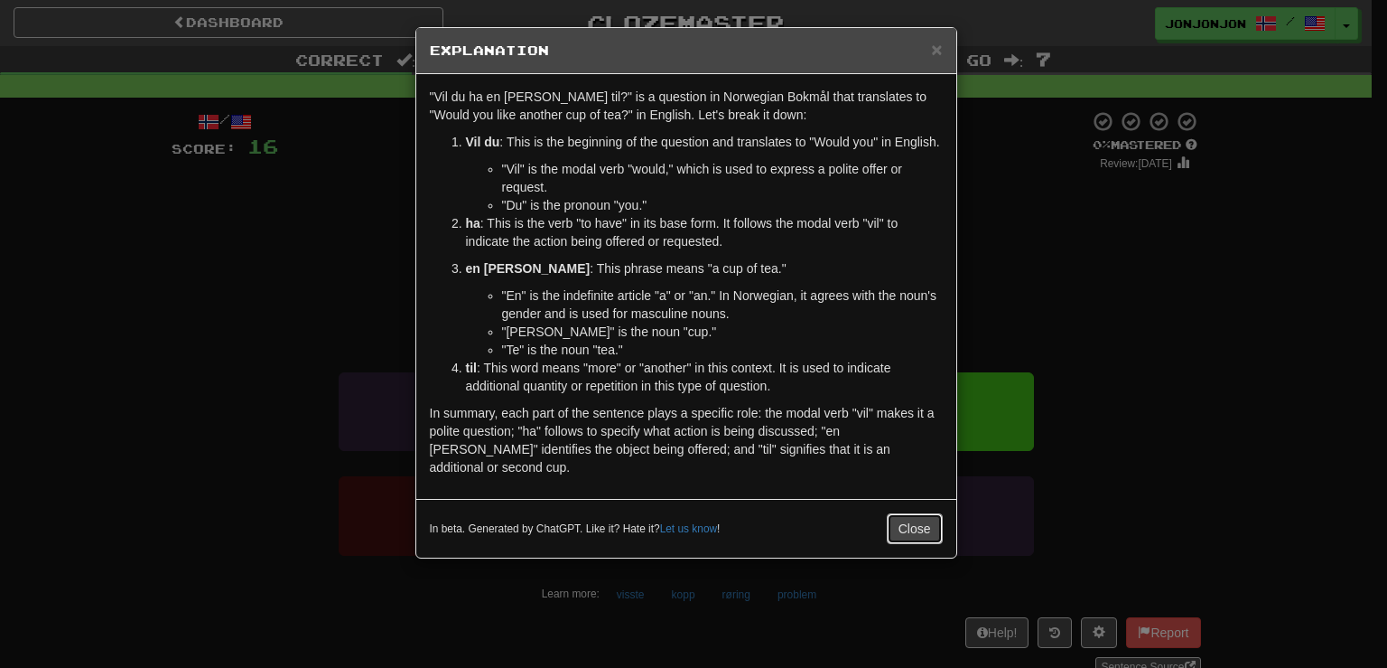
click at [901, 513] on button "Close" at bounding box center [915, 528] width 56 height 31
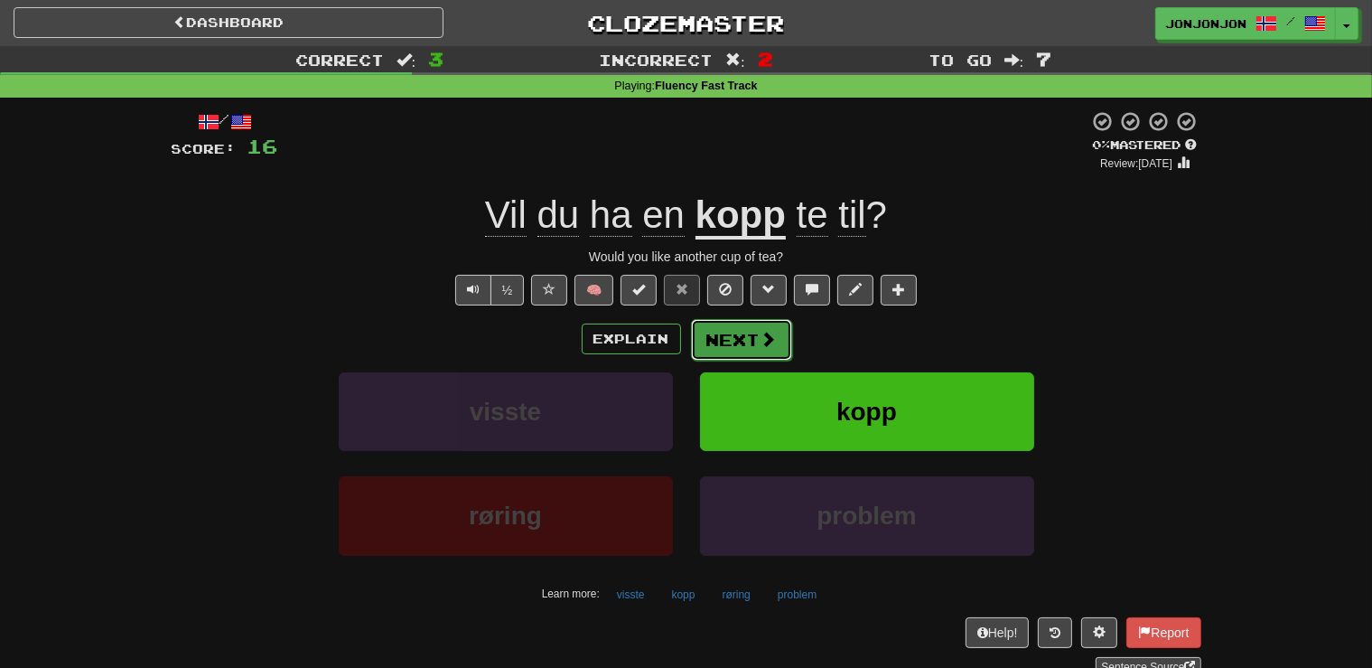
click at [739, 345] on button "Next" at bounding box center [741, 340] width 101 height 42
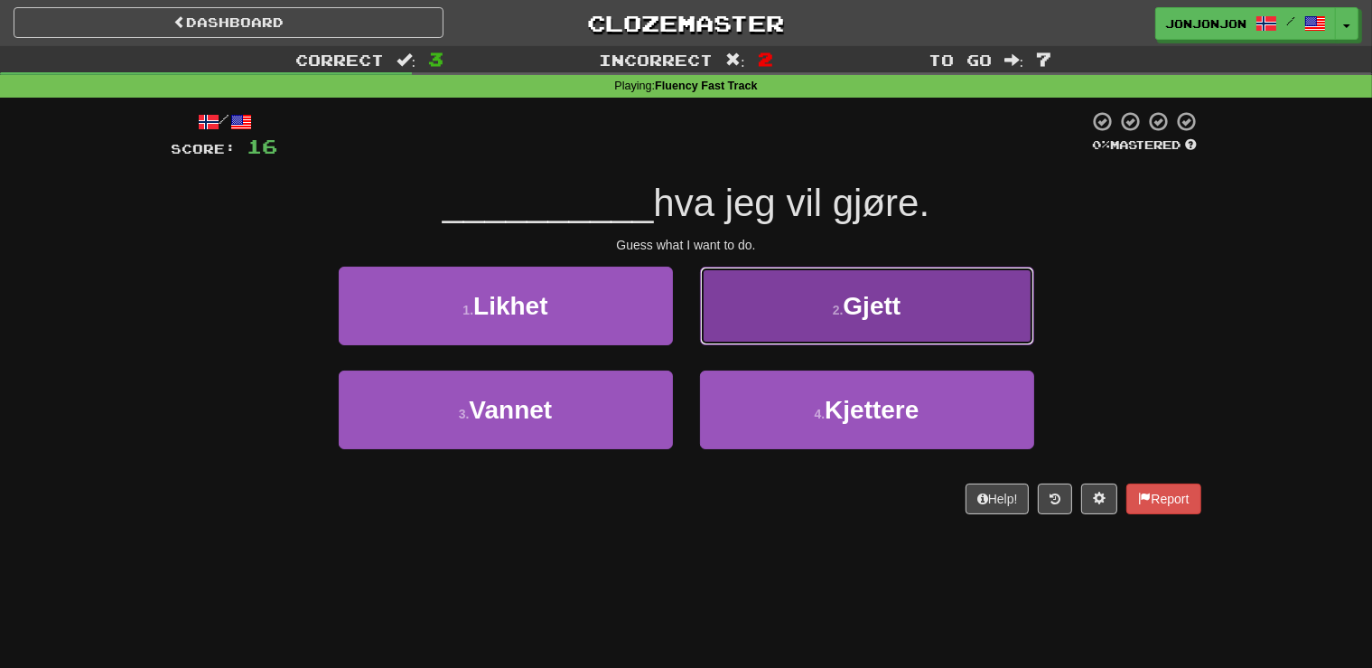
click at [832, 325] on button "2 . Gjett" at bounding box center [867, 305] width 334 height 79
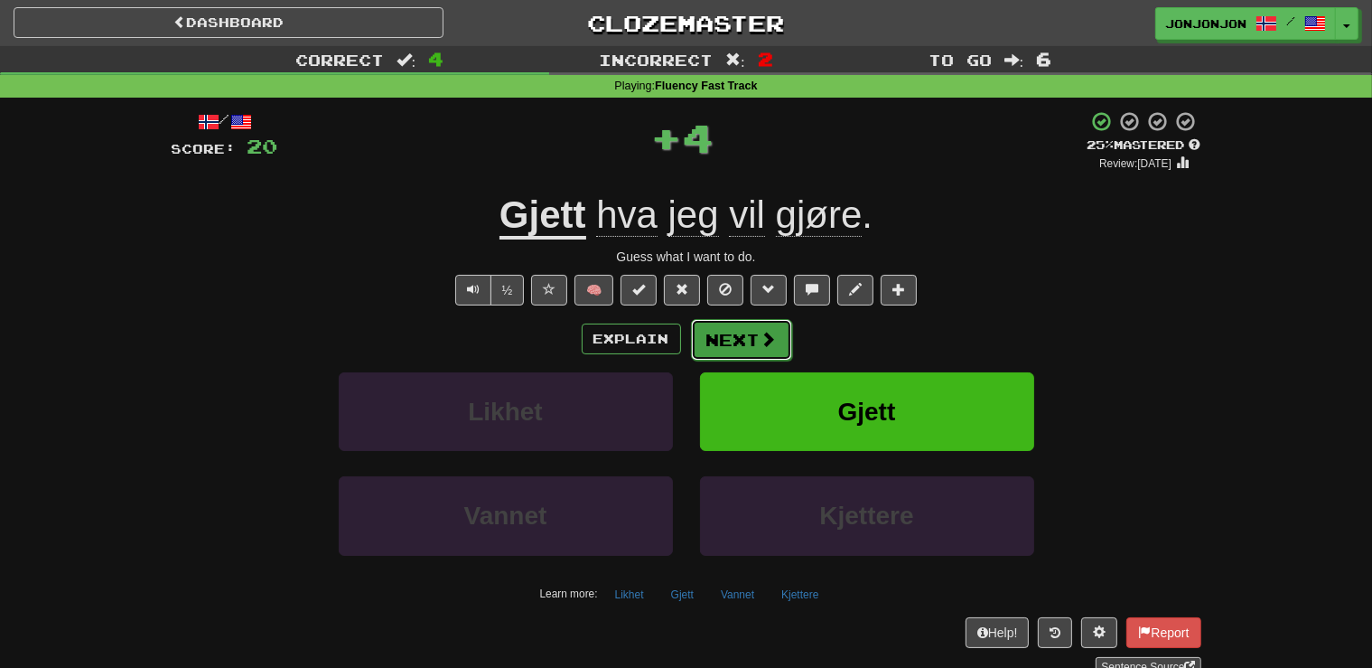
click at [755, 327] on button "Next" at bounding box center [741, 340] width 101 height 42
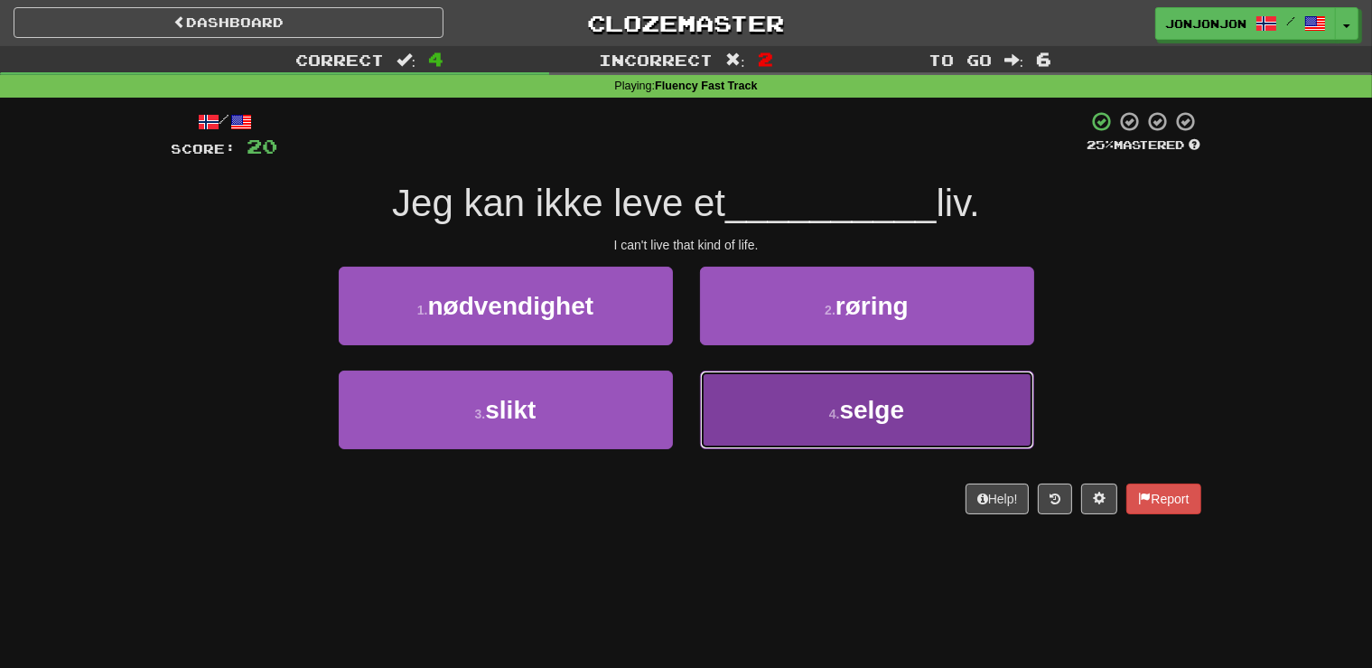
click at [833, 399] on button "4 . selge" at bounding box center [867, 409] width 334 height 79
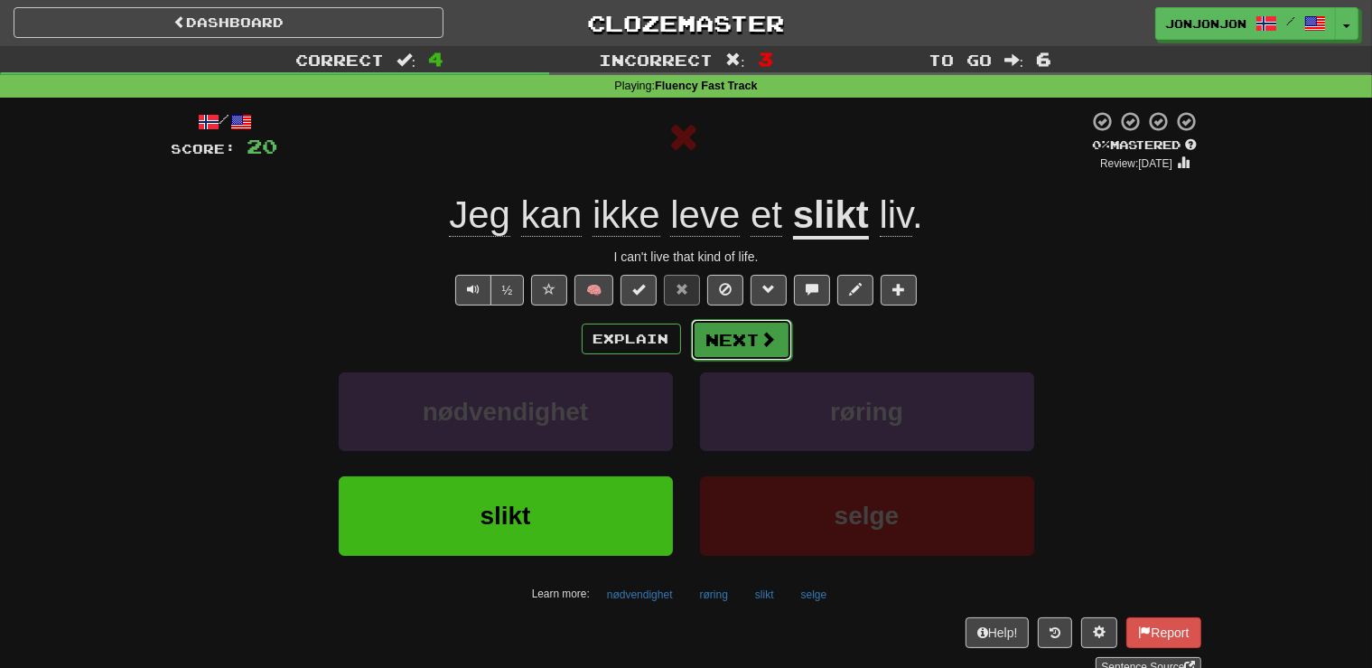
click at [768, 335] on span at bounding box center [769, 339] width 16 height 16
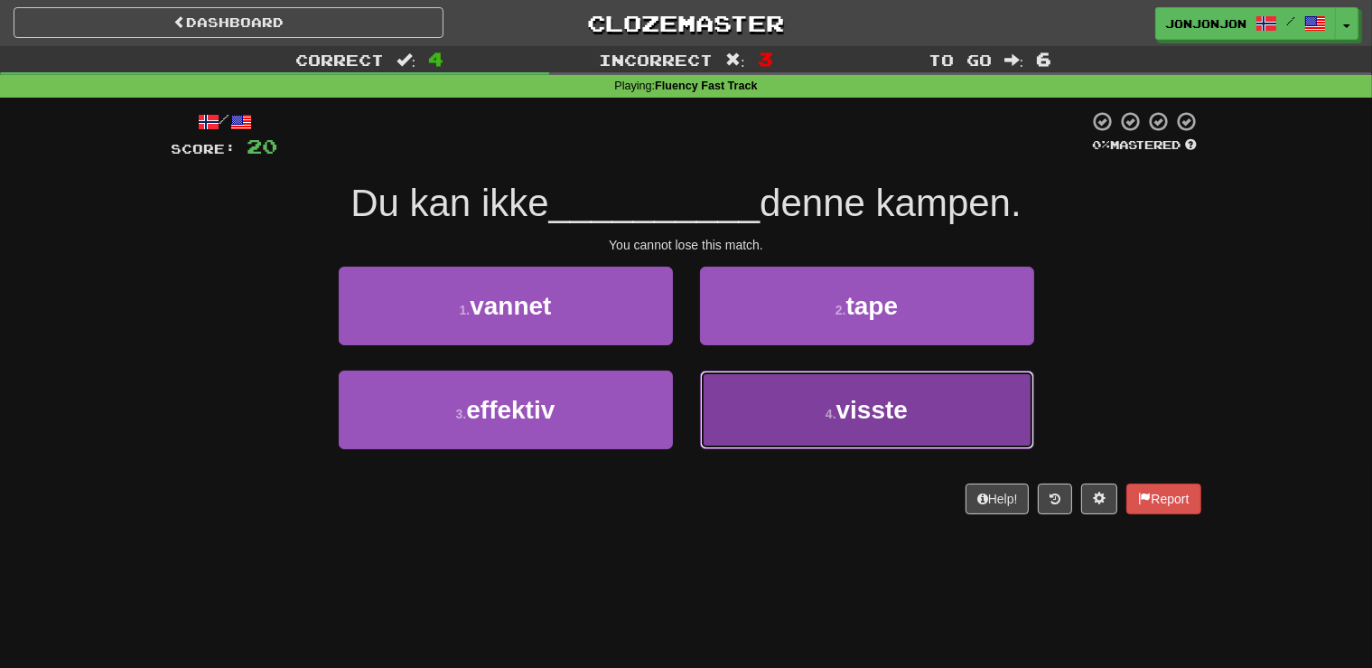
click at [871, 432] on button "4 . visste" at bounding box center [867, 409] width 334 height 79
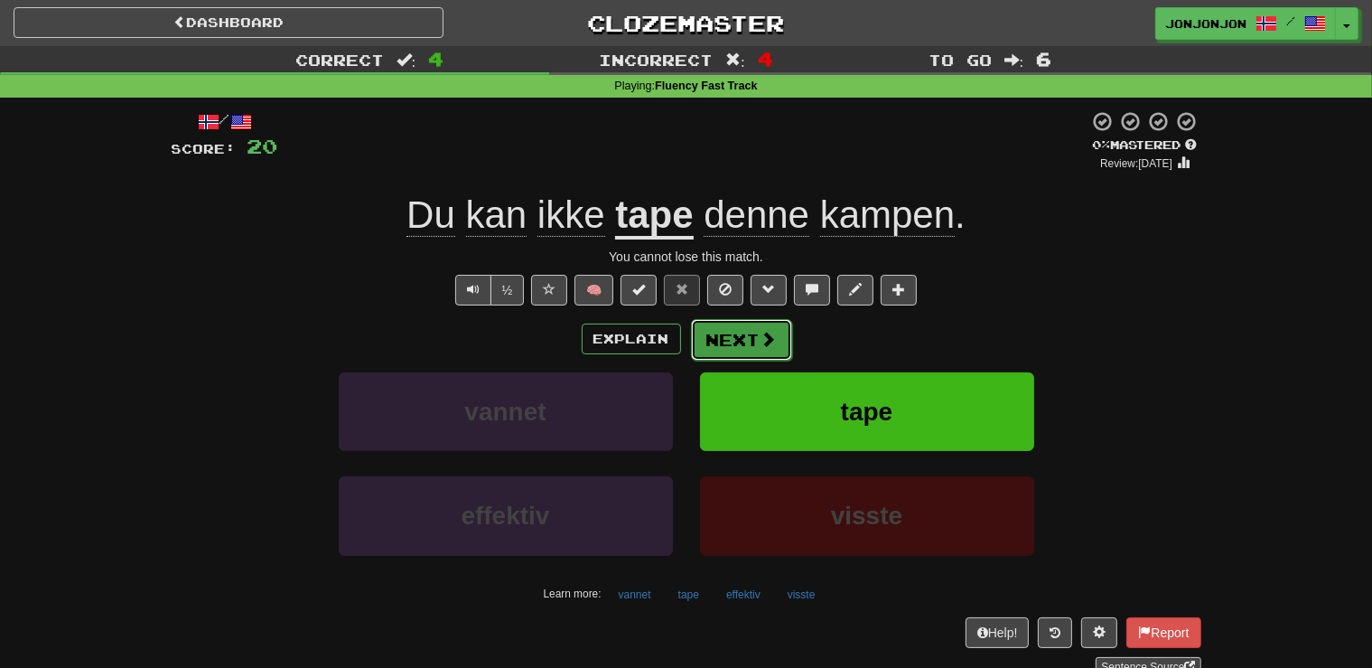
click at [735, 336] on button "Next" at bounding box center [741, 340] width 101 height 42
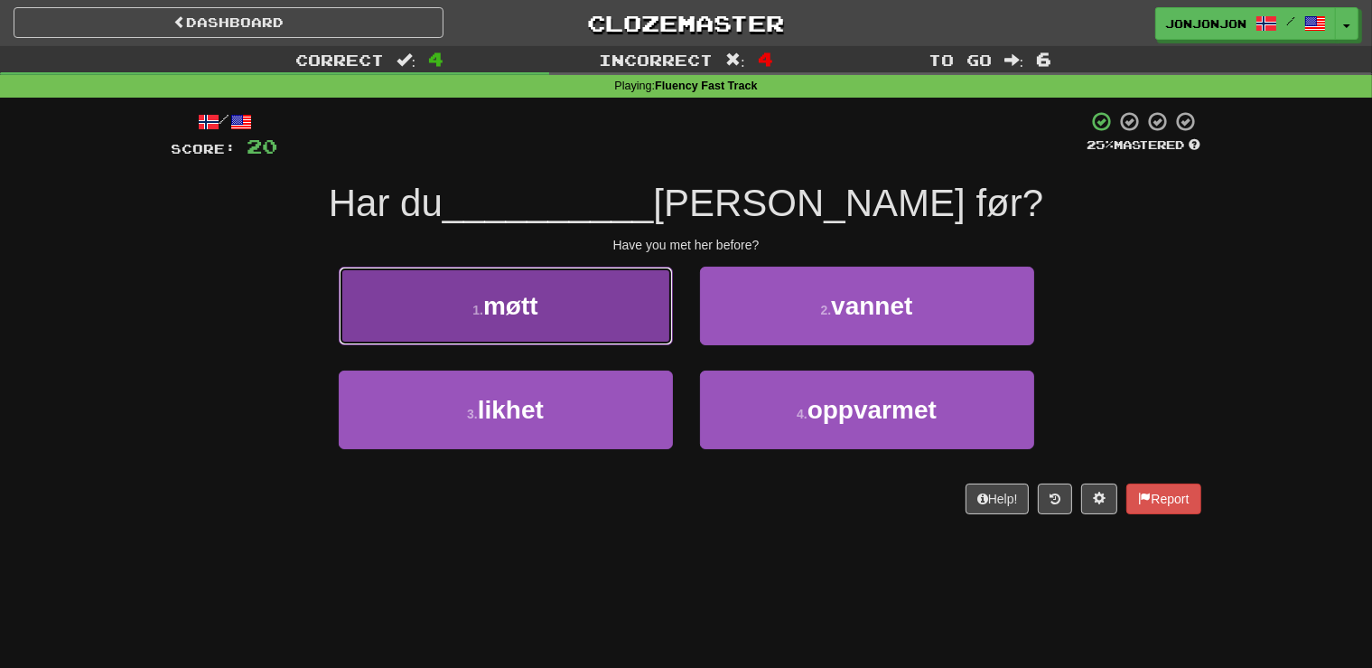
click at [584, 319] on button "1 . møtt" at bounding box center [506, 305] width 334 height 79
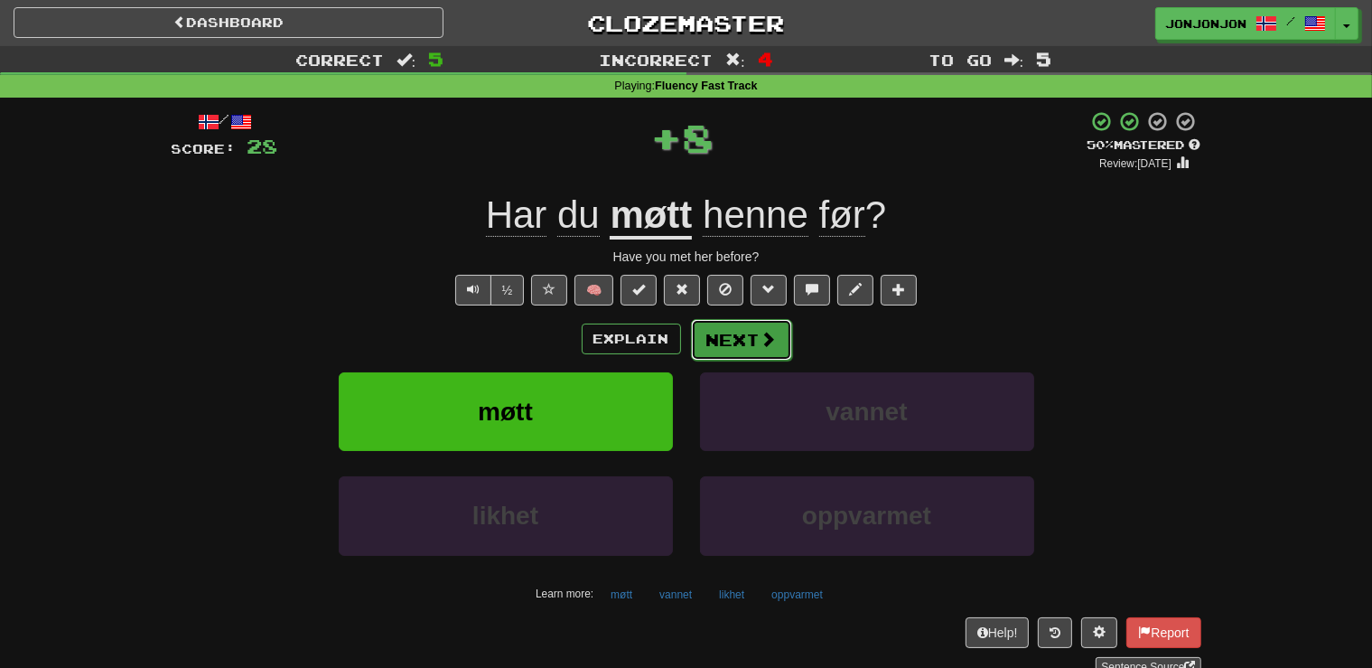
click at [743, 353] on button "Next" at bounding box center [741, 340] width 101 height 42
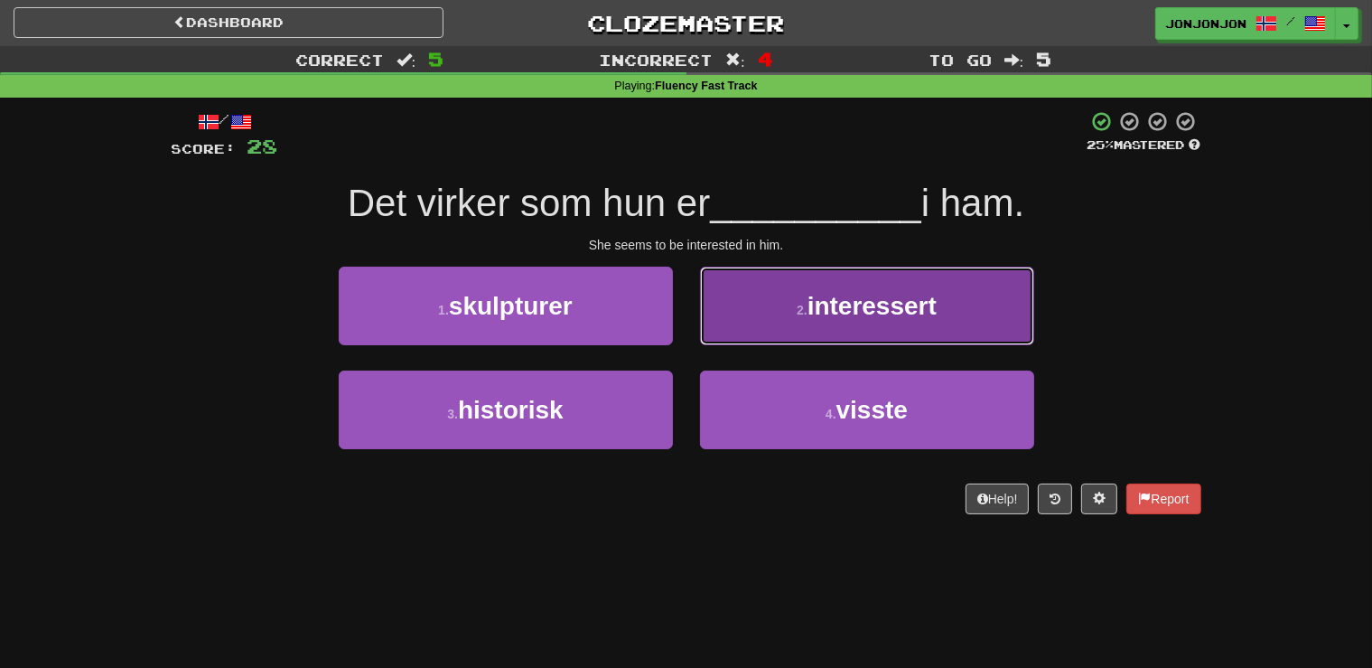
click at [851, 318] on span "interessert" at bounding box center [872, 306] width 129 height 28
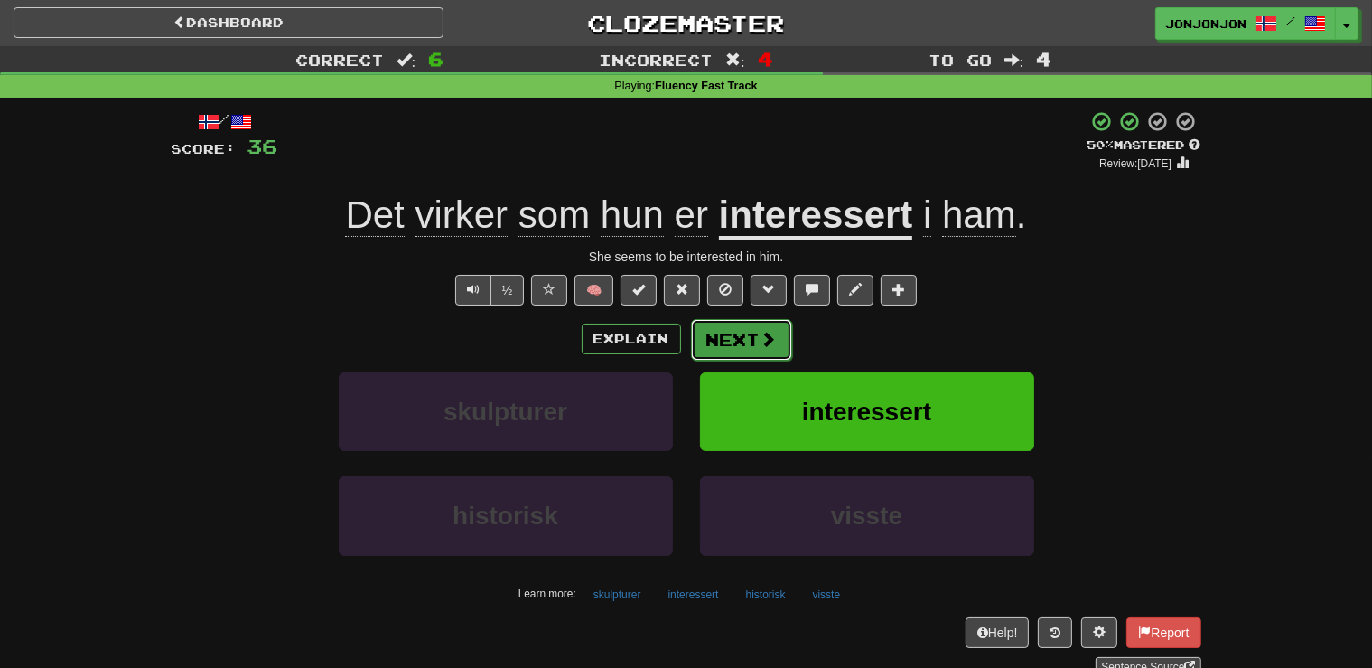
click at [748, 341] on button "Next" at bounding box center [741, 340] width 101 height 42
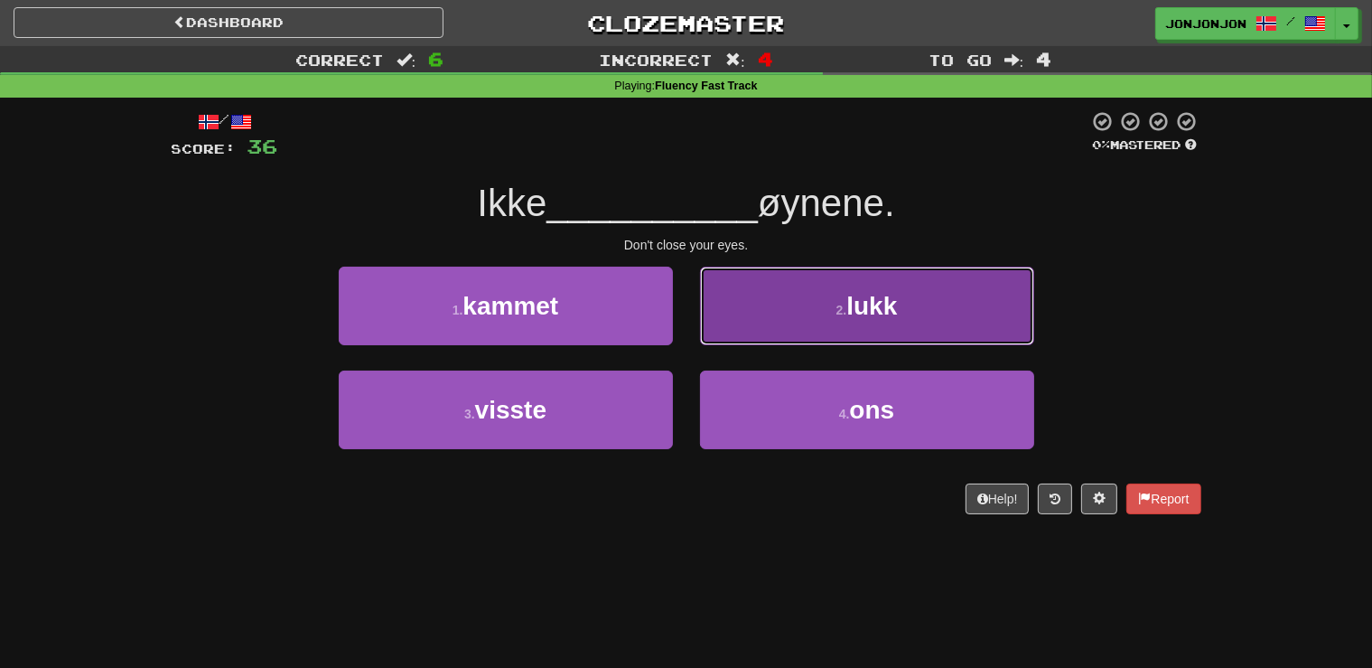
click at [853, 311] on span "lukk" at bounding box center [871, 306] width 51 height 28
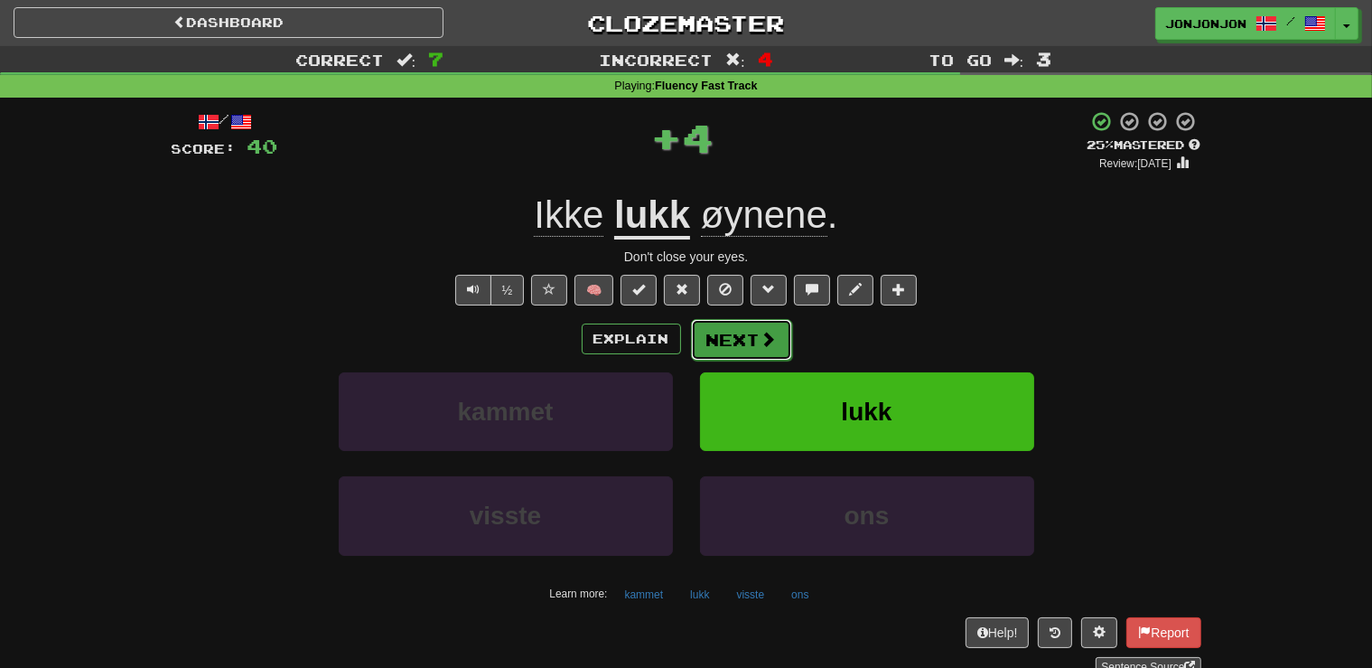
click at [747, 330] on button "Next" at bounding box center [741, 340] width 101 height 42
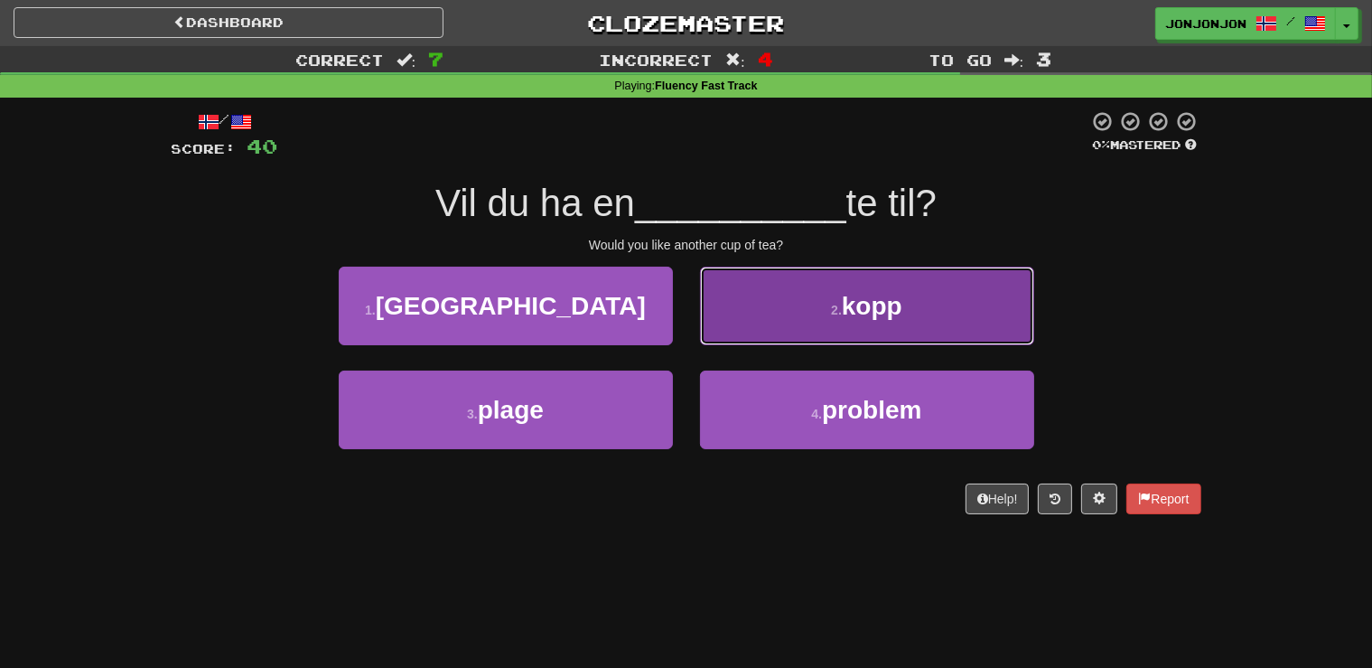
click at [829, 302] on button "2 . kopp" at bounding box center [867, 305] width 334 height 79
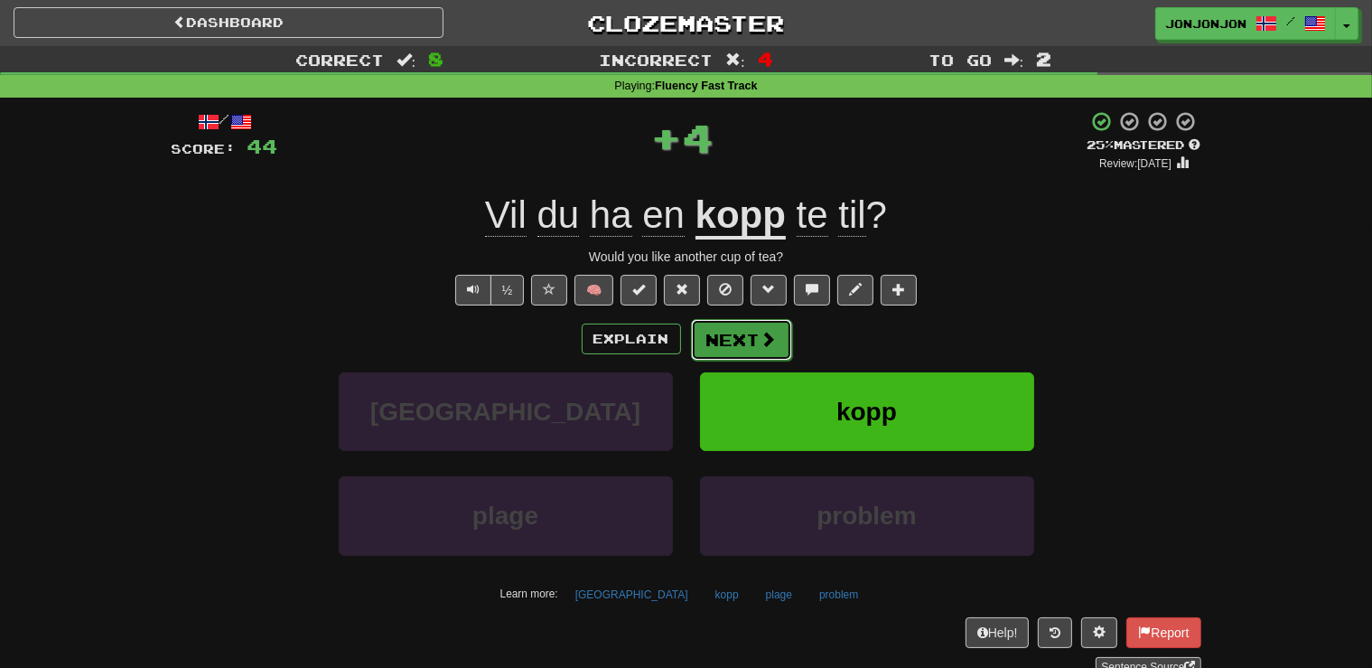
click at [743, 353] on button "Next" at bounding box center [741, 340] width 101 height 42
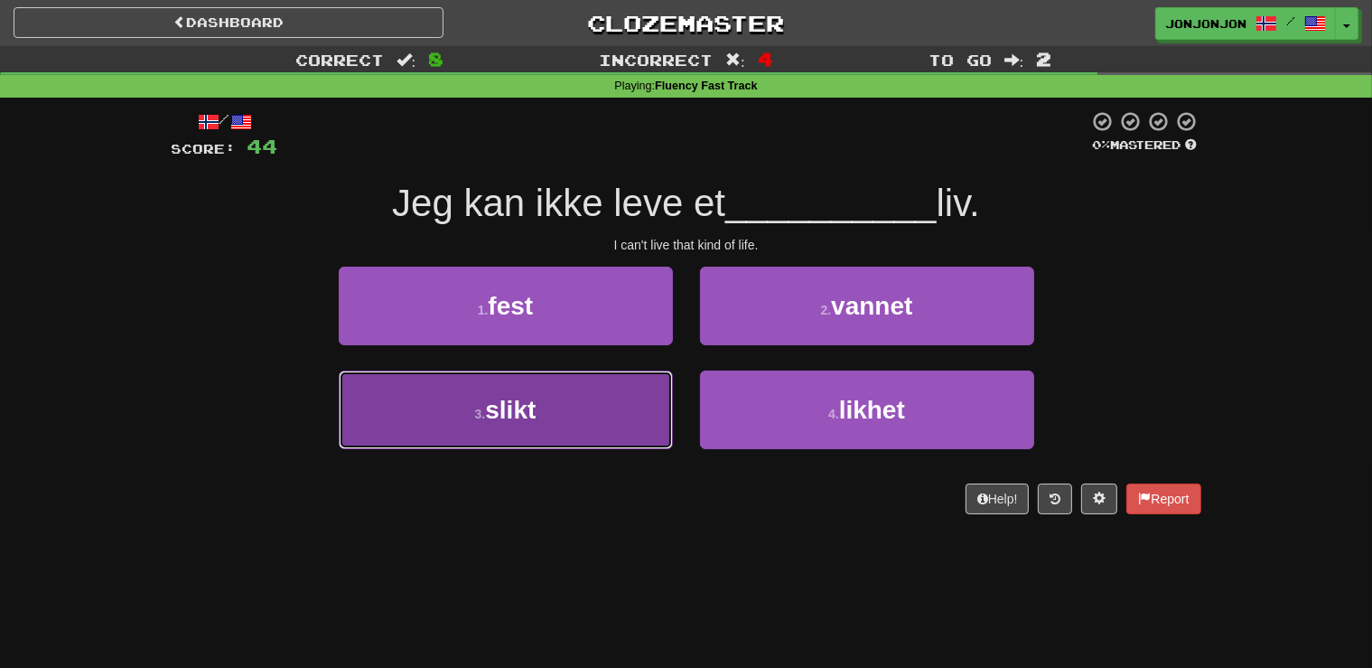
click at [622, 404] on button "3 . slikt" at bounding box center [506, 409] width 334 height 79
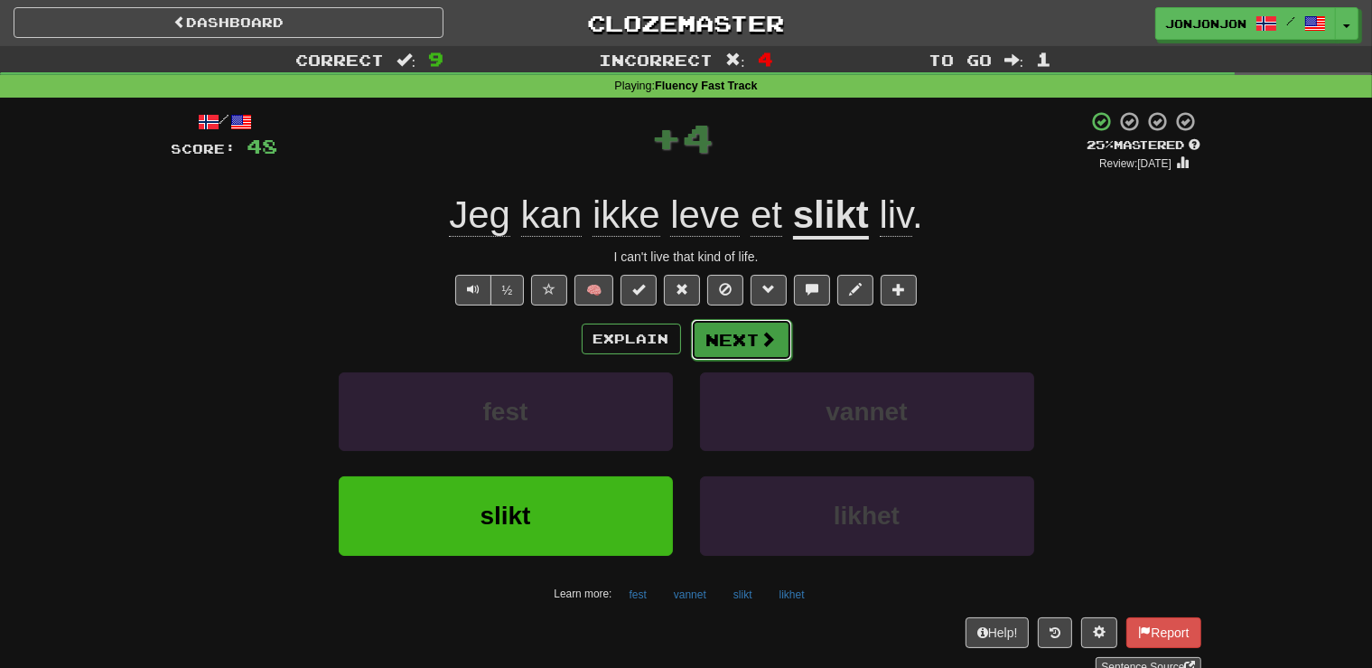
click at [767, 338] on span at bounding box center [769, 339] width 16 height 16
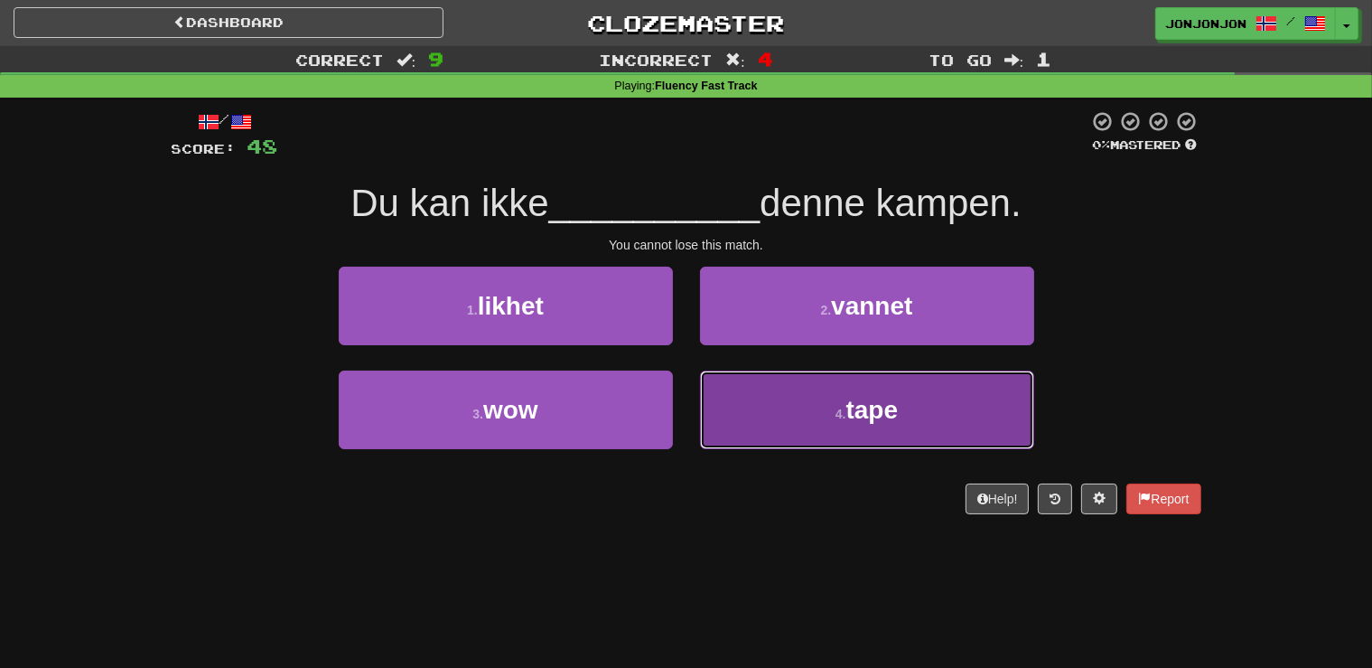
click at [866, 397] on span "tape" at bounding box center [872, 410] width 52 height 28
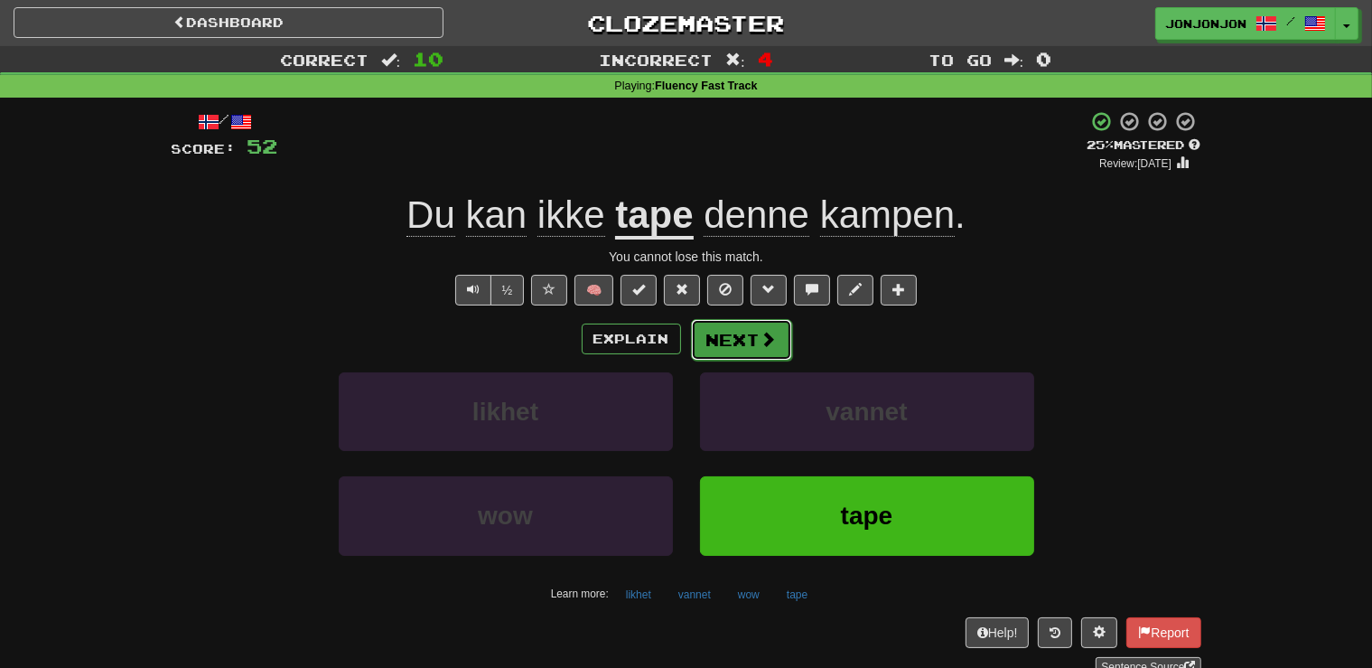
click at [724, 345] on button "Next" at bounding box center [741, 340] width 101 height 42
